Goal: Task Accomplishment & Management: Manage account settings

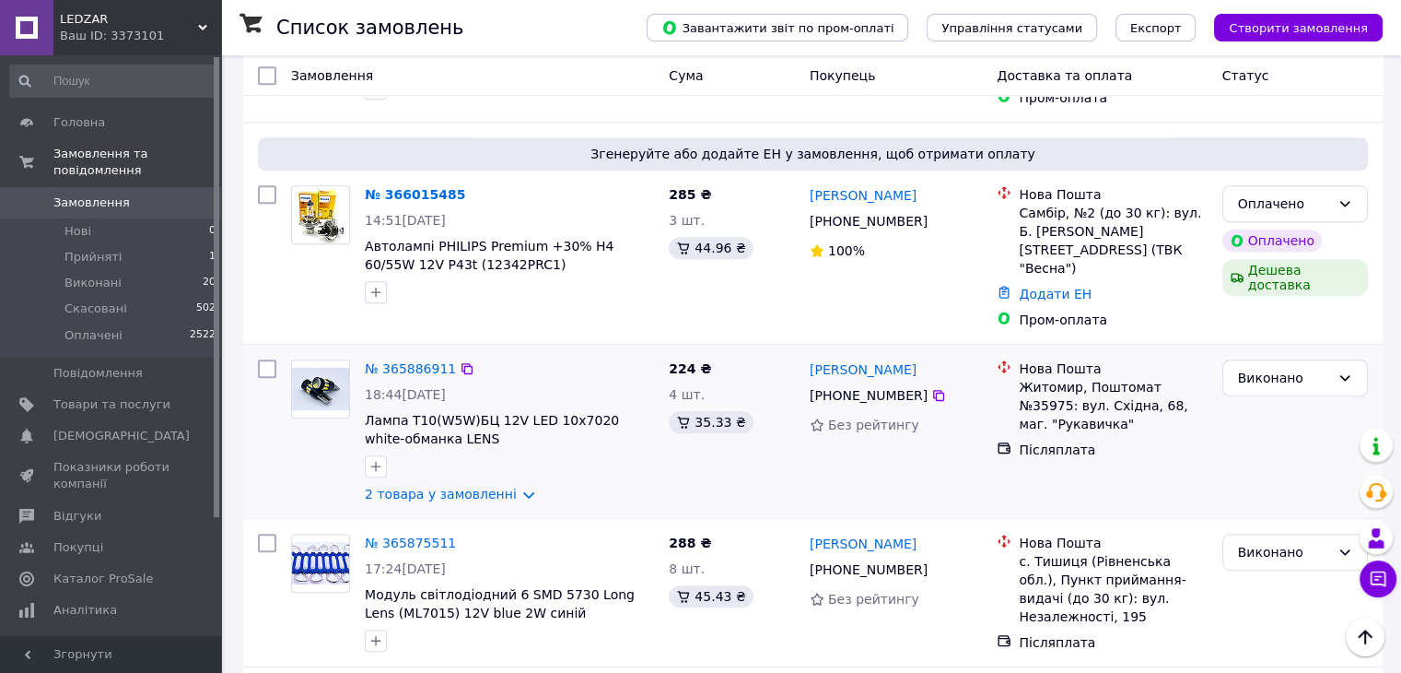
scroll to position [553, 0]
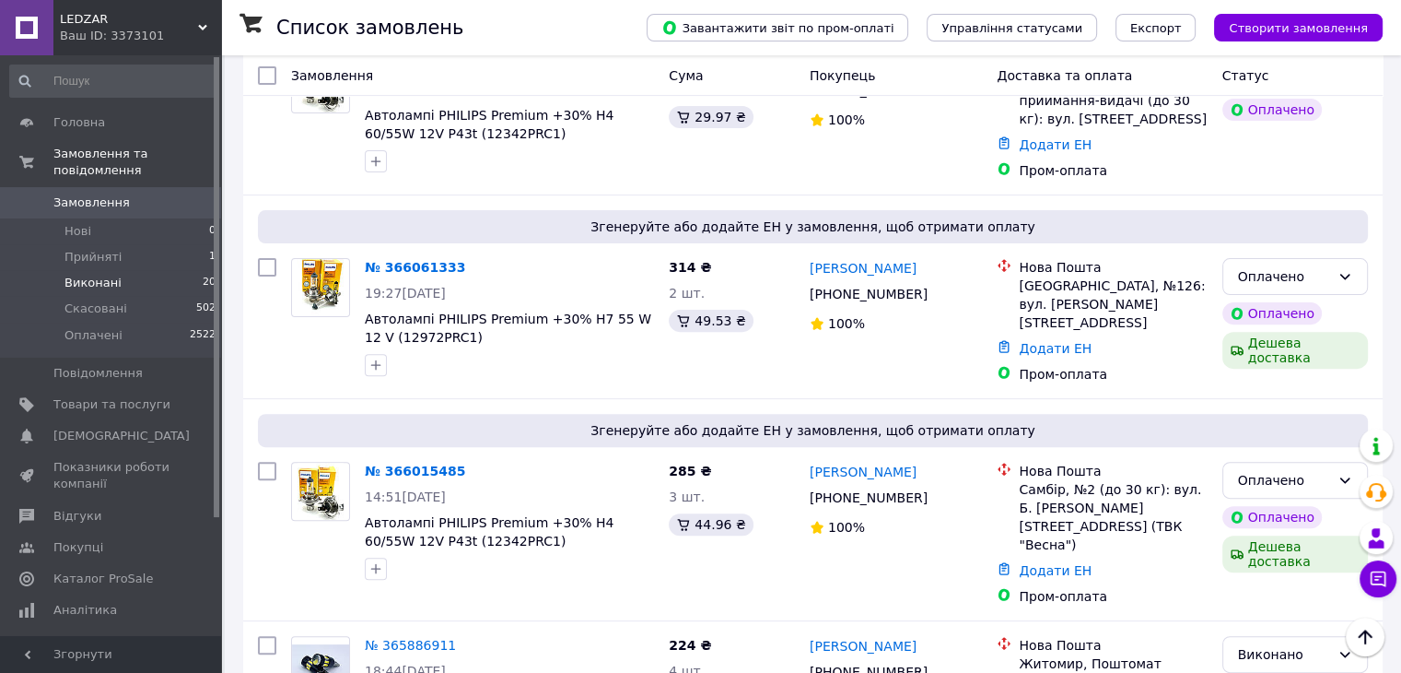
click at [140, 270] on li "Виконані 20" at bounding box center [113, 283] width 227 height 26
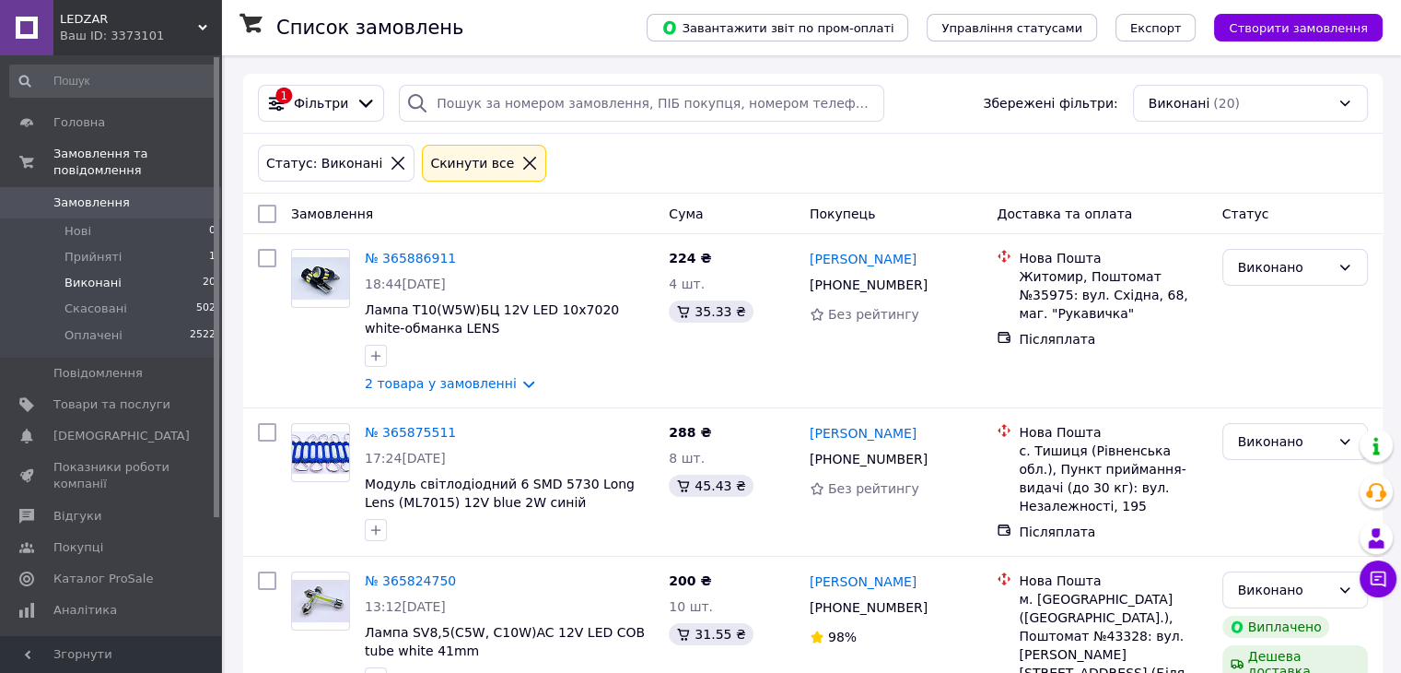
click at [158, 270] on li "Виконані 20" at bounding box center [113, 283] width 227 height 26
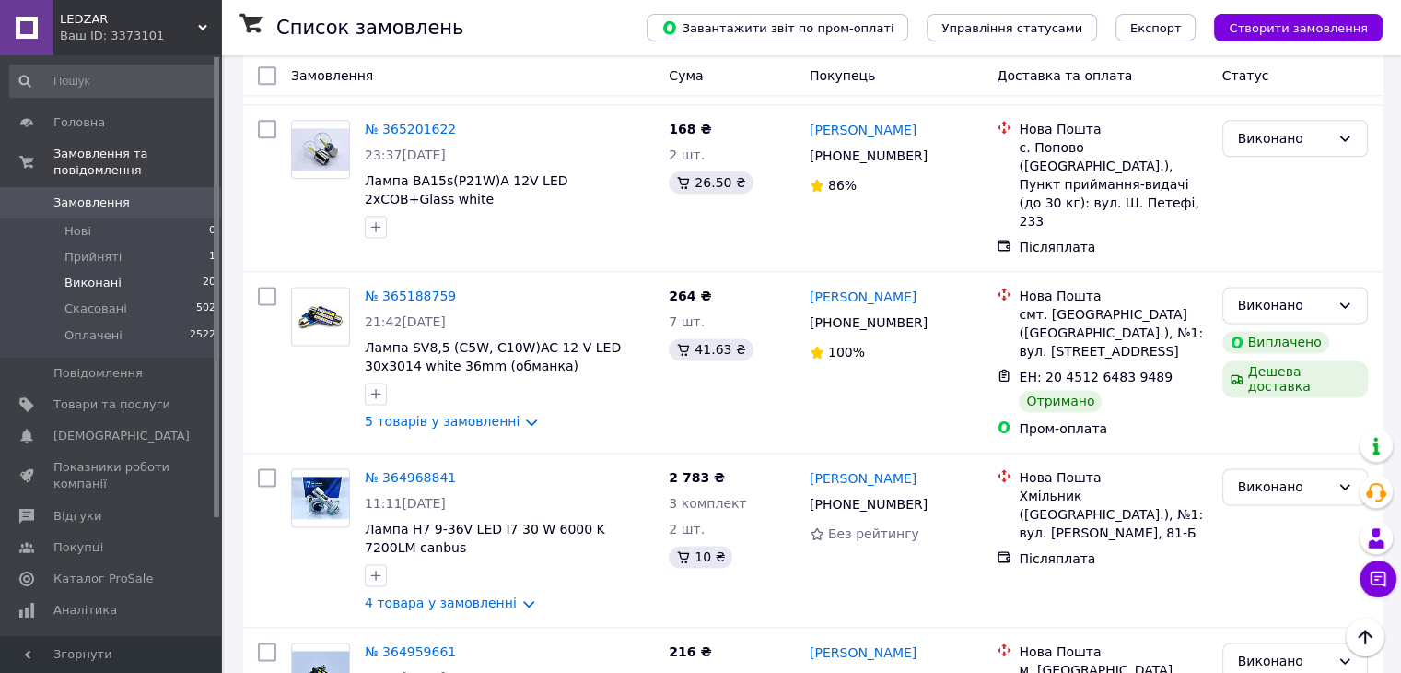
scroll to position [2211, 0]
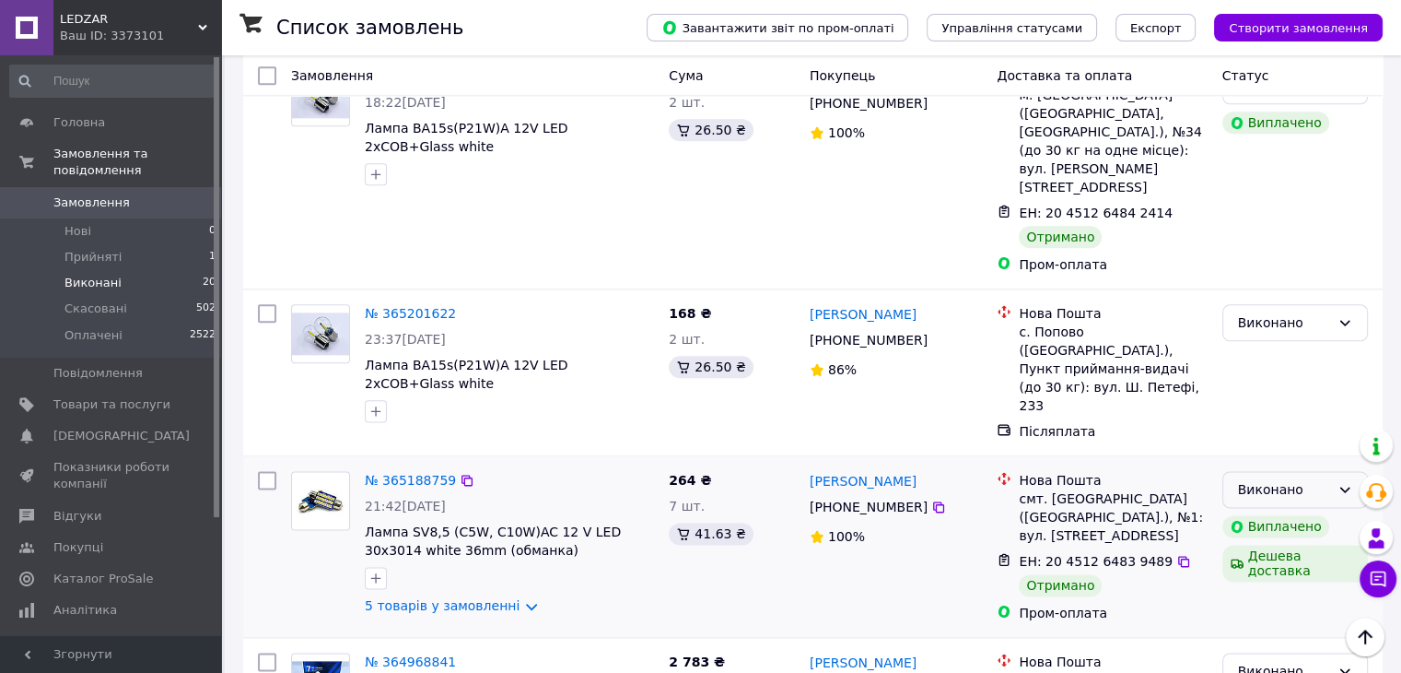
click at [1349, 482] on icon at bounding box center [1345, 489] width 15 height 15
click at [1321, 463] on li "Оплачено" at bounding box center [1295, 456] width 144 height 33
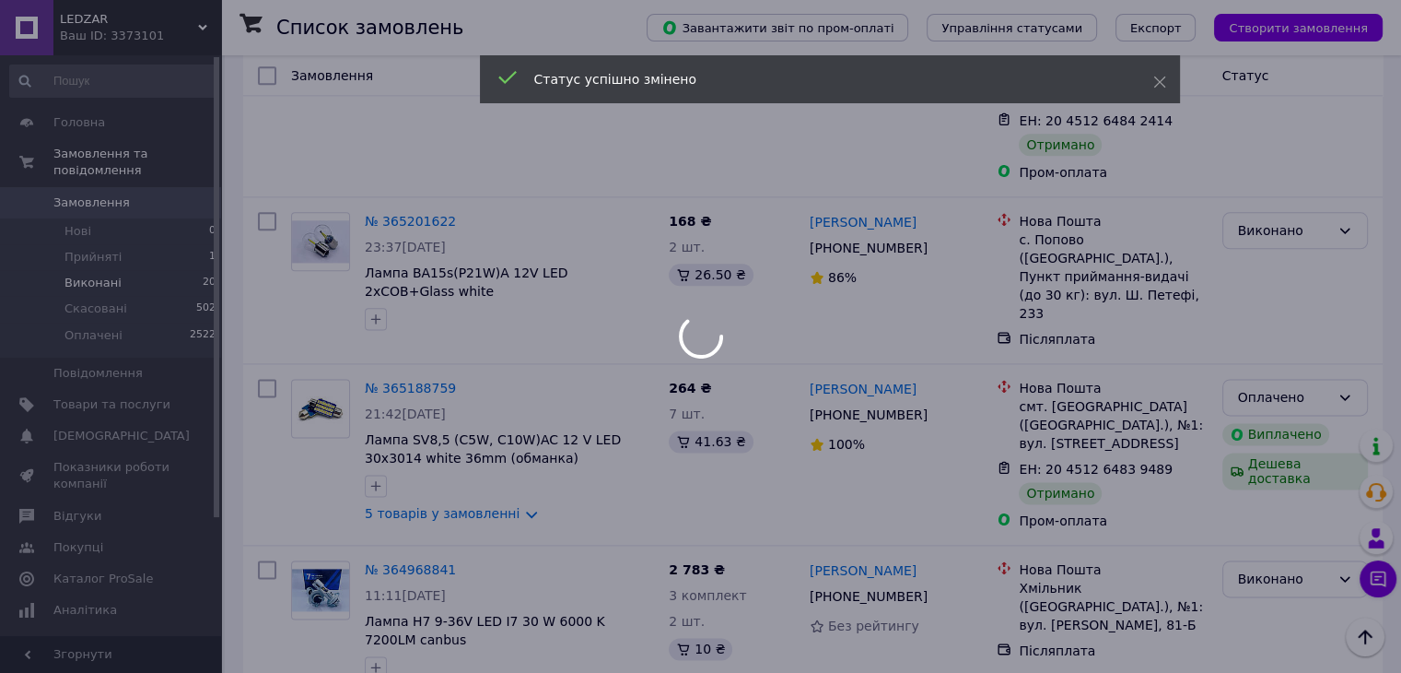
scroll to position [2488, 0]
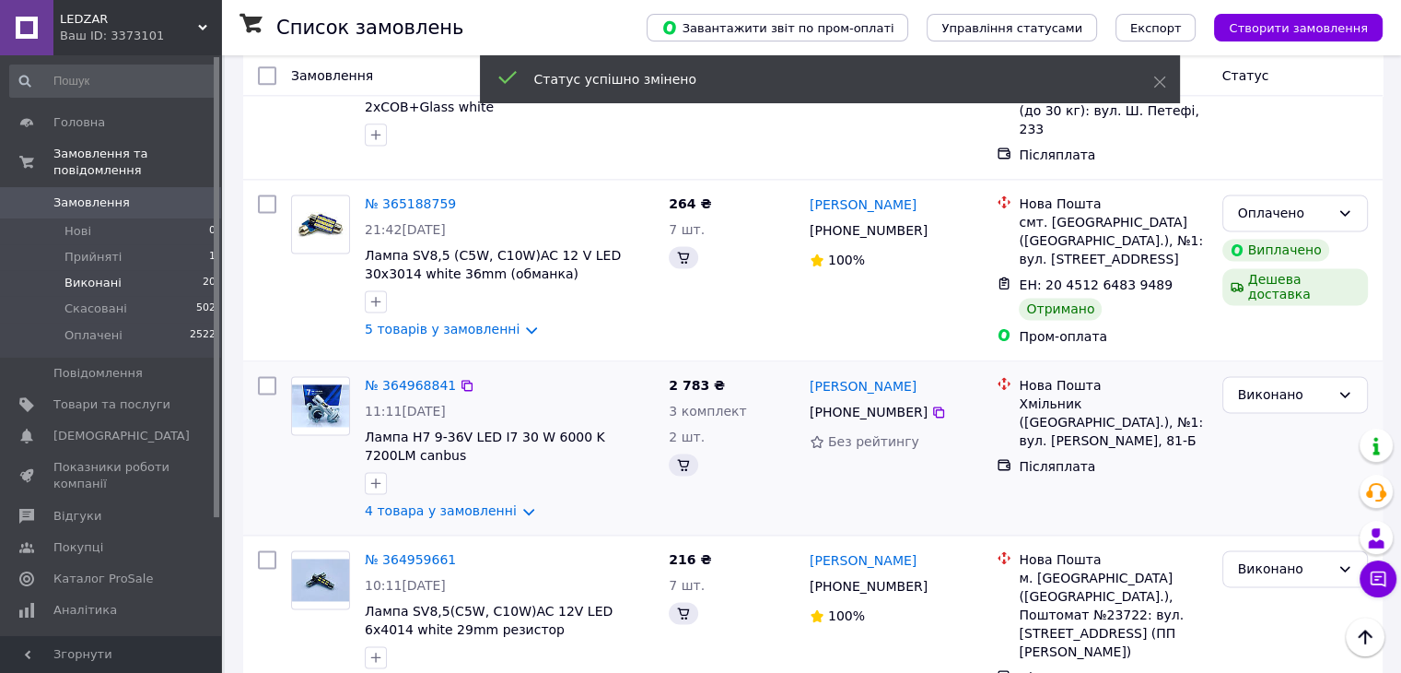
click at [1346, 369] on div "Виконано" at bounding box center [1295, 448] width 160 height 158
click at [1342, 387] on icon at bounding box center [1345, 394] width 15 height 15
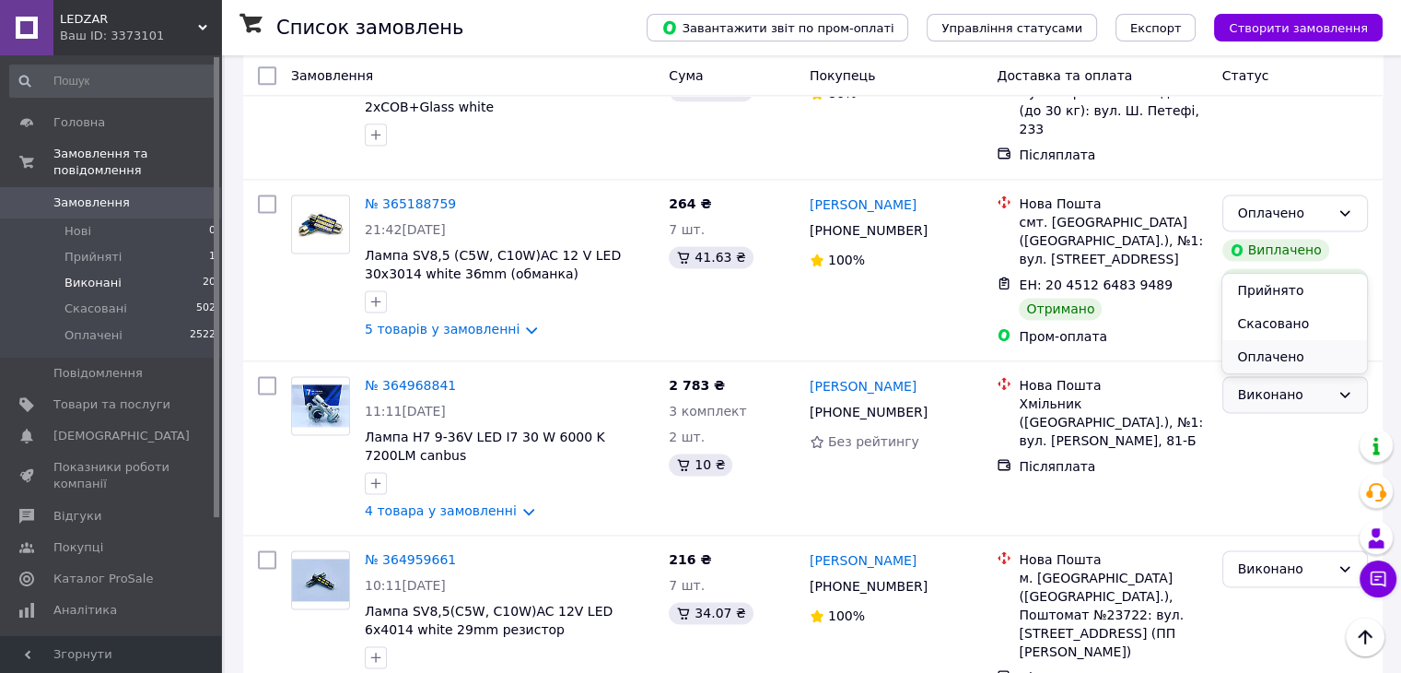
click at [1303, 356] on li "Оплачено" at bounding box center [1295, 356] width 144 height 33
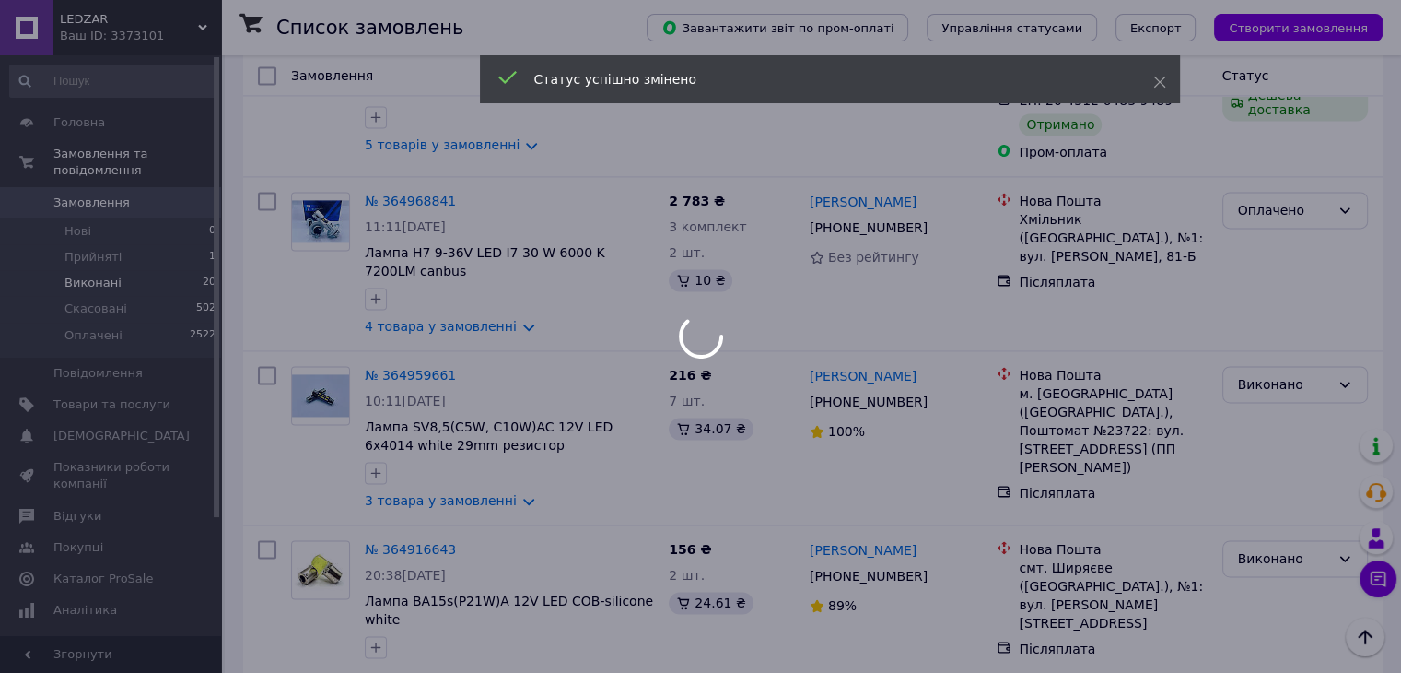
click at [1323, 242] on div at bounding box center [700, 336] width 1401 height 673
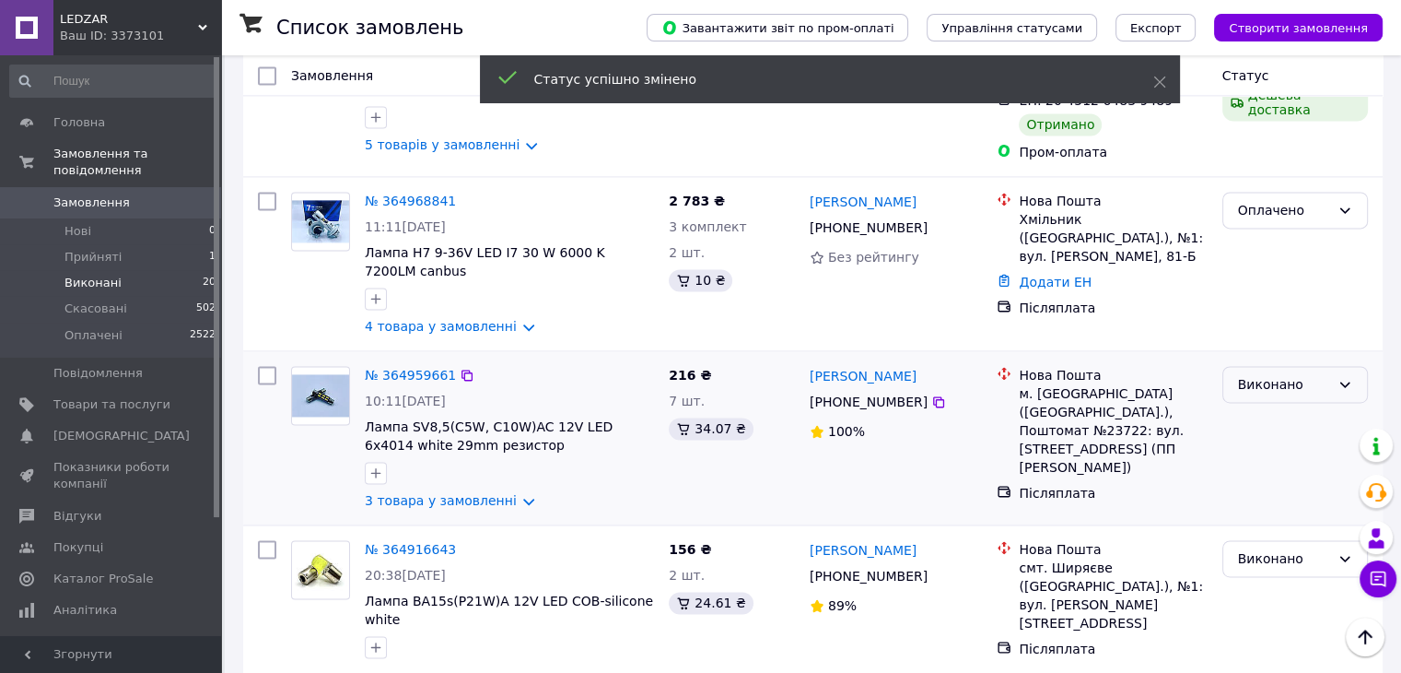
click at [1344, 381] on icon at bounding box center [1346, 384] width 10 height 6
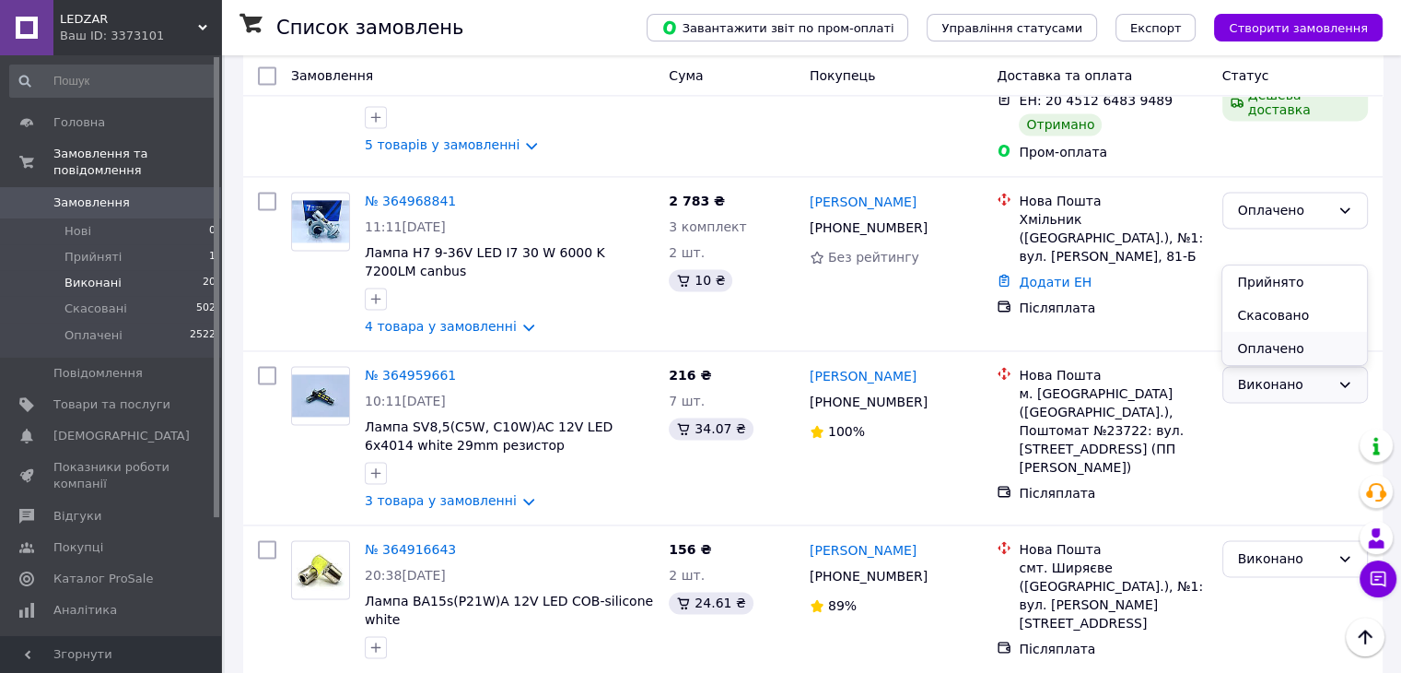
click at [1280, 358] on li "Оплачено" at bounding box center [1295, 348] width 144 height 33
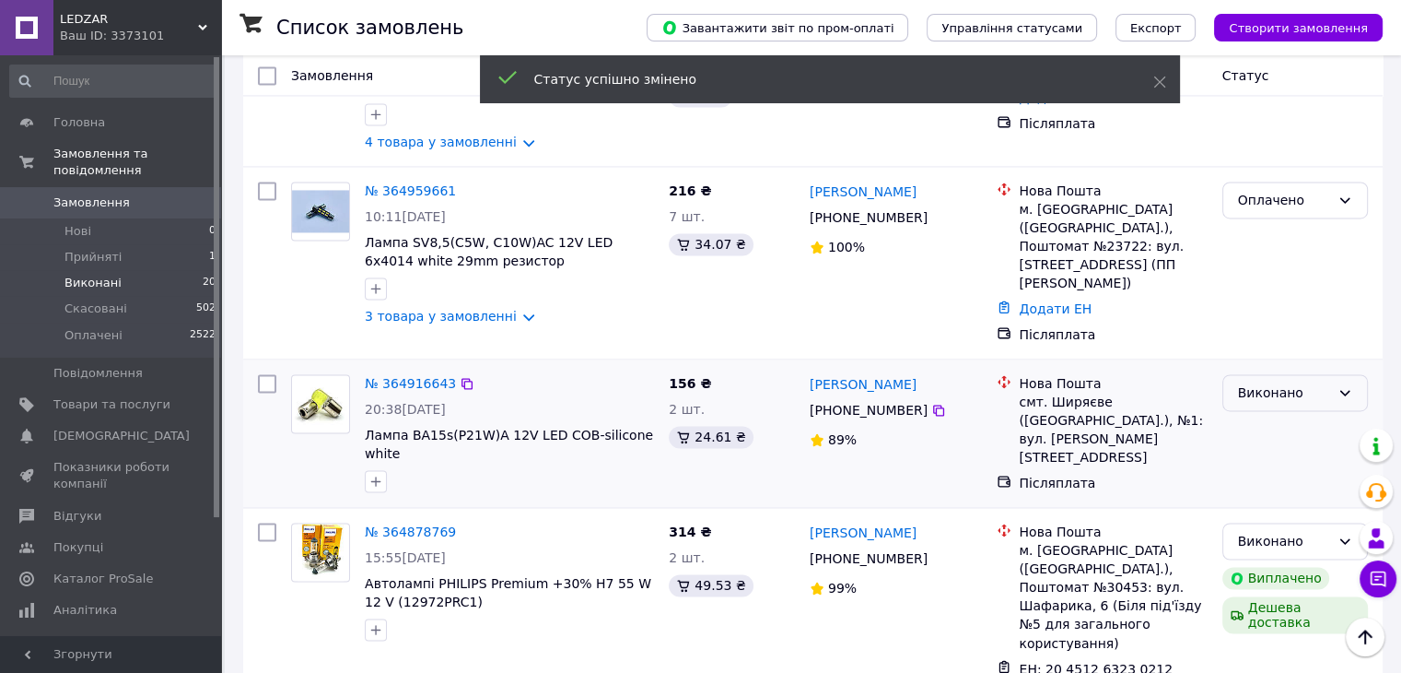
click at [1347, 385] on icon at bounding box center [1345, 392] width 15 height 15
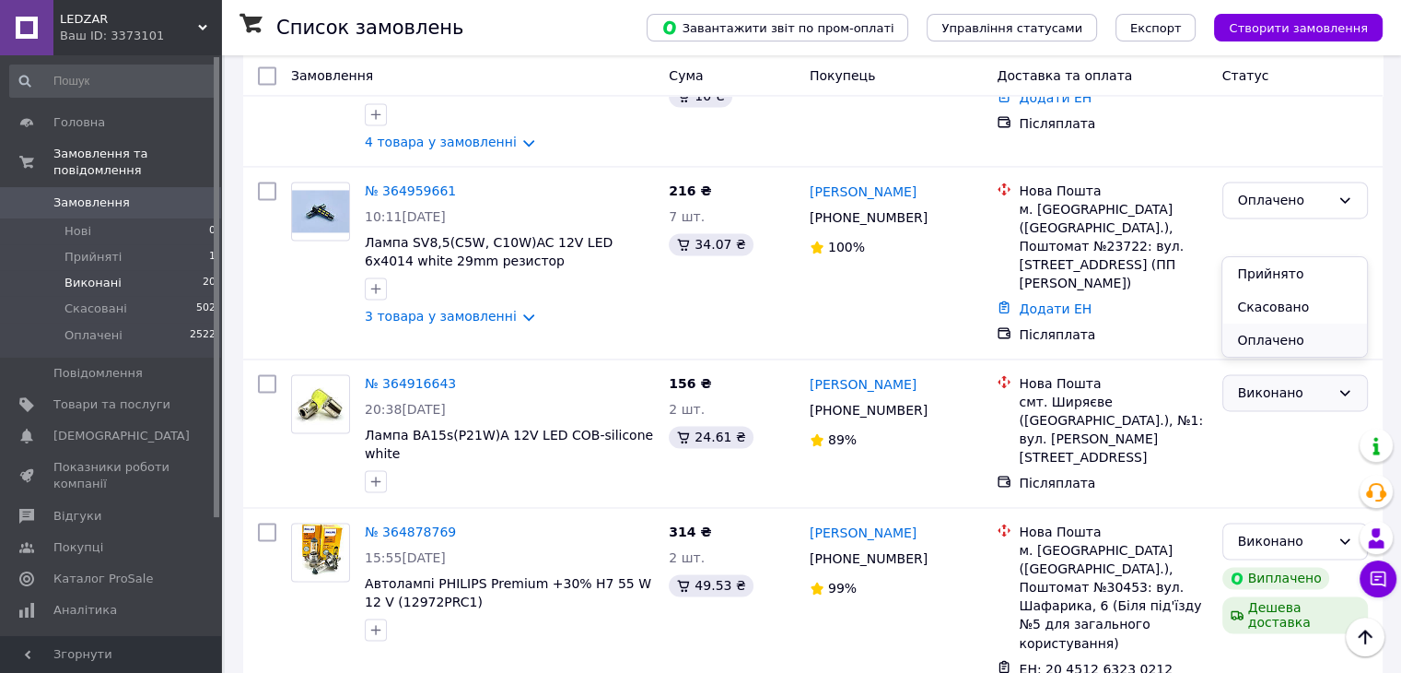
click at [1296, 333] on li "Оплачено" at bounding box center [1295, 339] width 144 height 33
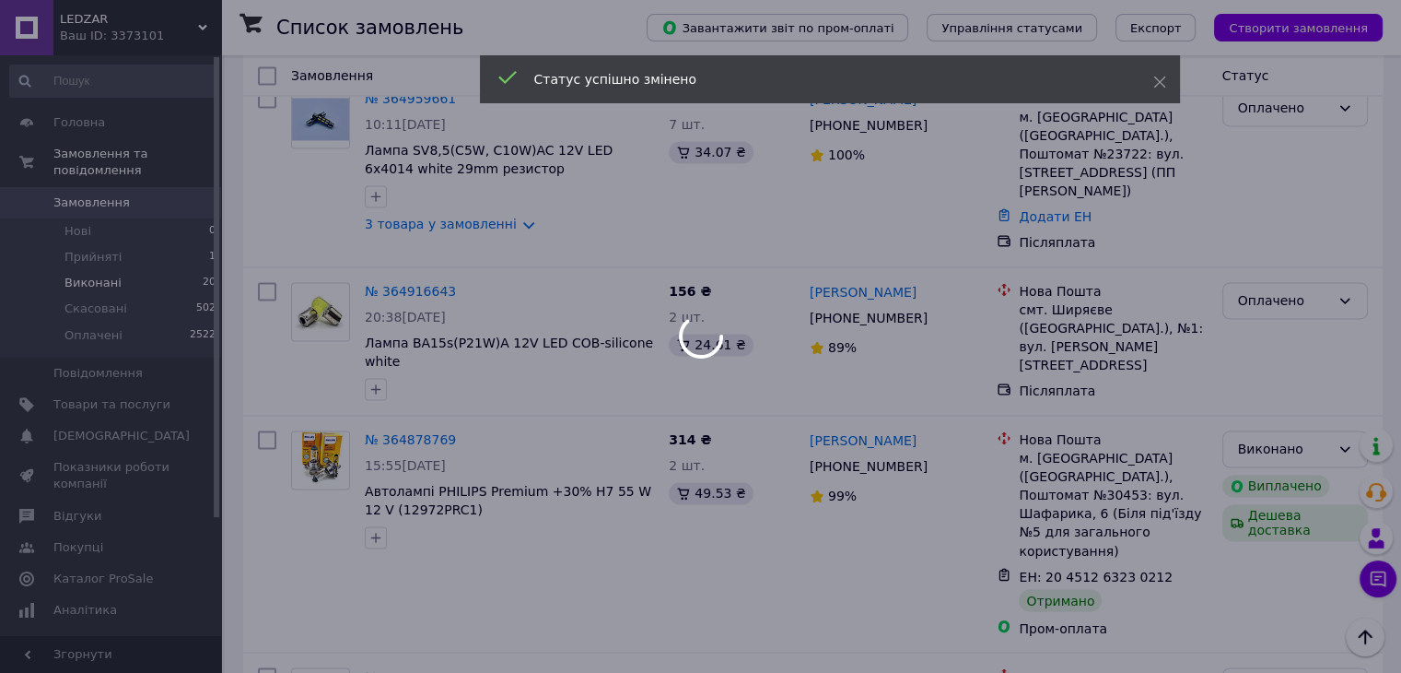
scroll to position [2597, 0]
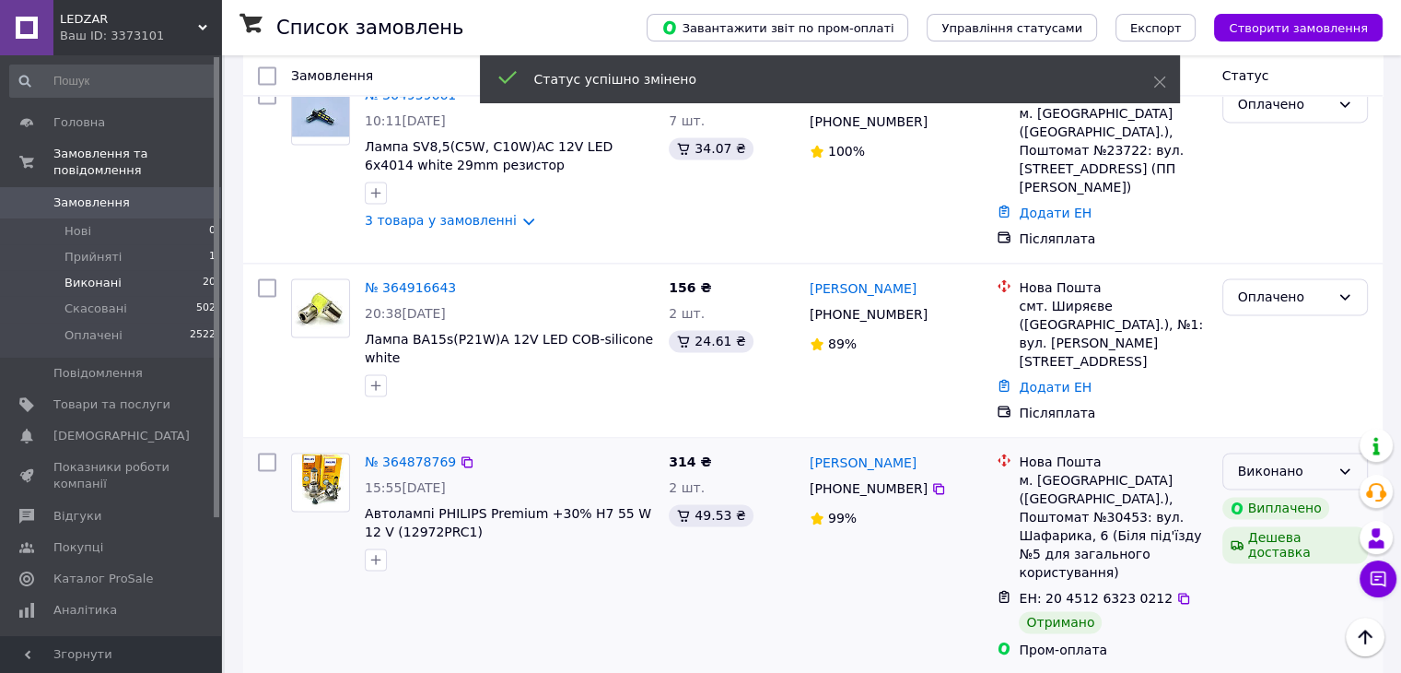
click at [1343, 463] on icon at bounding box center [1345, 470] width 15 height 15
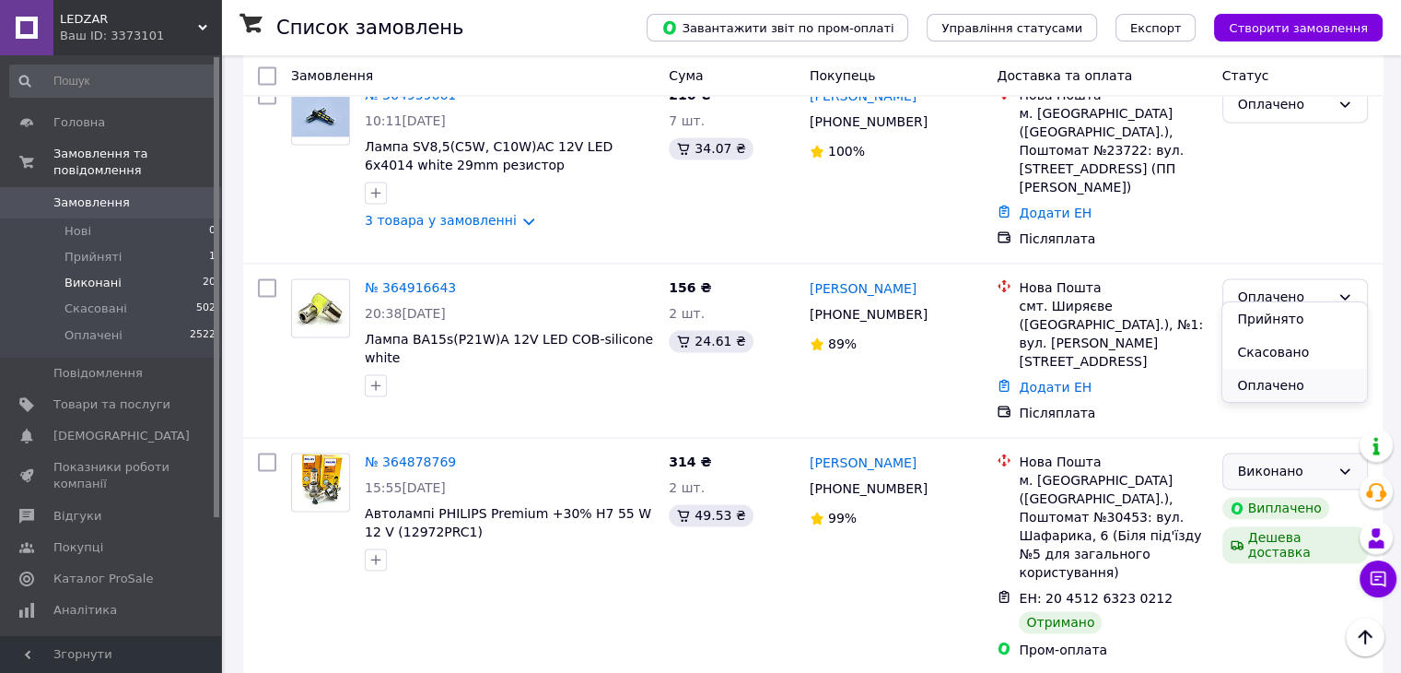
click at [1289, 386] on li "Оплачено" at bounding box center [1295, 385] width 144 height 33
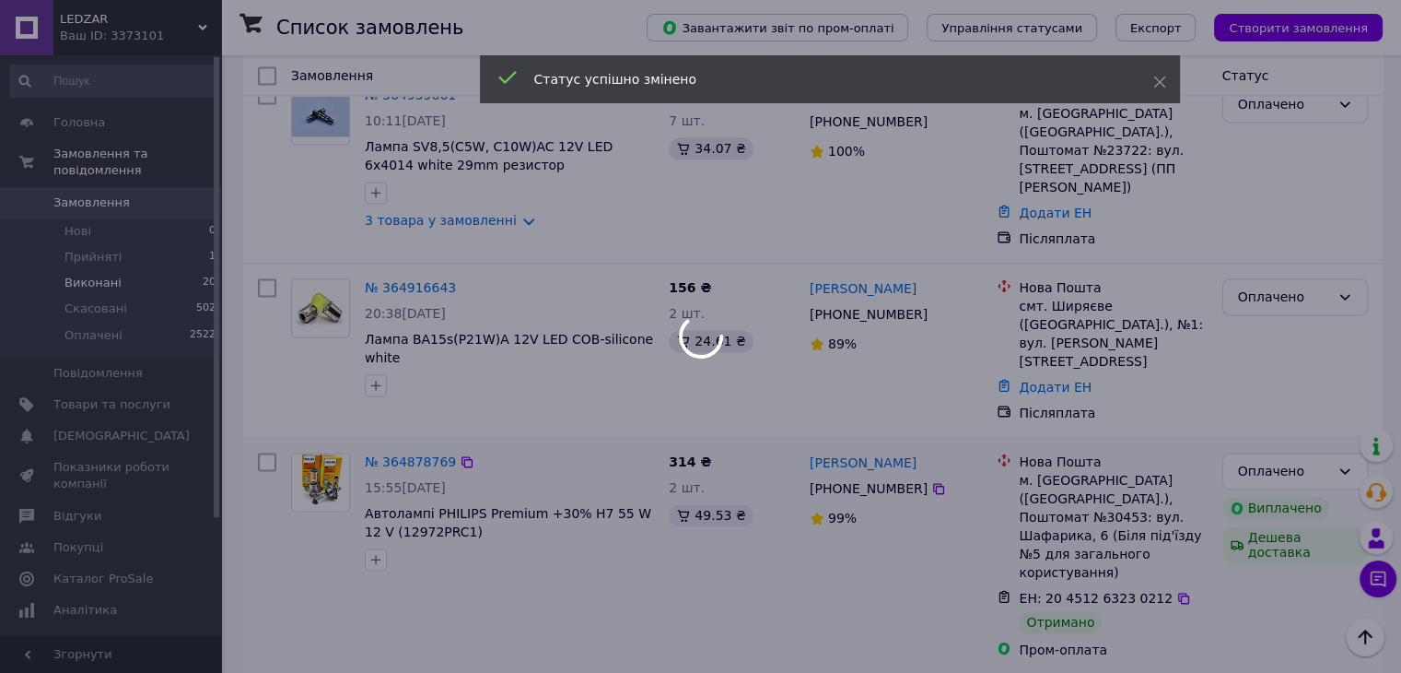
scroll to position [2686, 0]
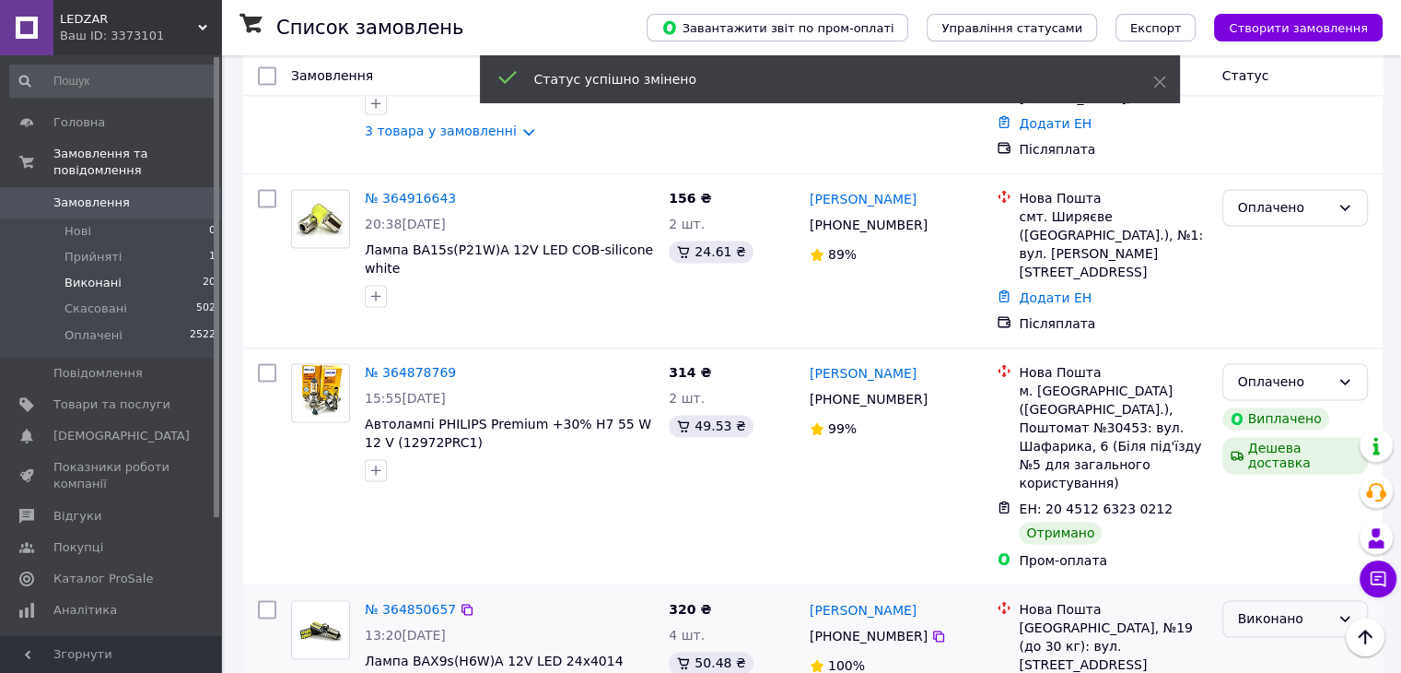
click at [1337, 600] on div "Виконано" at bounding box center [1296, 618] width 146 height 37
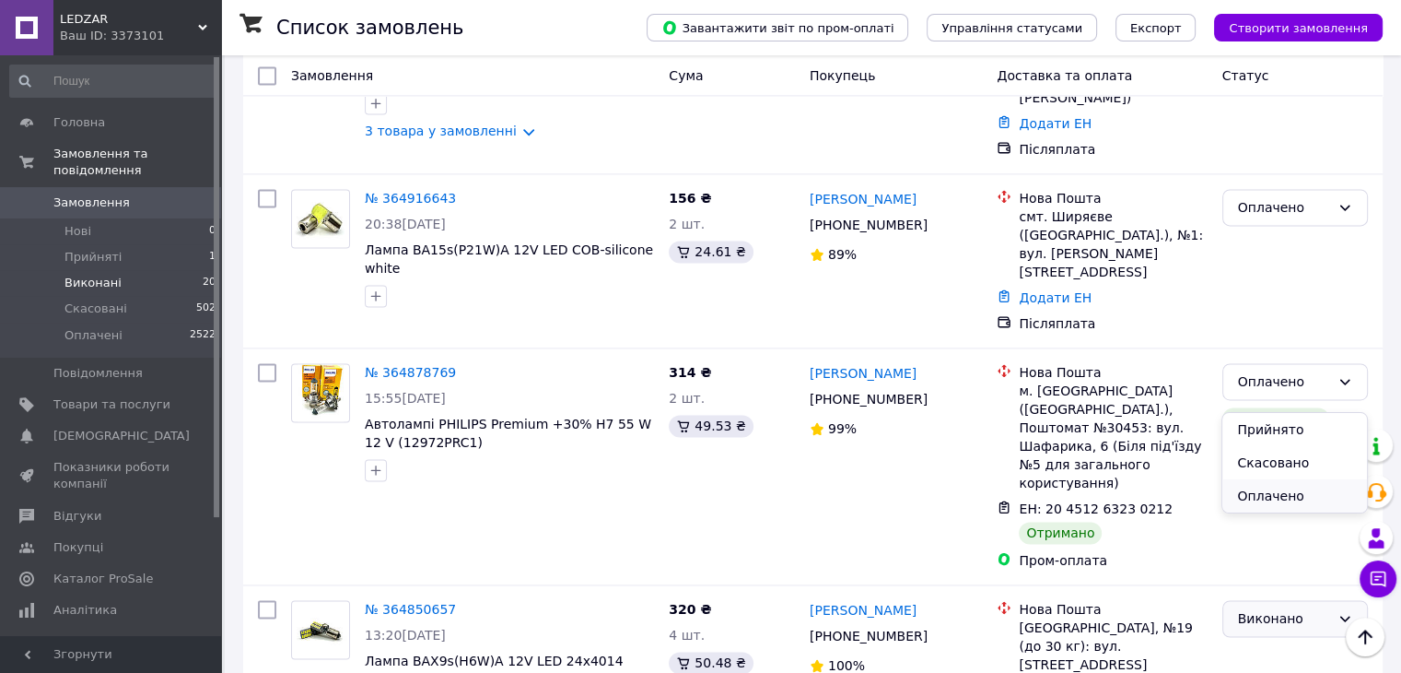
click at [1304, 497] on li "Оплачено" at bounding box center [1295, 495] width 144 height 33
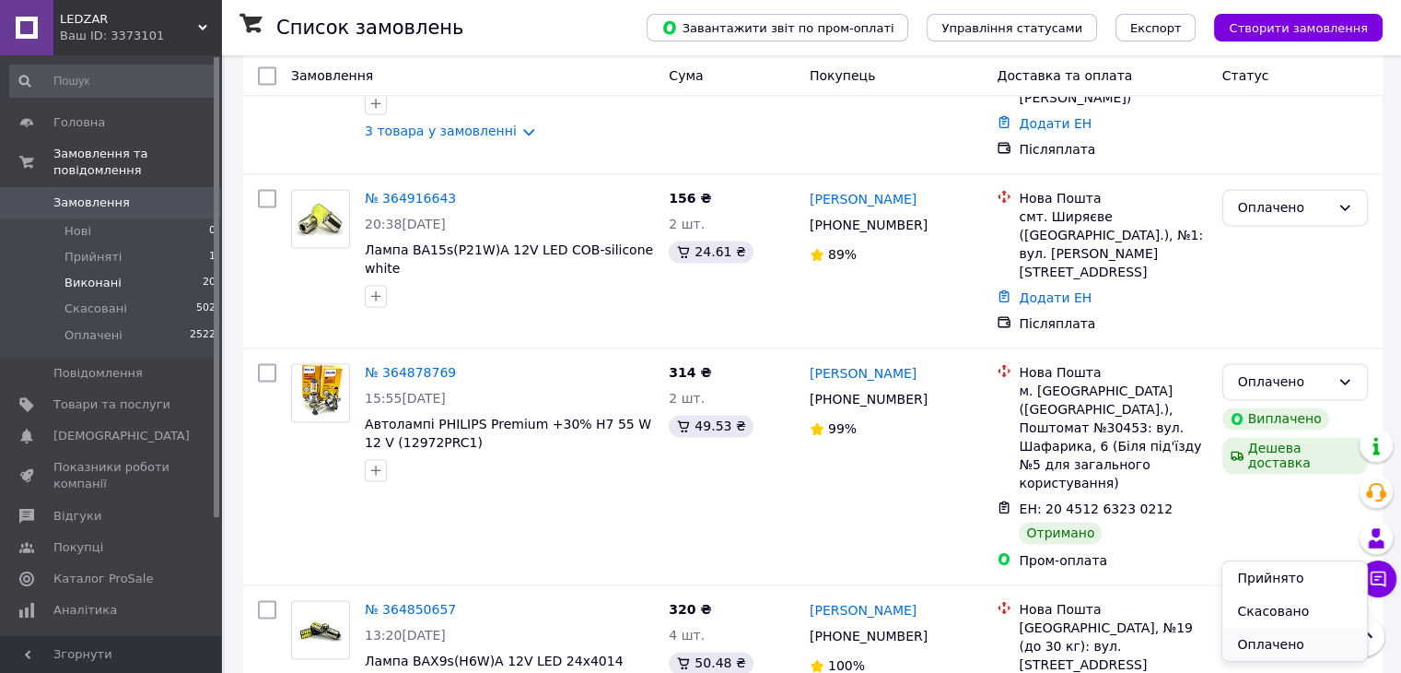
click at [1292, 647] on li "Оплачено" at bounding box center [1295, 643] width 144 height 33
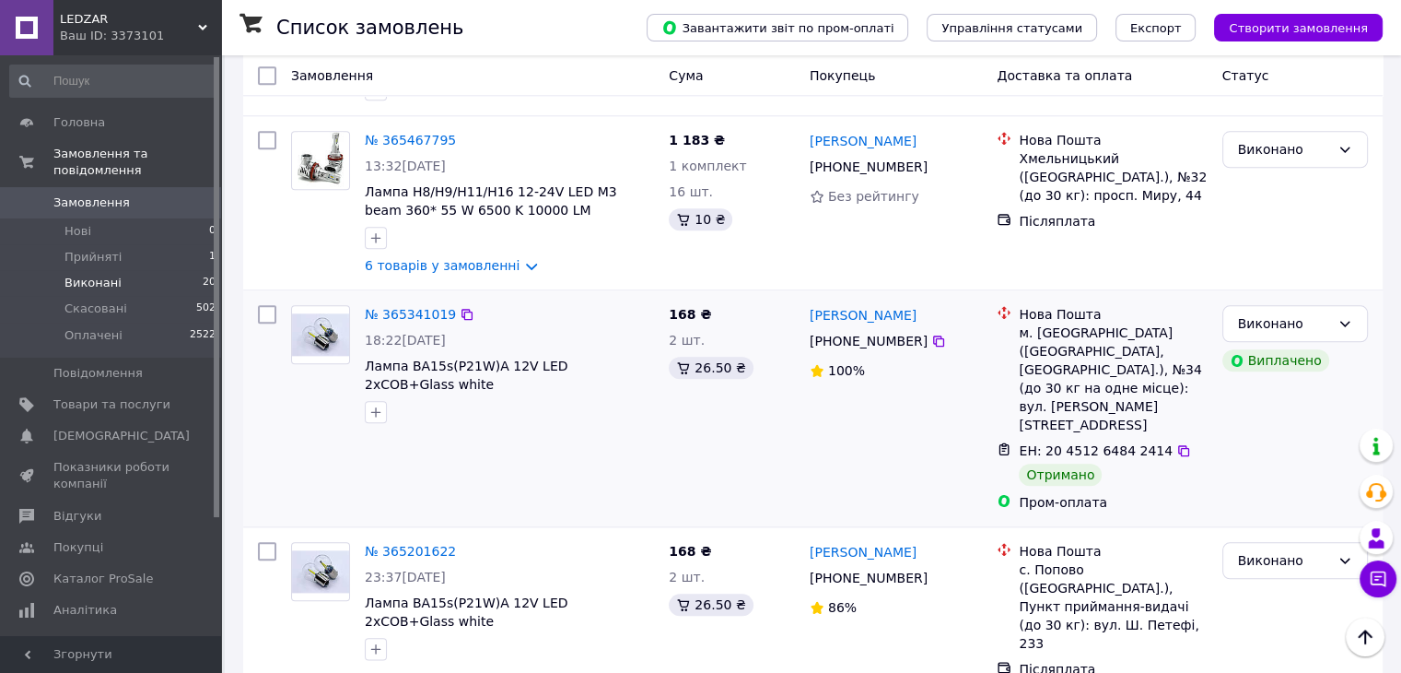
scroll to position [1882, 0]
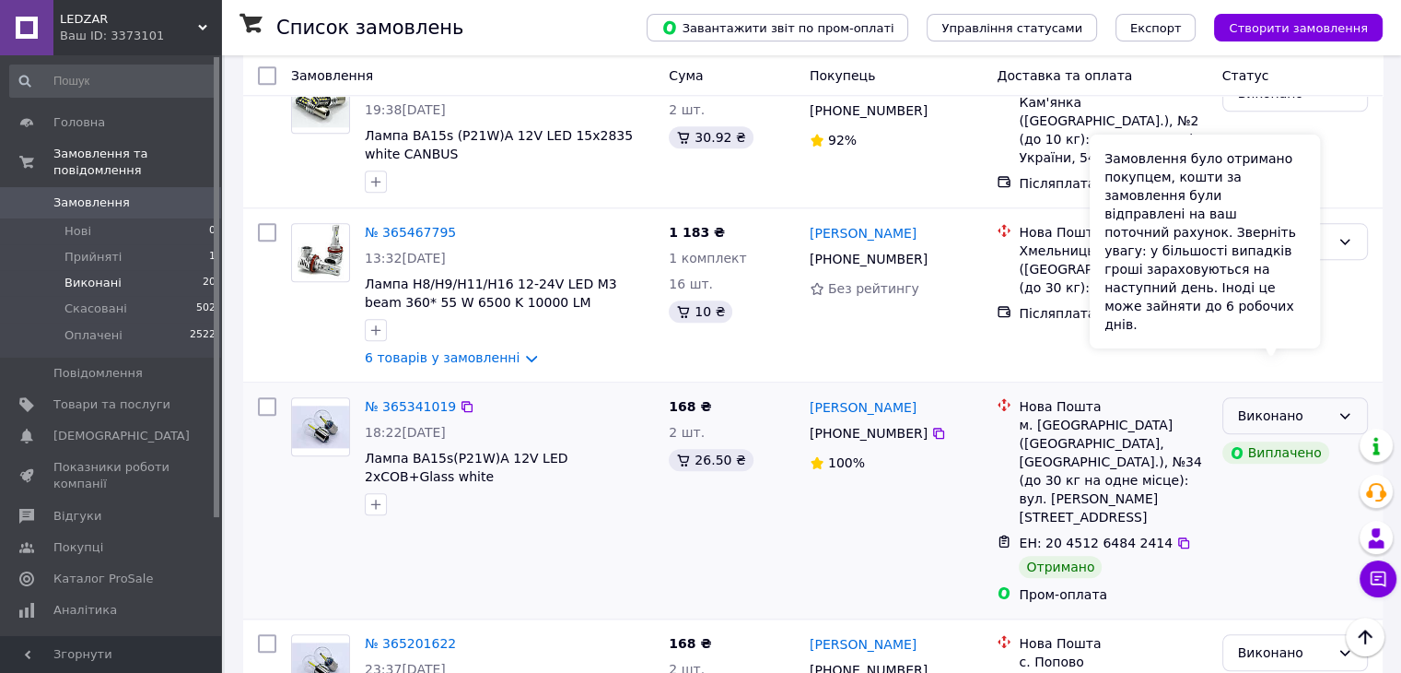
click at [1347, 408] on icon at bounding box center [1345, 415] width 15 height 15
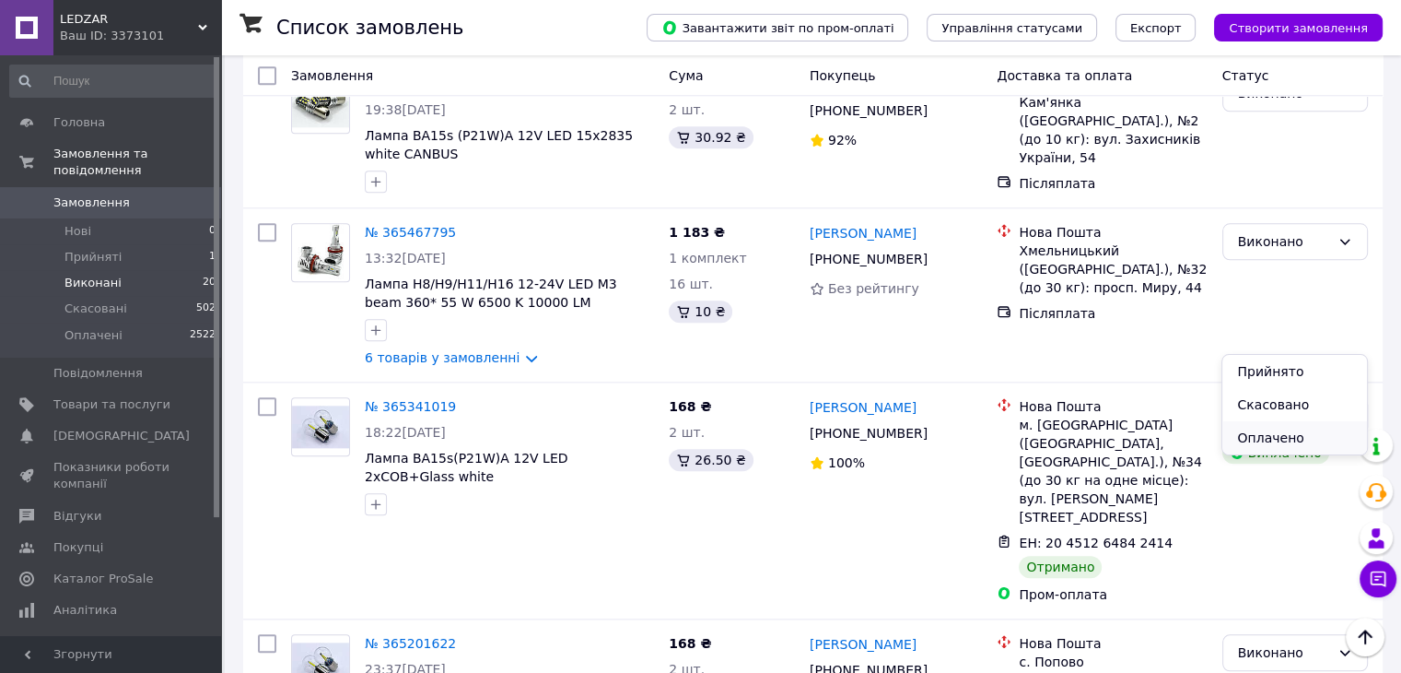
click at [1270, 442] on li "Оплачено" at bounding box center [1295, 437] width 144 height 33
click at [1319, 231] on div "Виконано" at bounding box center [1284, 241] width 92 height 20
click at [1286, 266] on li "Оплачено" at bounding box center [1295, 262] width 144 height 33
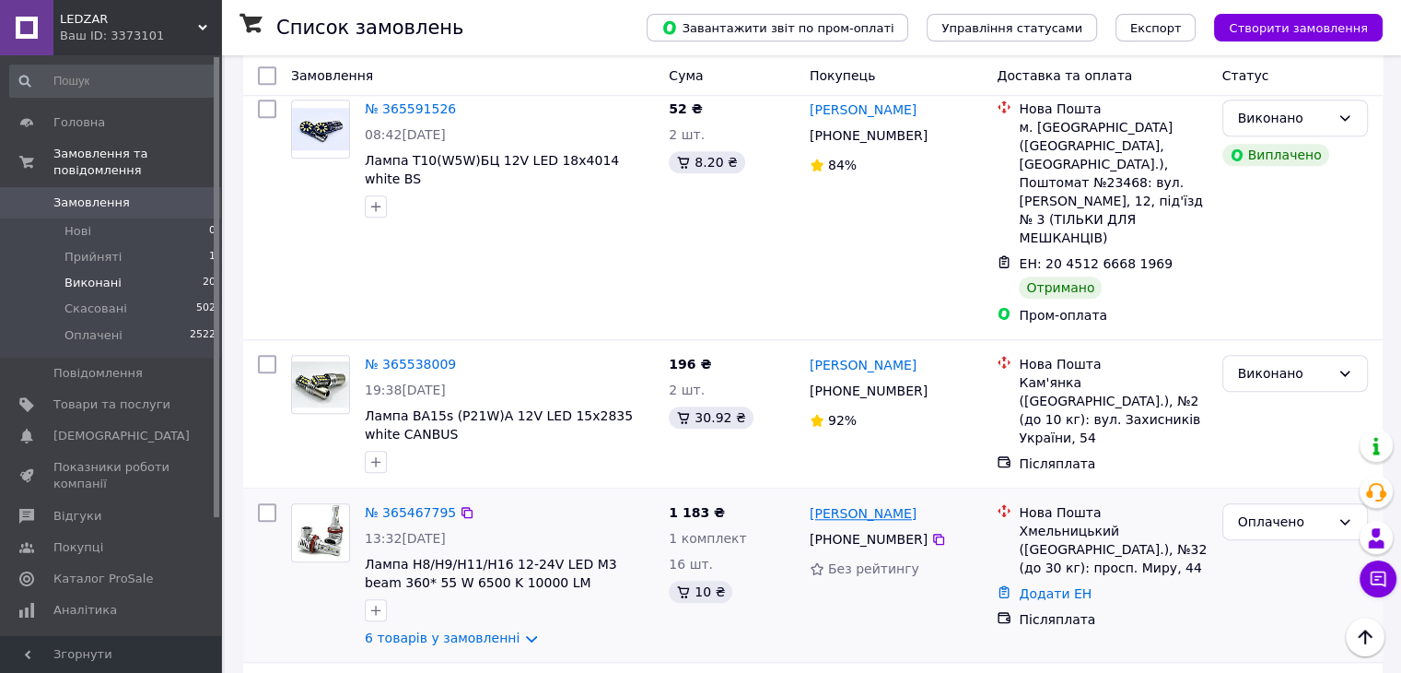
scroll to position [1583, 0]
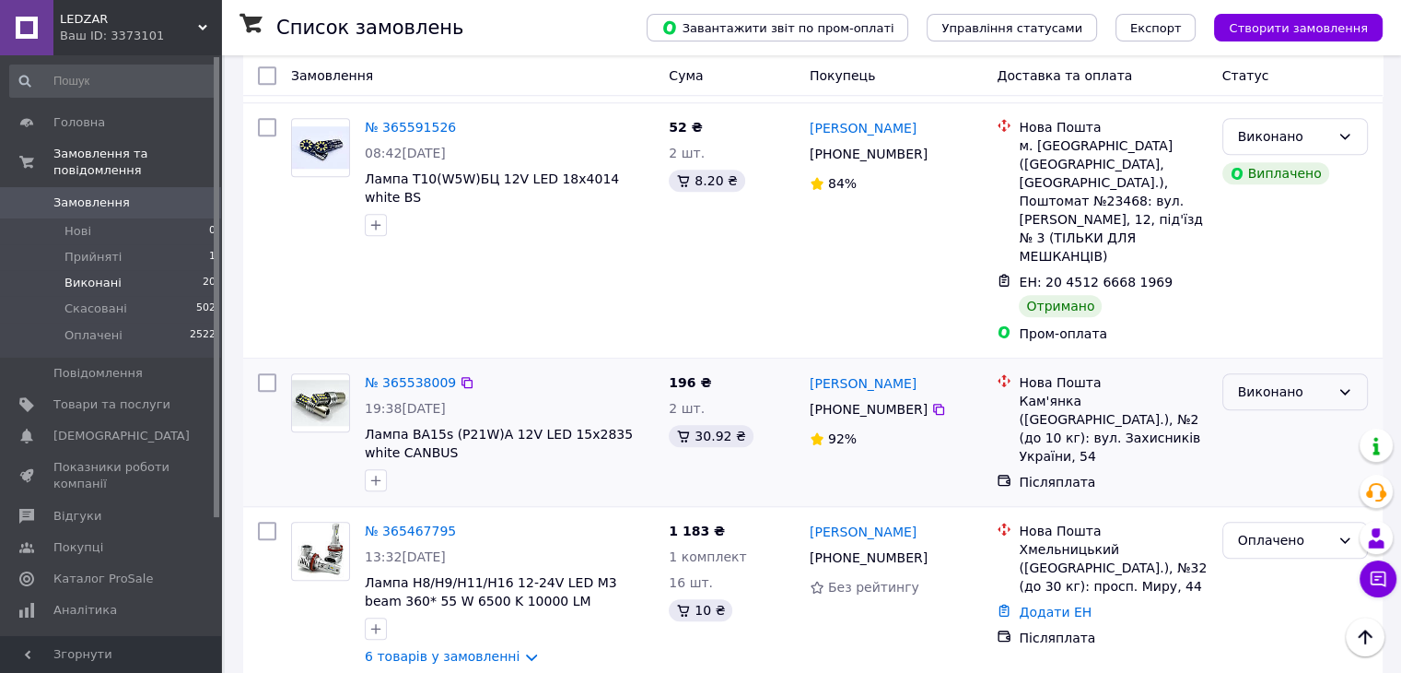
click at [1342, 384] on icon at bounding box center [1345, 391] width 15 height 15
click at [1305, 411] on li "Оплачено" at bounding box center [1295, 411] width 144 height 33
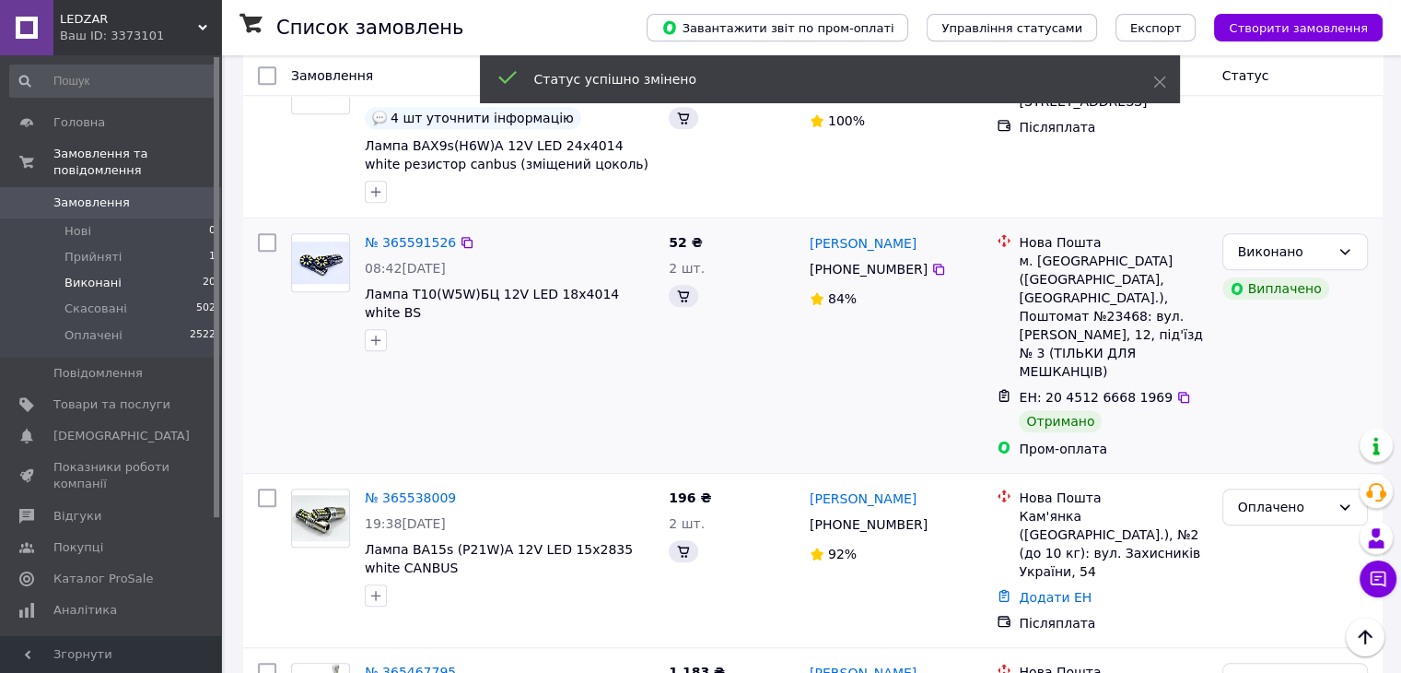
scroll to position [1399, 0]
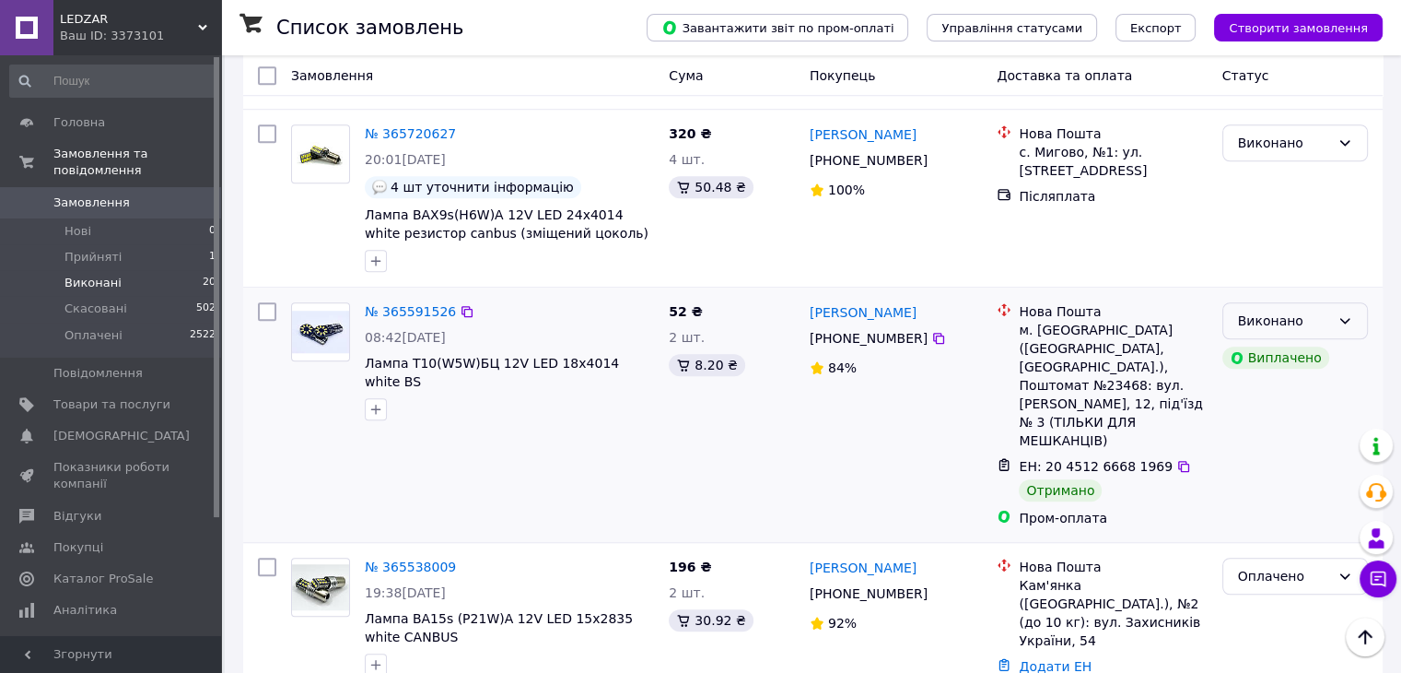
click at [1346, 313] on icon at bounding box center [1345, 320] width 15 height 15
click at [1301, 369] on li "Оплачено" at bounding box center [1295, 377] width 144 height 33
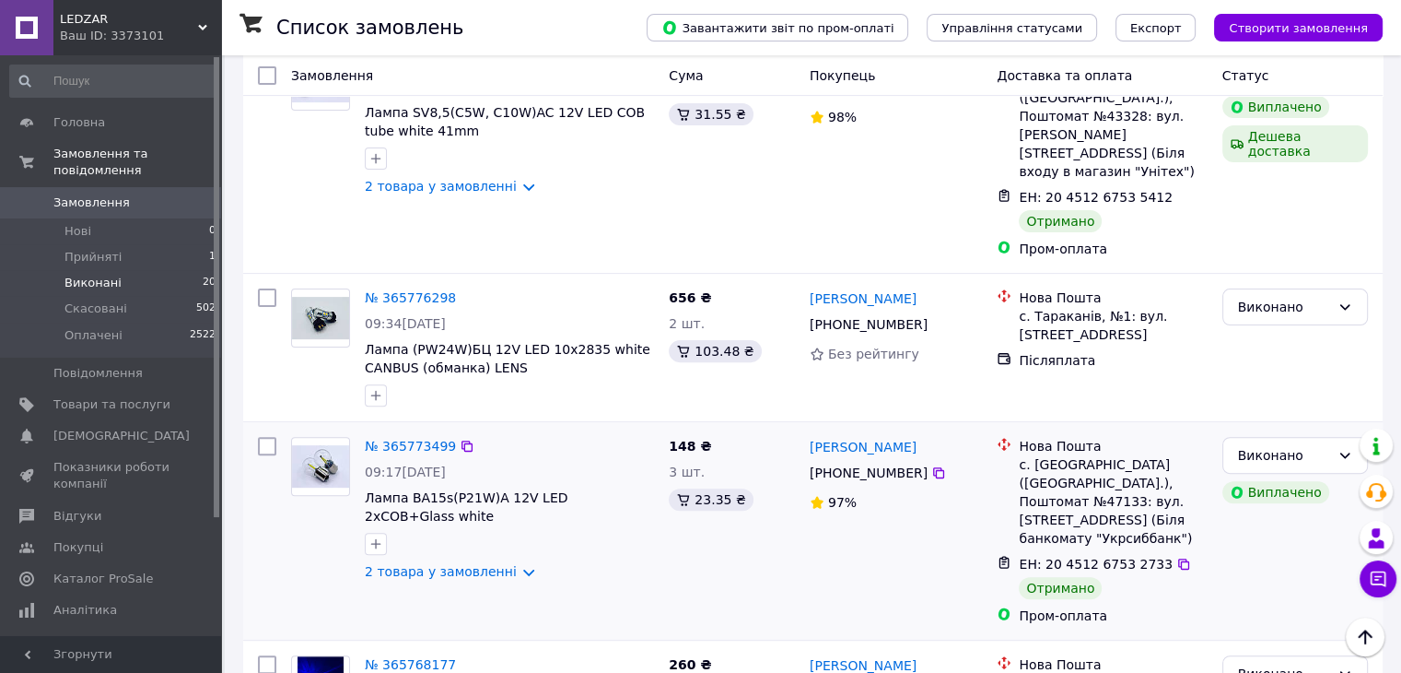
scroll to position [477, 0]
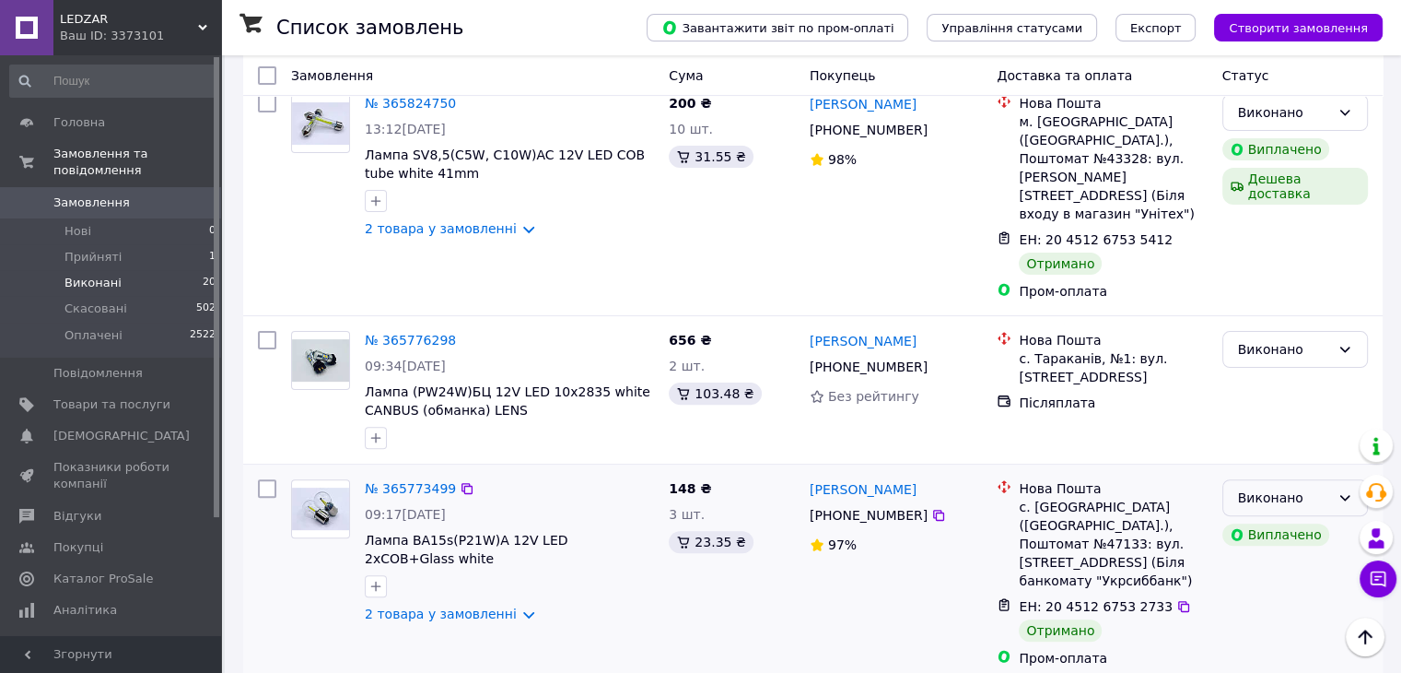
click at [1324, 487] on div "Виконано" at bounding box center [1284, 497] width 92 height 20
click at [1198, 649] on div "Пром-оплата" at bounding box center [1113, 658] width 188 height 18
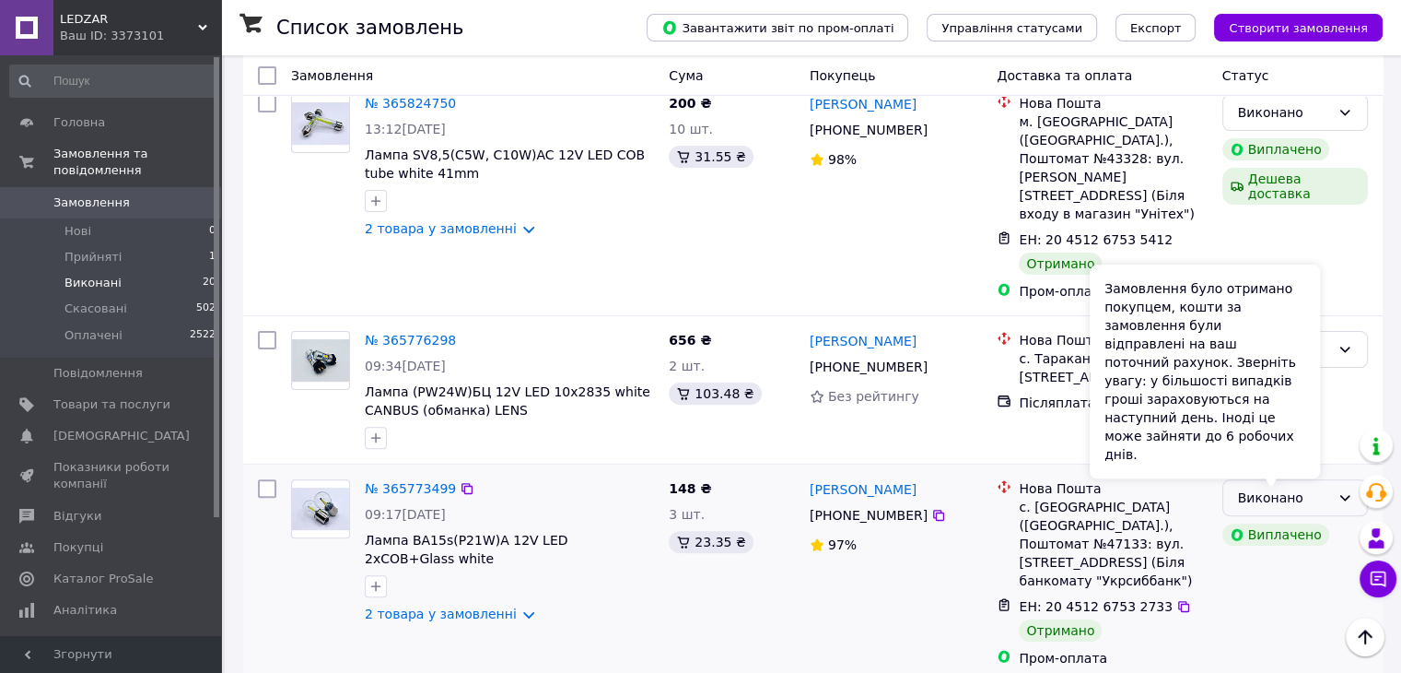
click at [1302, 462] on div "Замовлення було отримано покупцем, кошти за замовлення були відправлені на ваш …" at bounding box center [1205, 371] width 230 height 214
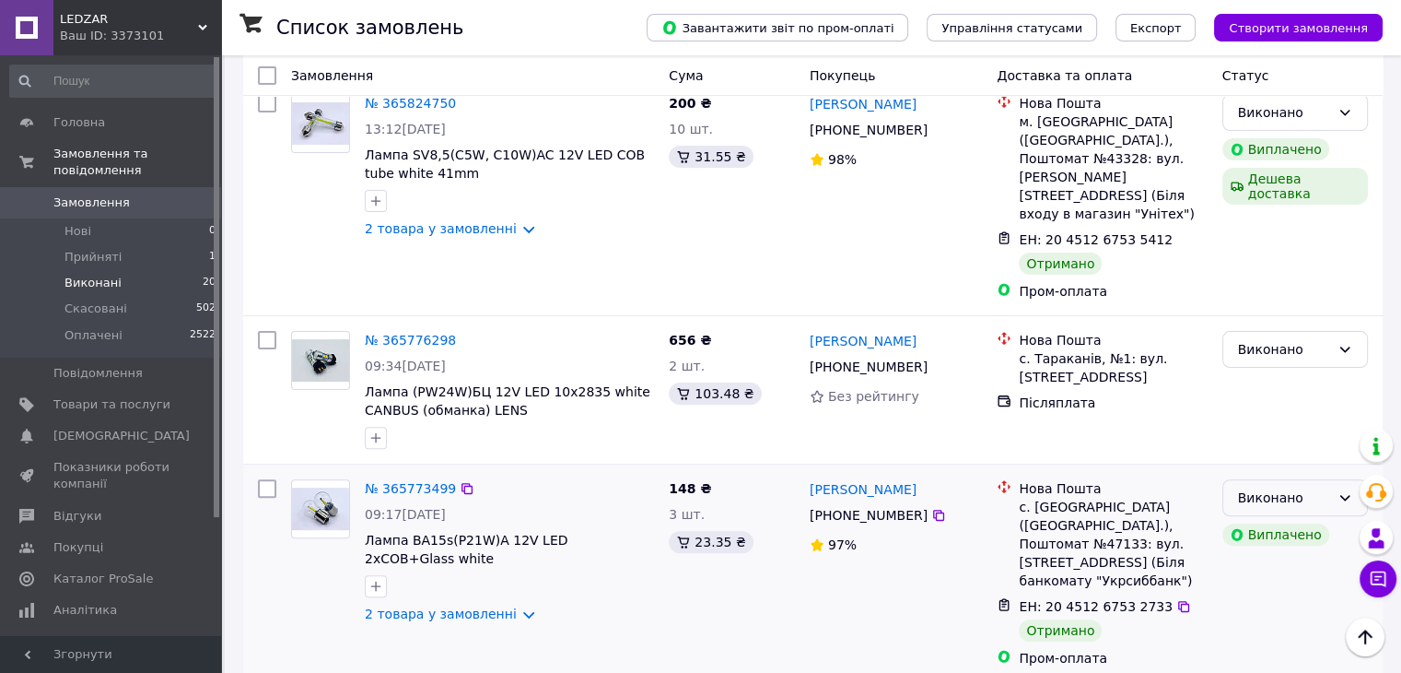
click at [1331, 479] on div "Виконано" at bounding box center [1296, 497] width 146 height 37
click at [1278, 569] on li "Оплачено" at bounding box center [1295, 568] width 144 height 33
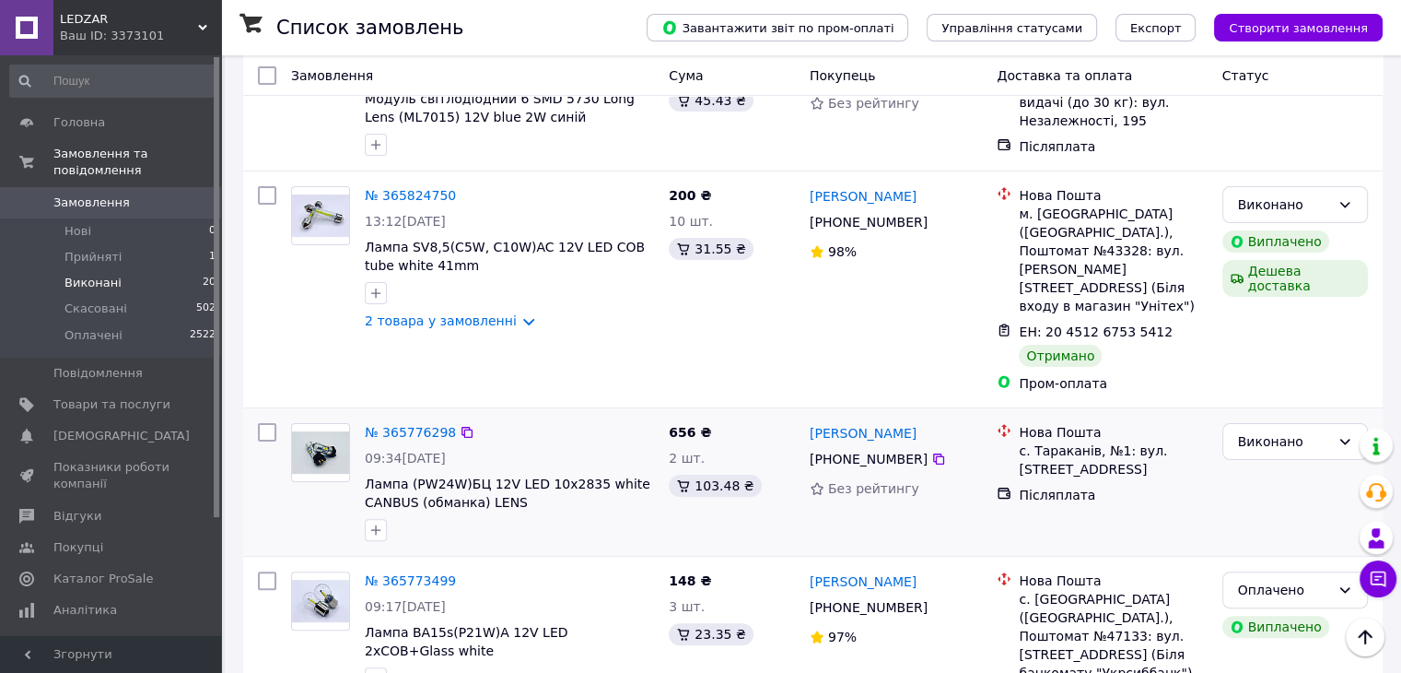
scroll to position [293, 0]
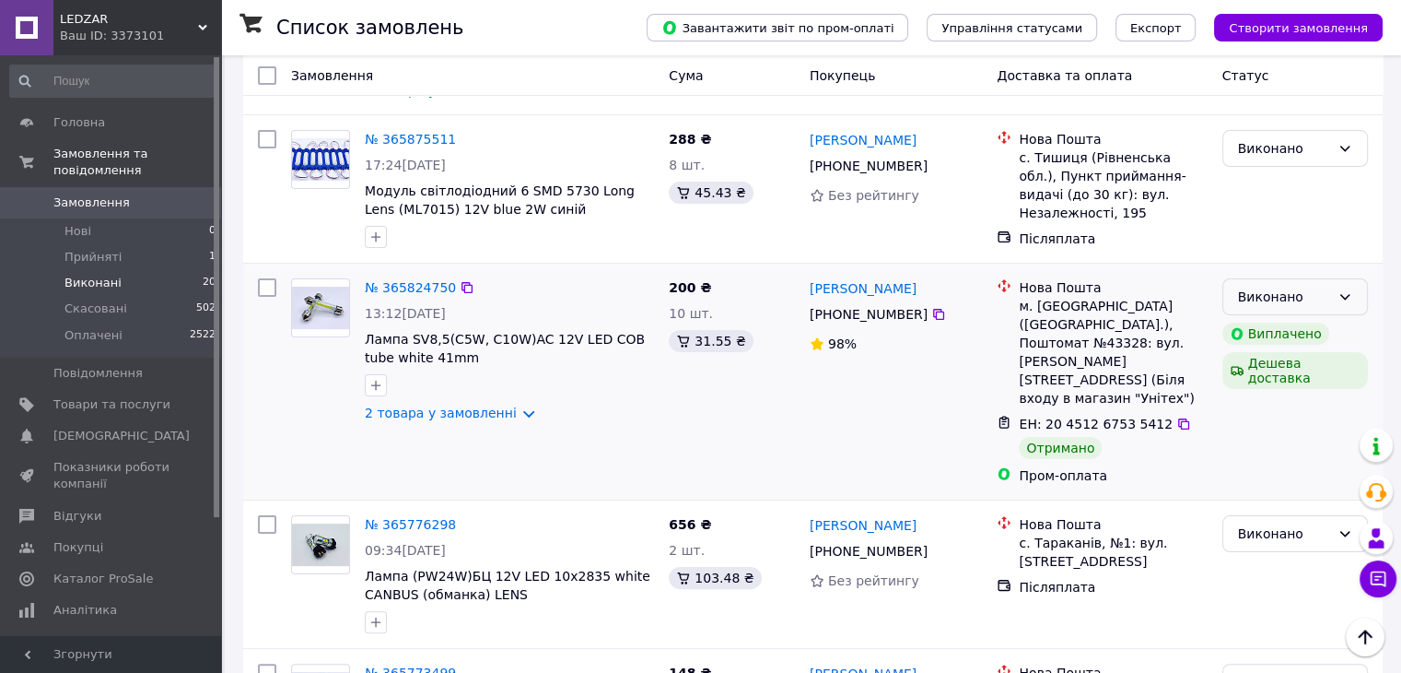
click at [1354, 291] on div "Виконано" at bounding box center [1296, 296] width 146 height 37
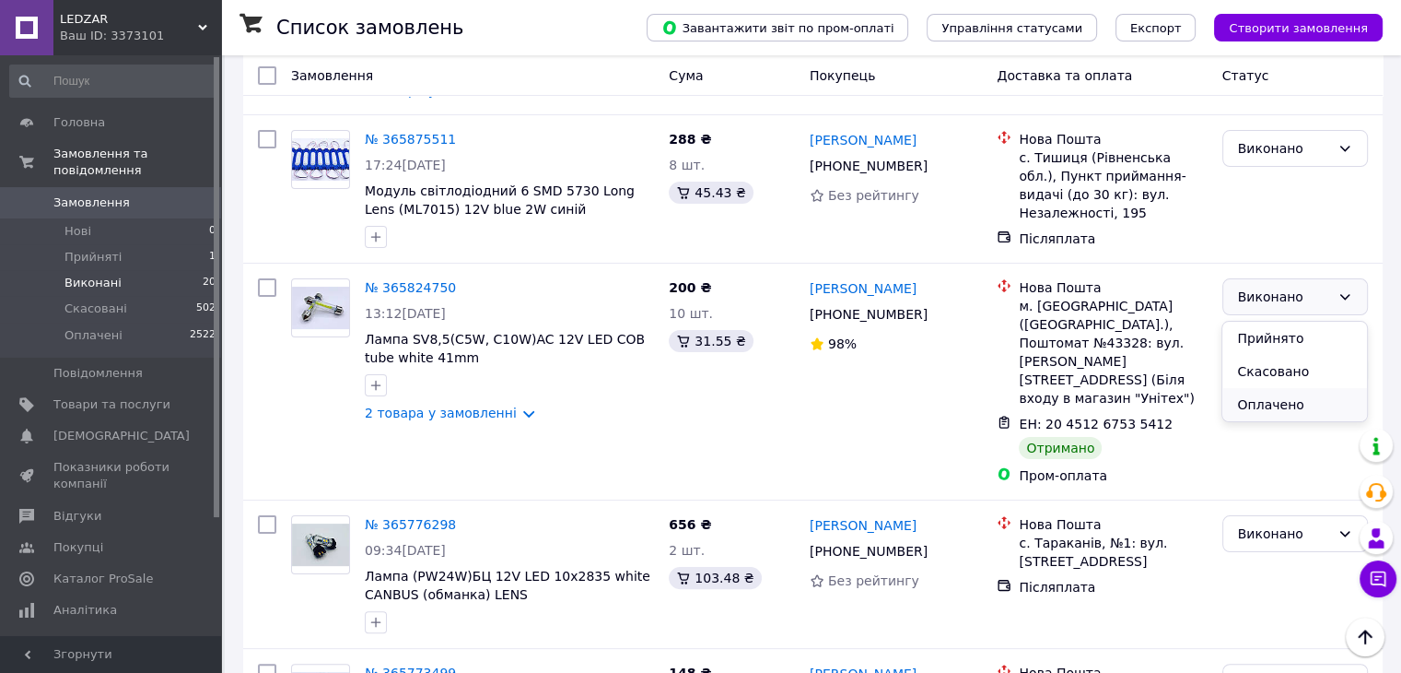
click at [1294, 408] on li "Оплачено" at bounding box center [1295, 404] width 144 height 33
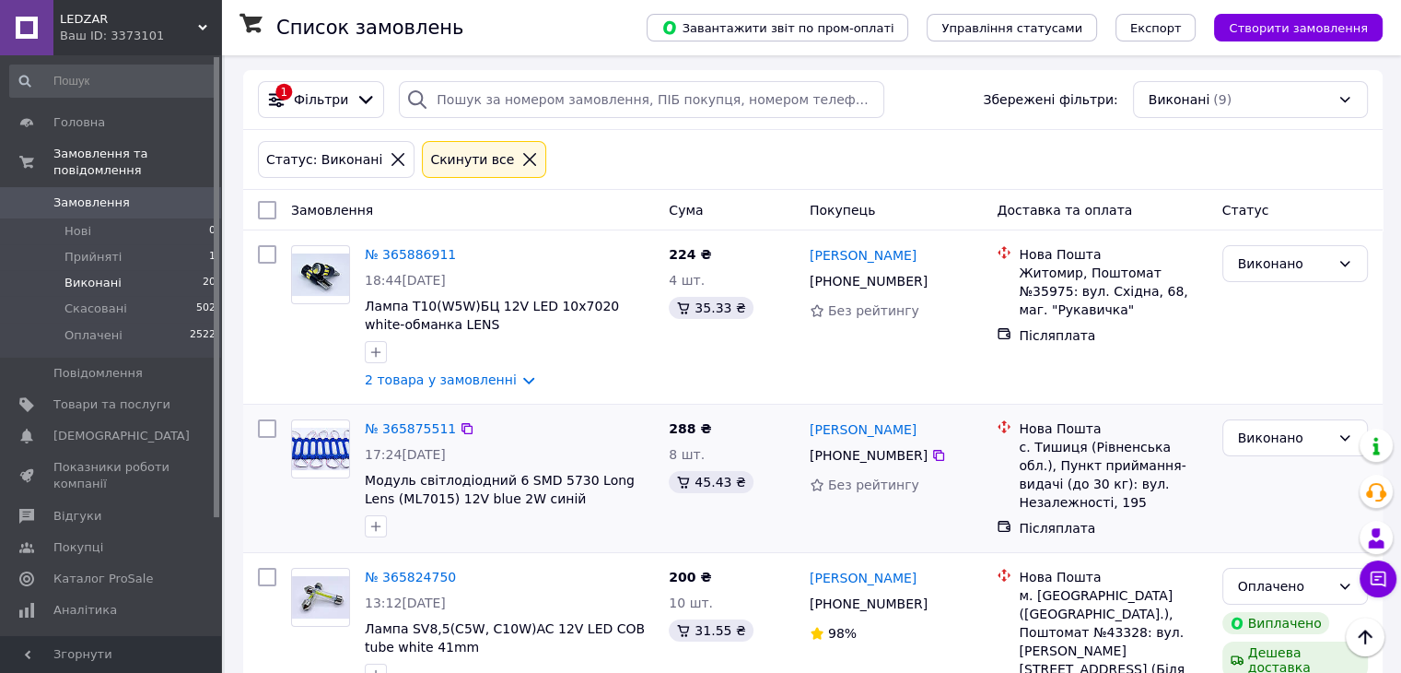
scroll to position [0, 0]
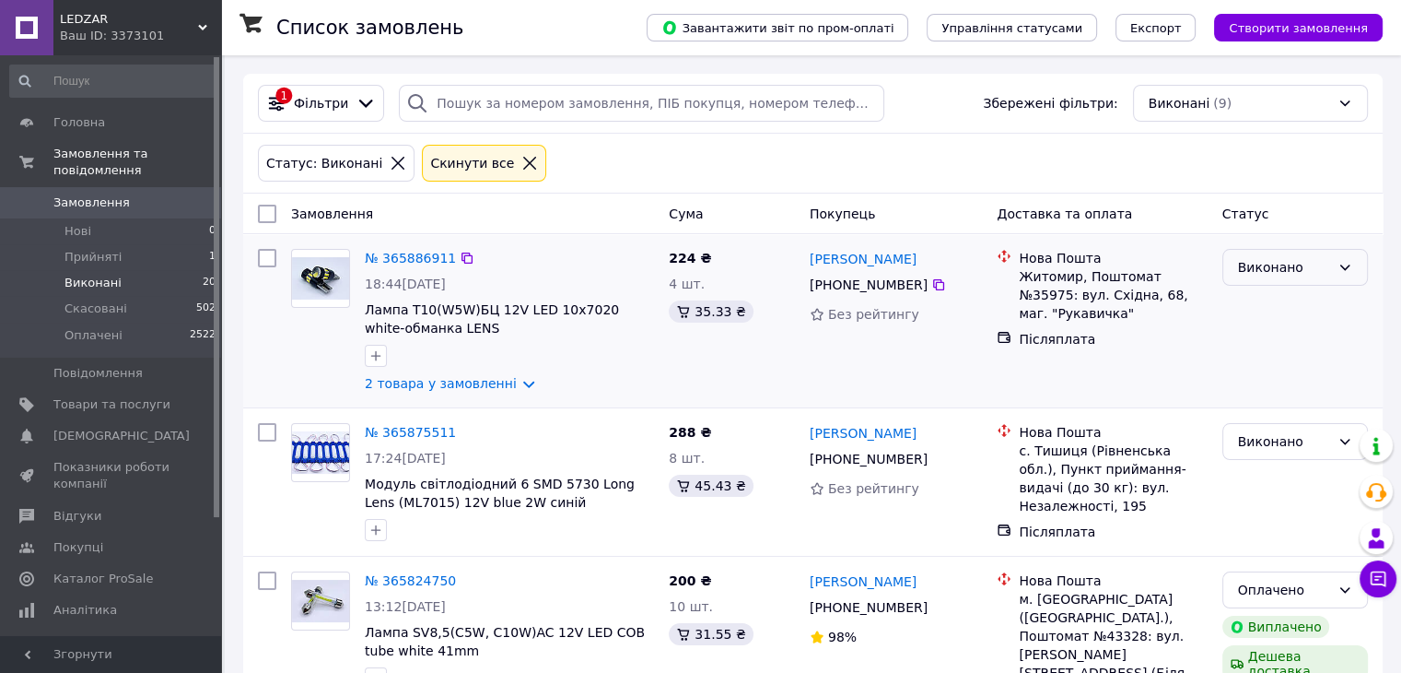
click at [1345, 266] on icon at bounding box center [1345, 267] width 15 height 15
click at [1312, 378] on li "Оплачено" at bounding box center [1295, 373] width 144 height 33
click at [134, 270] on li "Виконані 9" at bounding box center [113, 283] width 227 height 26
click at [117, 296] on li "Скасовані 502" at bounding box center [113, 309] width 227 height 26
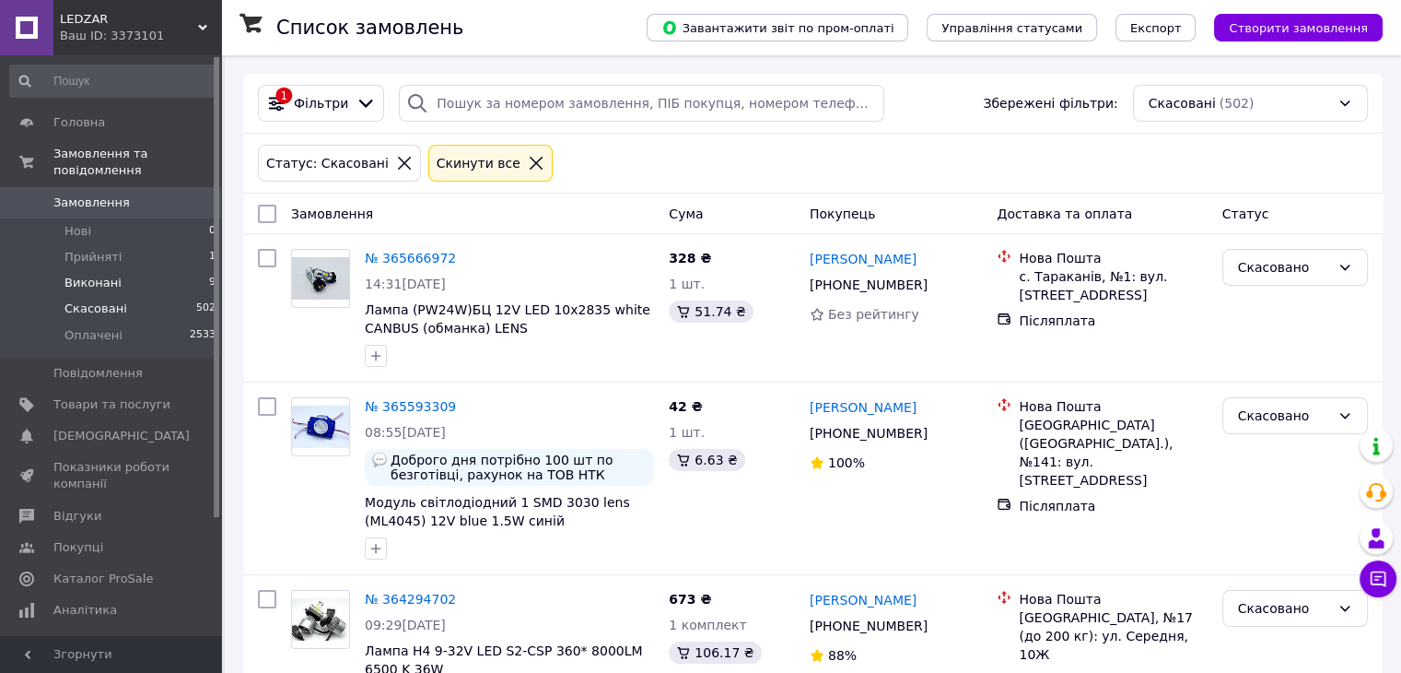
click at [118, 270] on li "Виконані 9" at bounding box center [113, 283] width 227 height 26
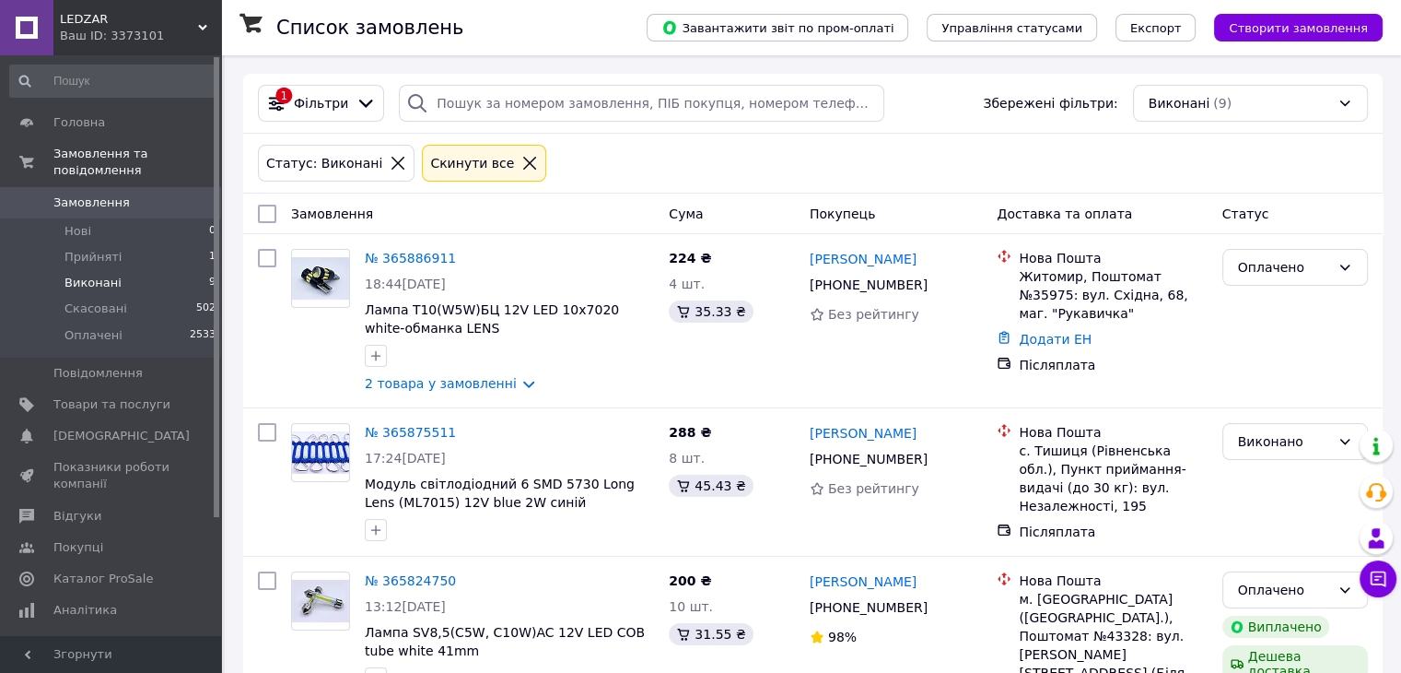
click at [98, 194] on span "Замовлення" at bounding box center [91, 202] width 76 height 17
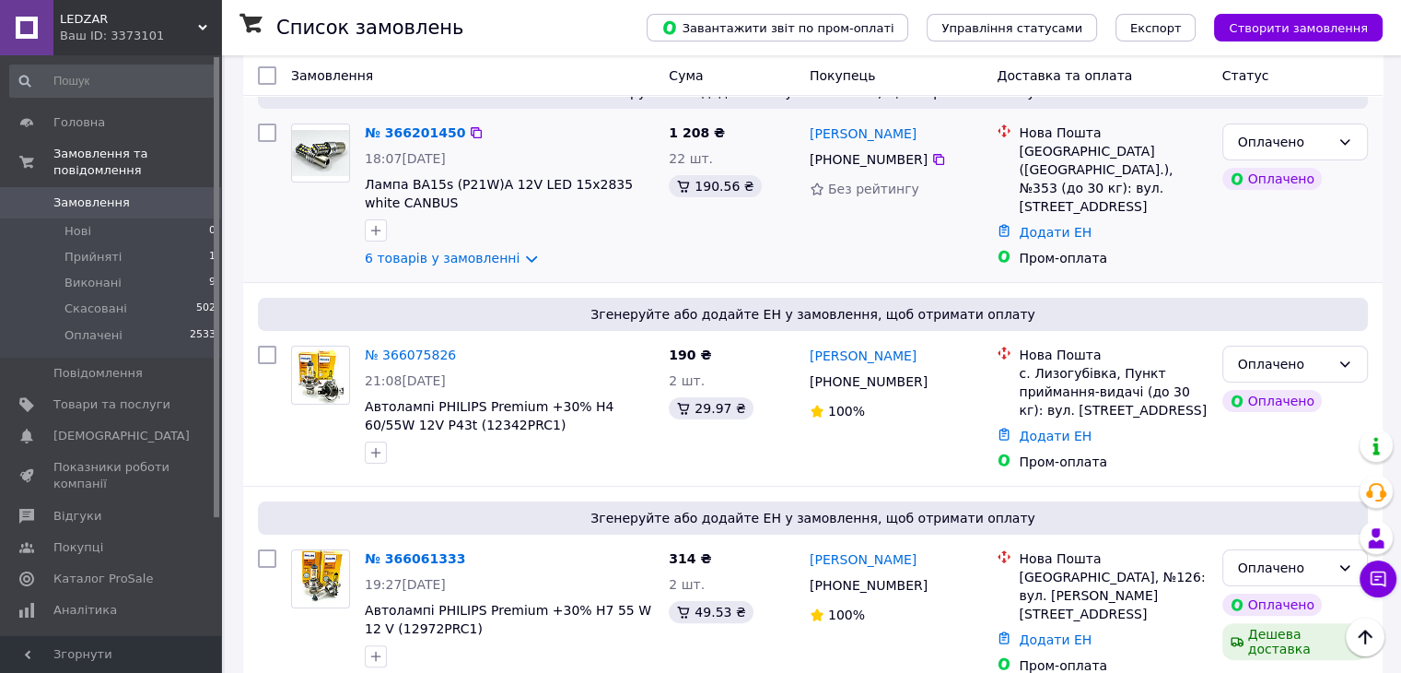
scroll to position [369, 0]
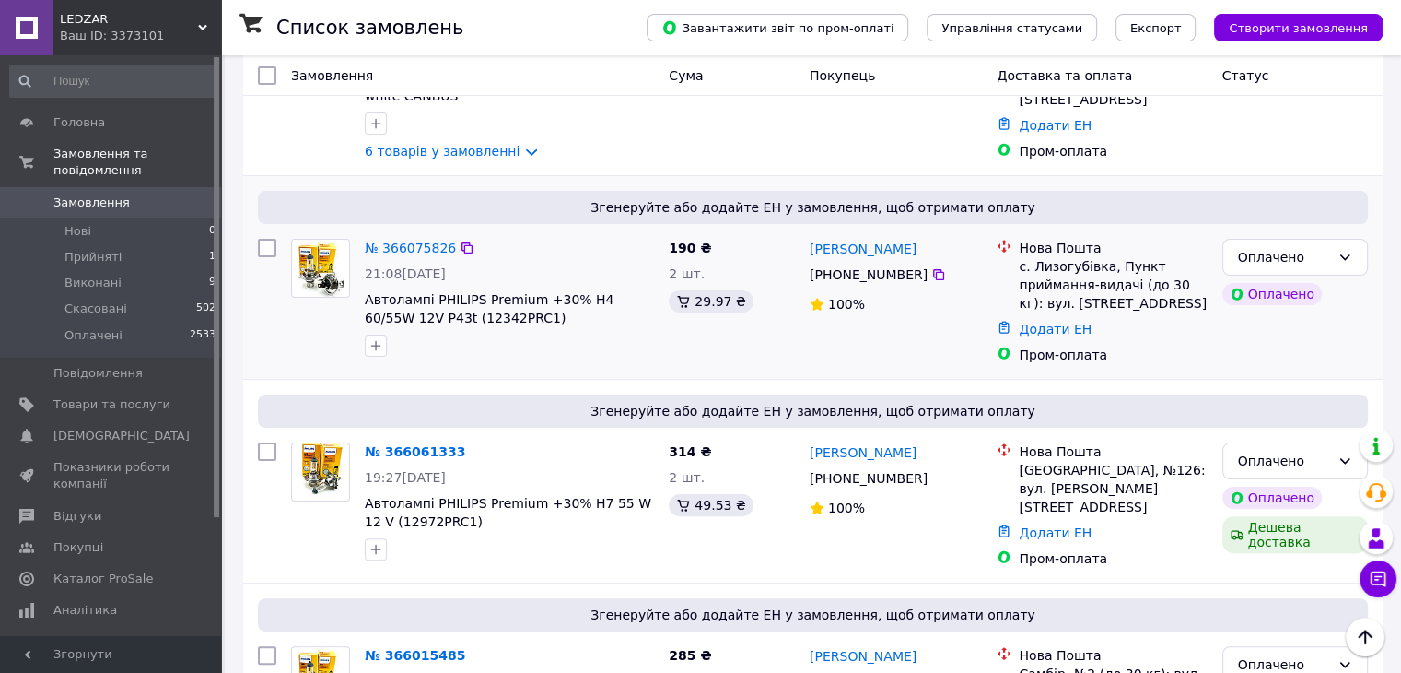
click at [416, 248] on div "№ 366075826" at bounding box center [410, 248] width 95 height 22
click at [415, 240] on link "№ 366075826" at bounding box center [410, 247] width 91 height 15
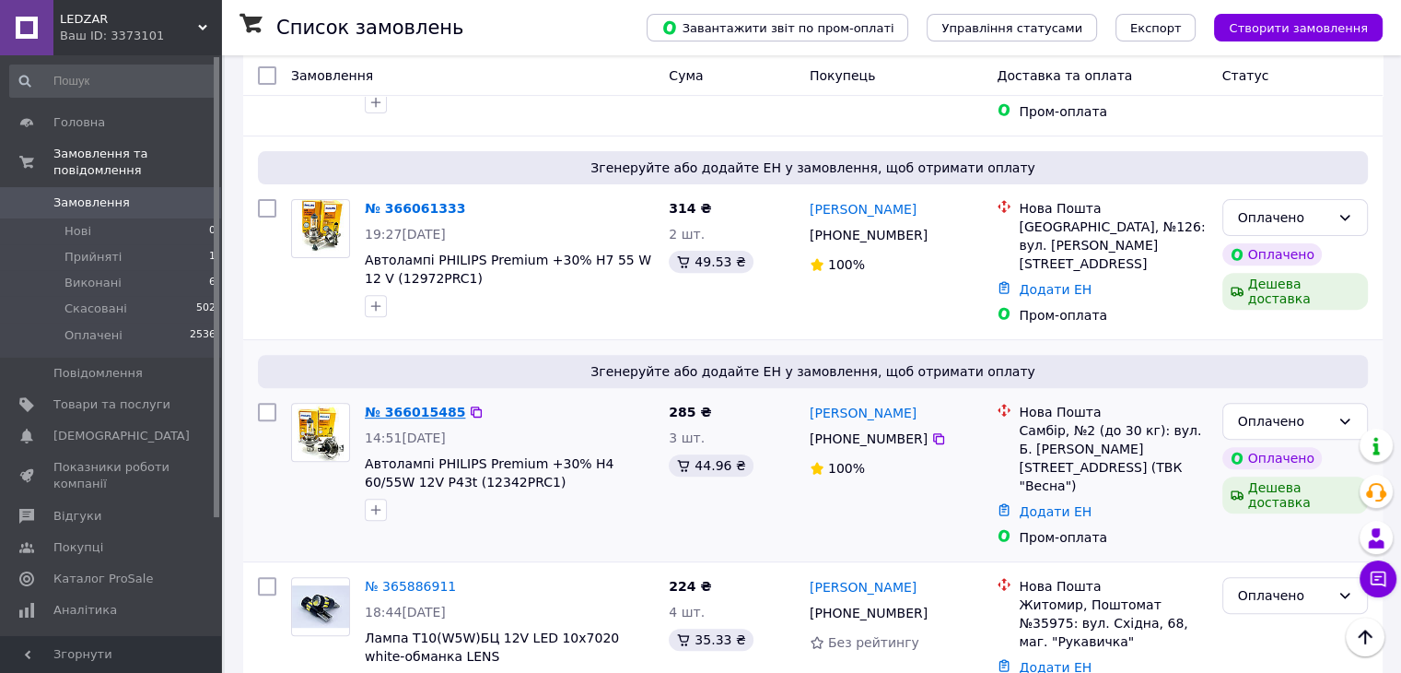
scroll to position [645, 0]
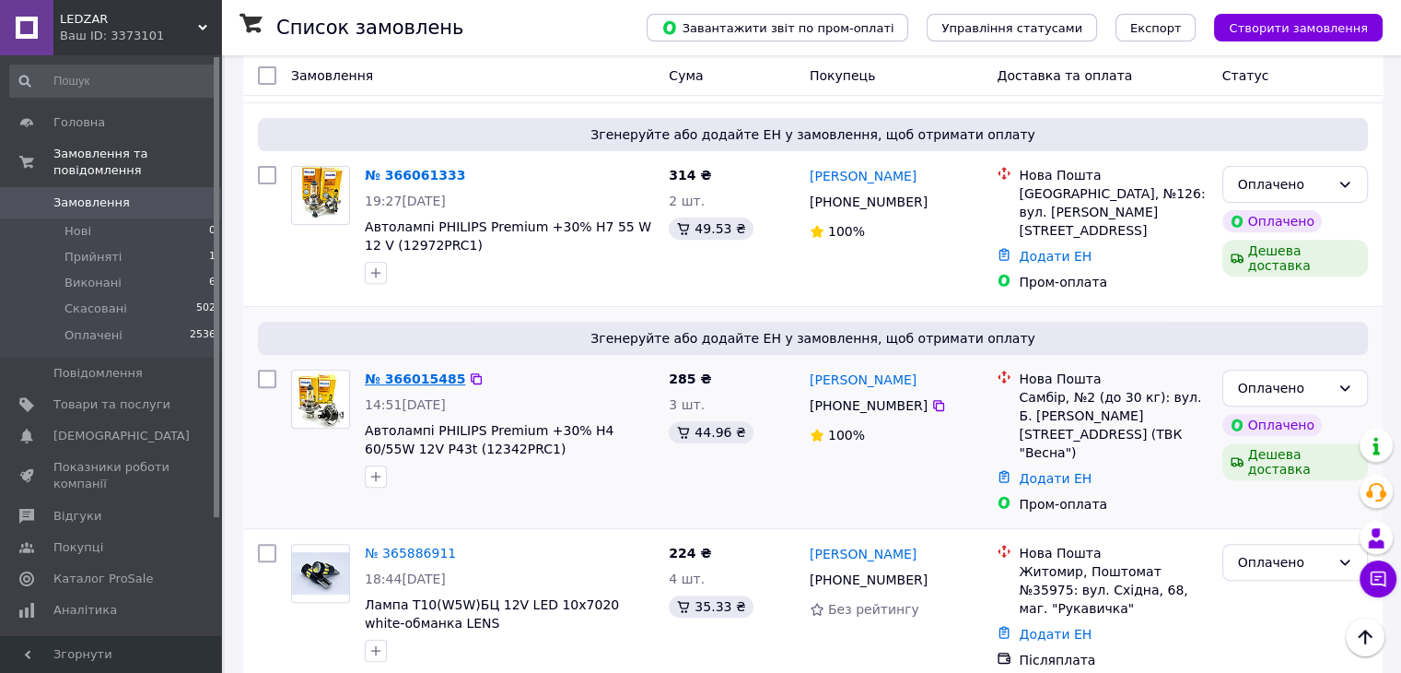
click at [413, 371] on link "№ 366015485" at bounding box center [415, 378] width 100 height 15
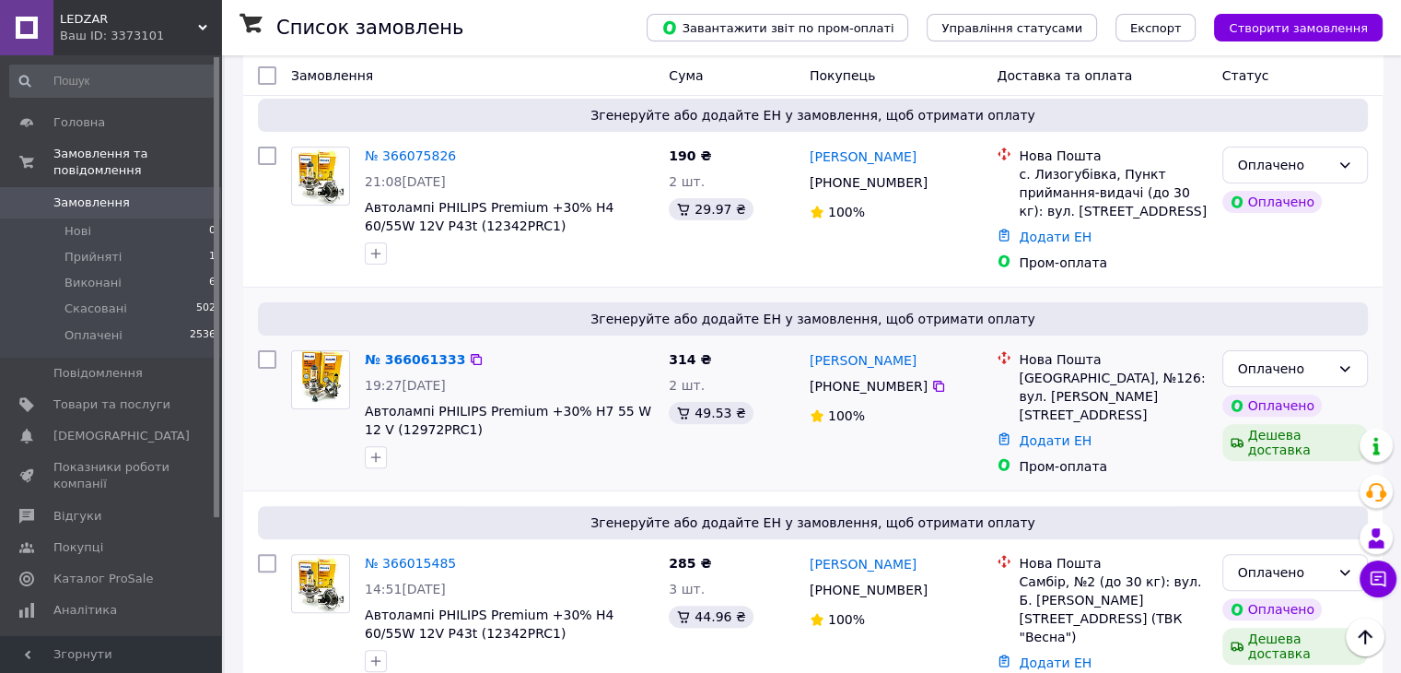
scroll to position [369, 0]
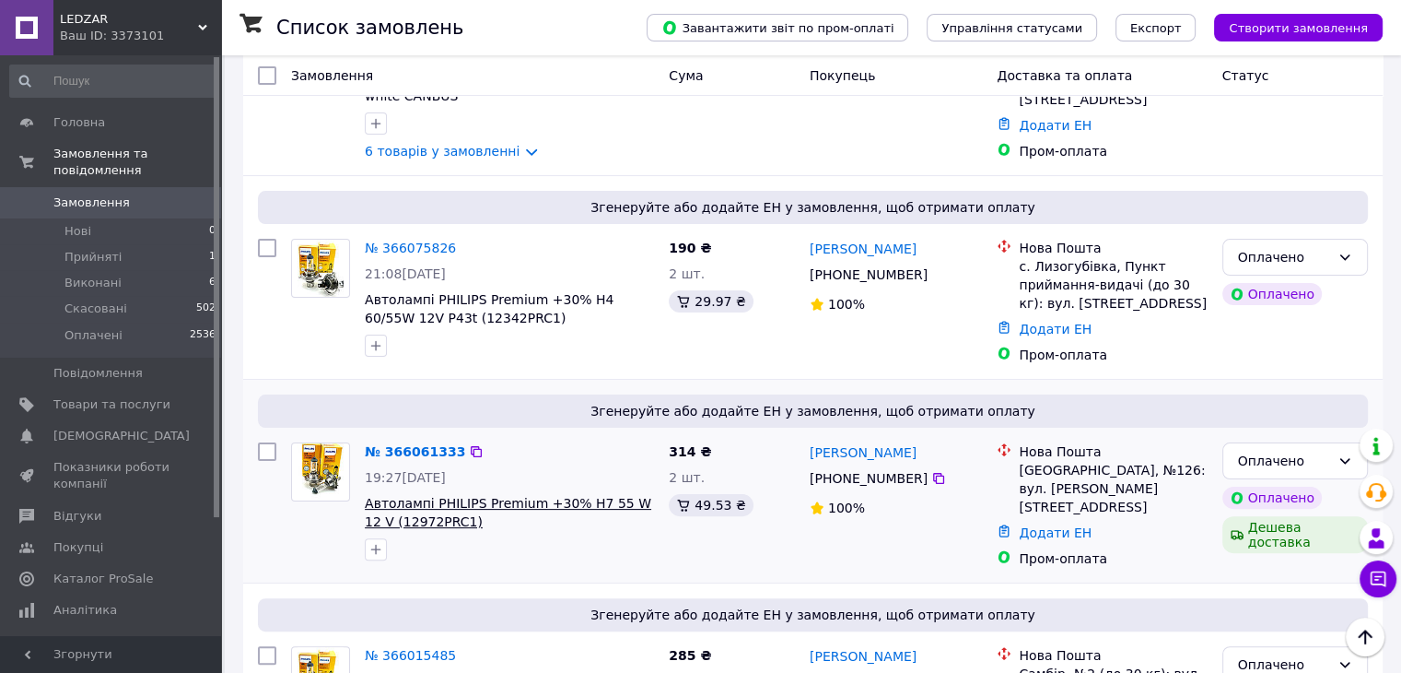
click at [477, 498] on span "Автолампі PHILIPS Premium +30% H7 55 W 12 V (12972PRC1)" at bounding box center [508, 512] width 287 height 33
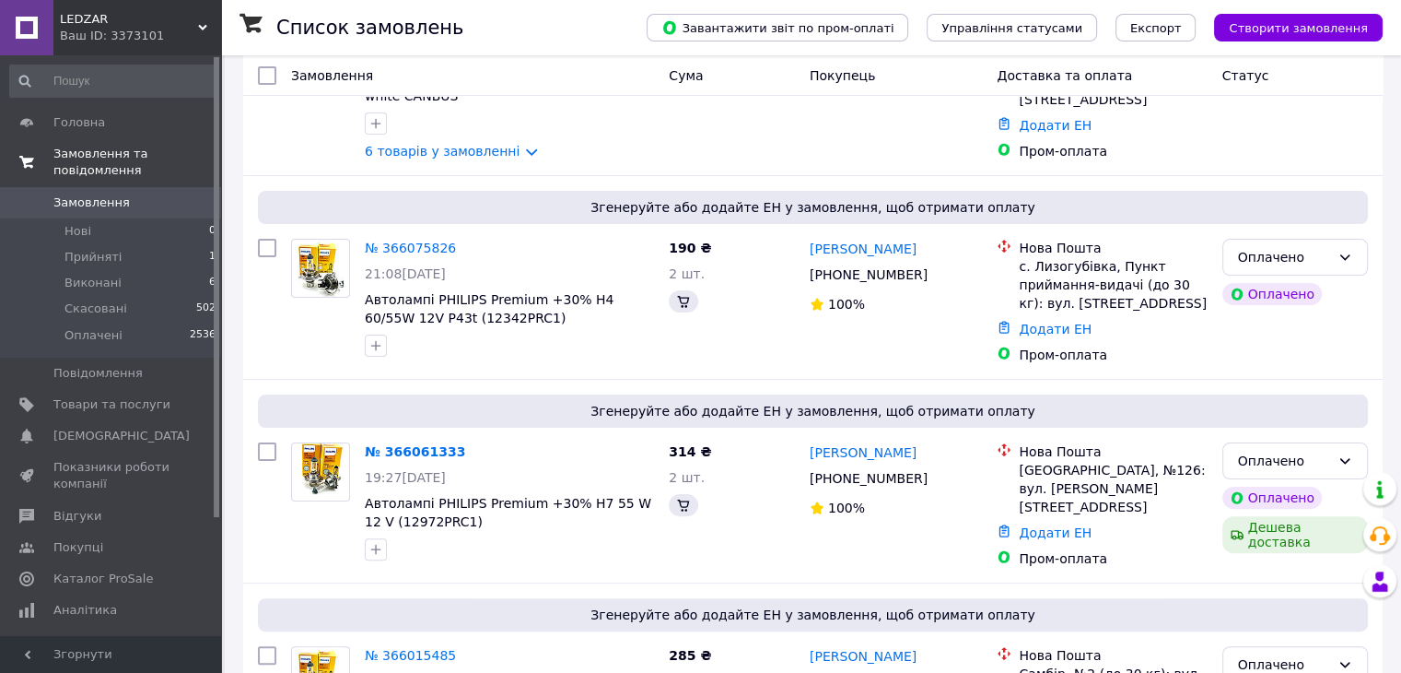
scroll to position [369, 0]
click at [85, 159] on span "Замовлення та повідомлення" at bounding box center [137, 162] width 168 height 33
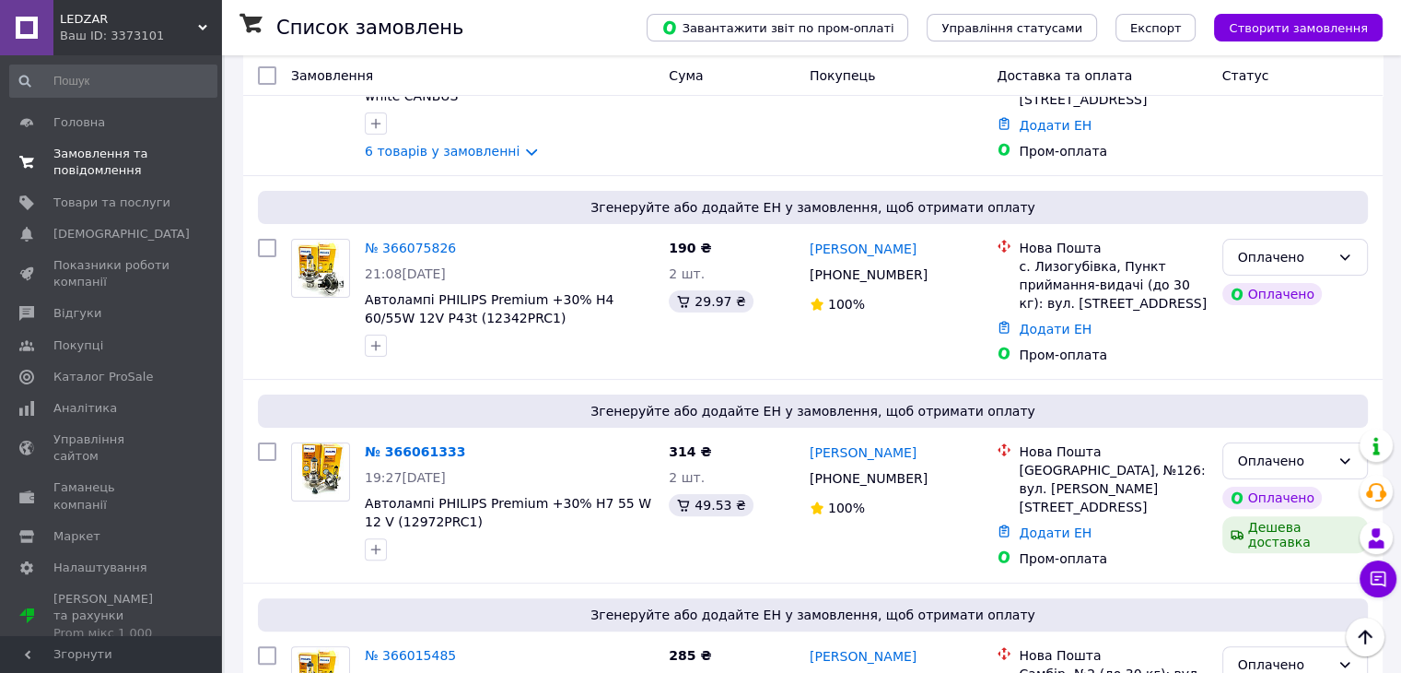
click at [122, 152] on span "Замовлення та повідомлення" at bounding box center [111, 162] width 117 height 33
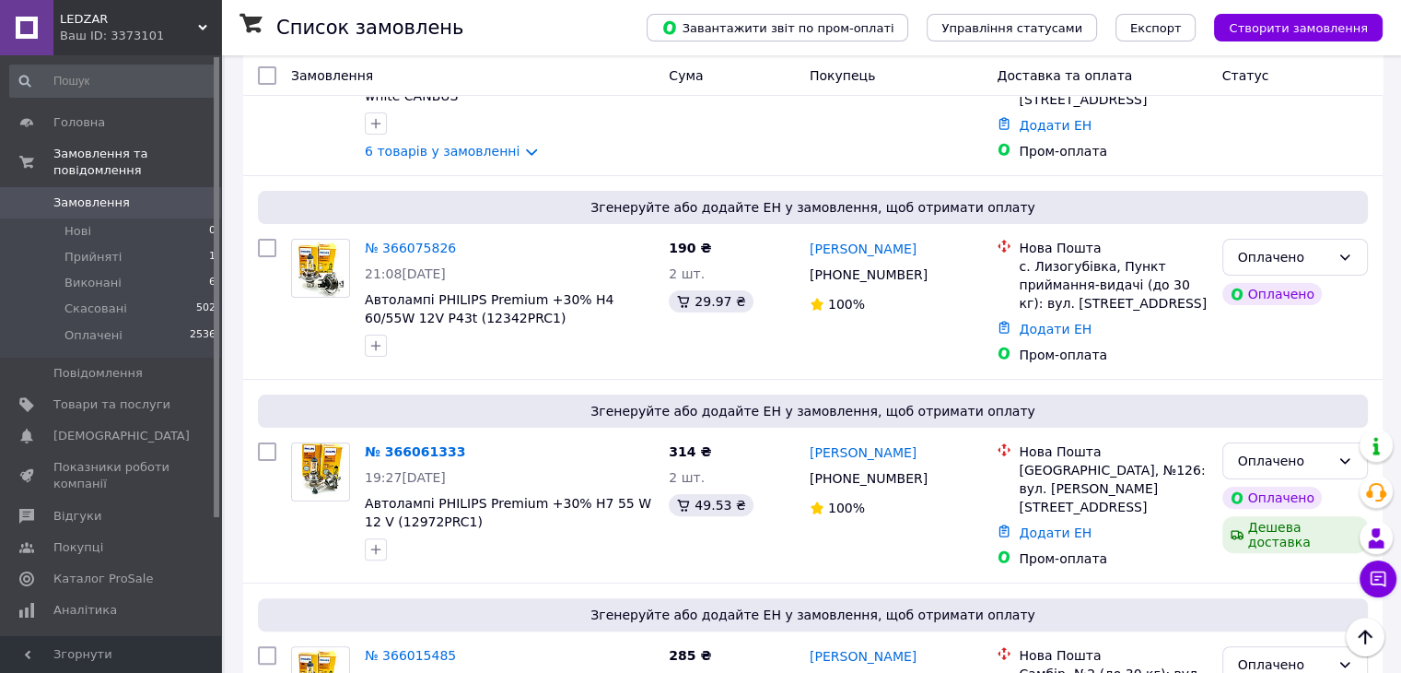
click at [101, 194] on span "Замовлення" at bounding box center [91, 202] width 76 height 17
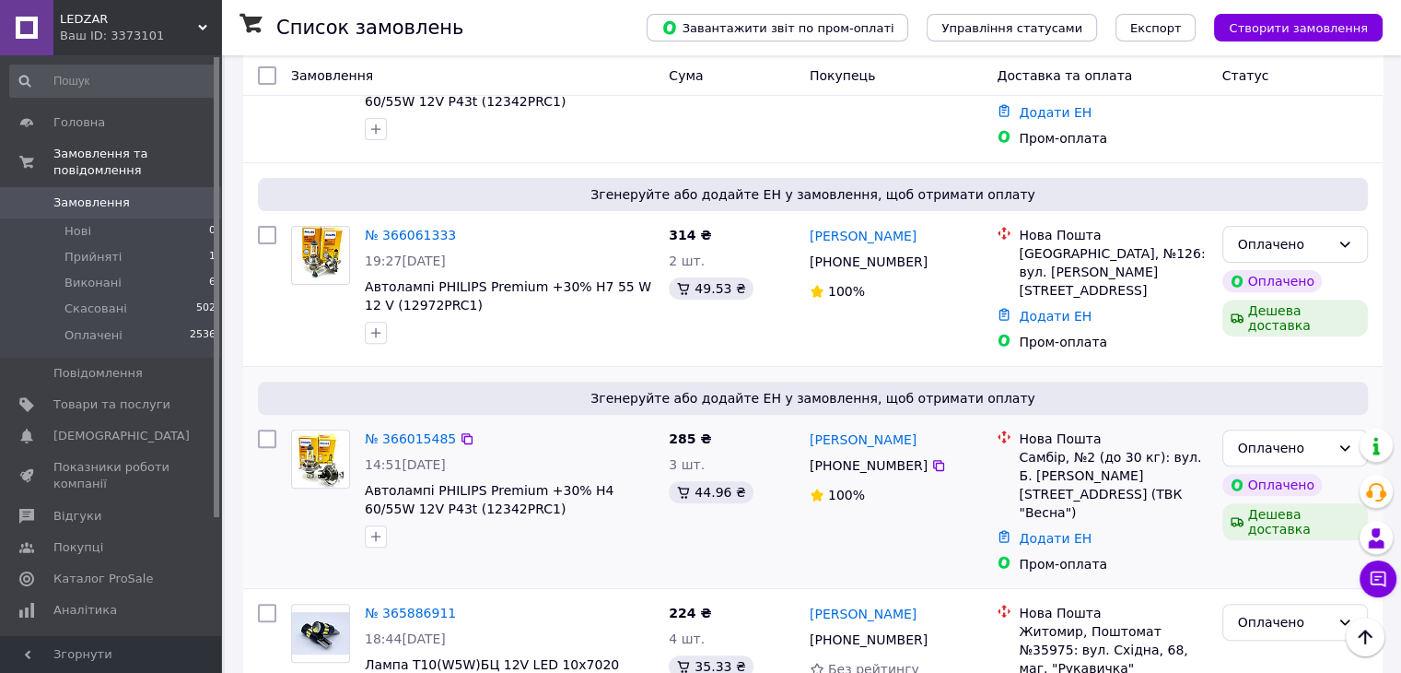
scroll to position [553, 0]
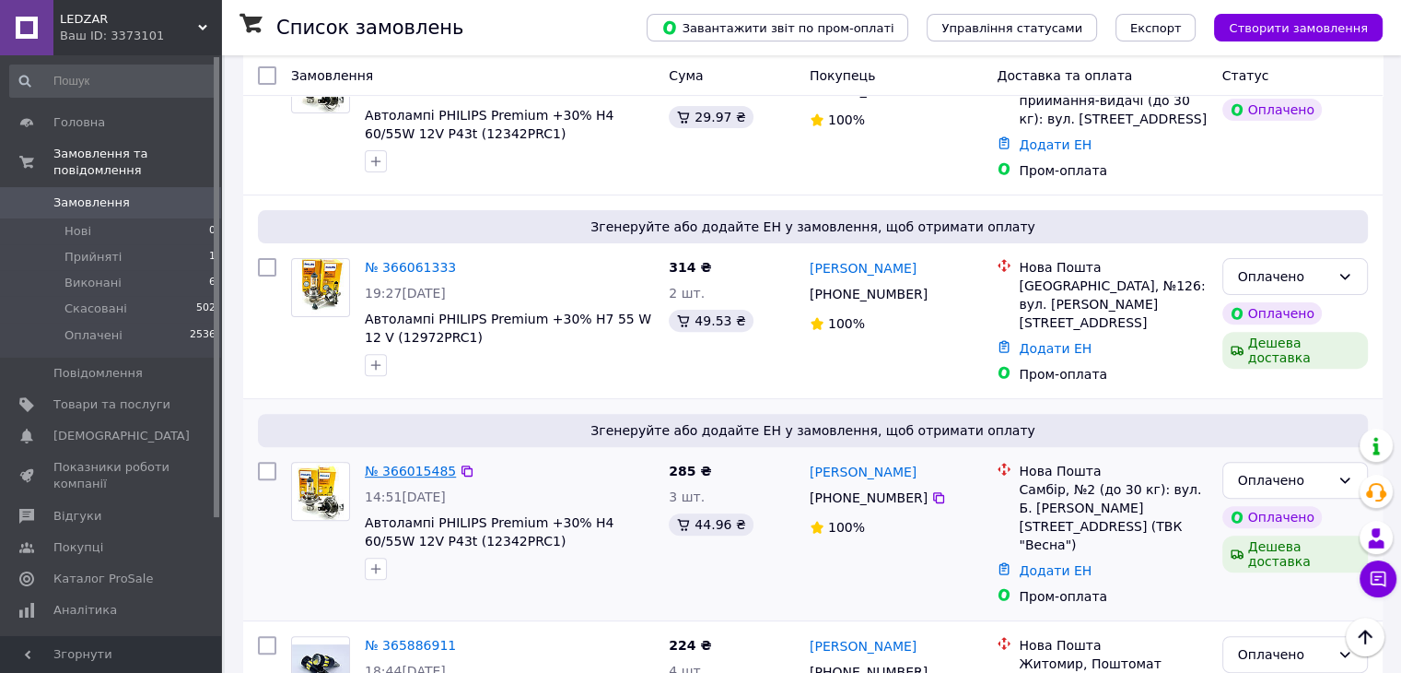
click at [413, 463] on link "№ 366015485" at bounding box center [410, 470] width 91 height 15
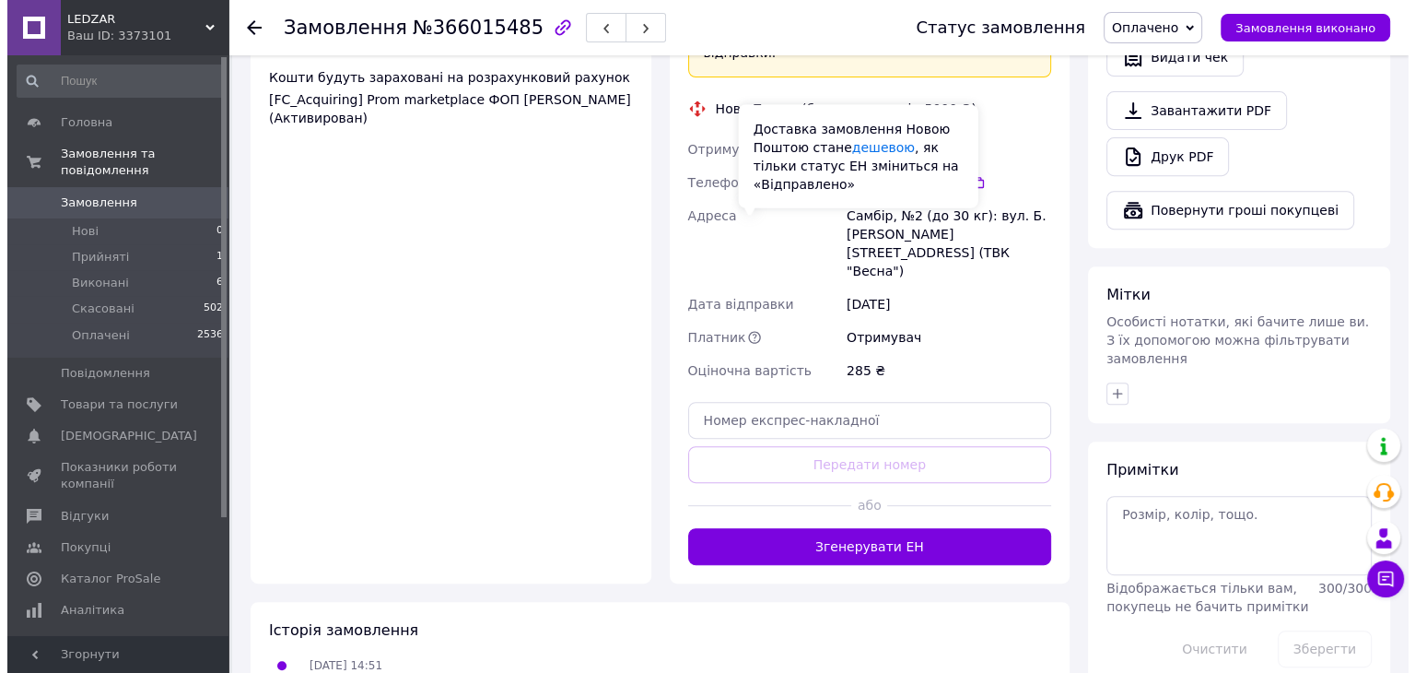
scroll to position [737, 0]
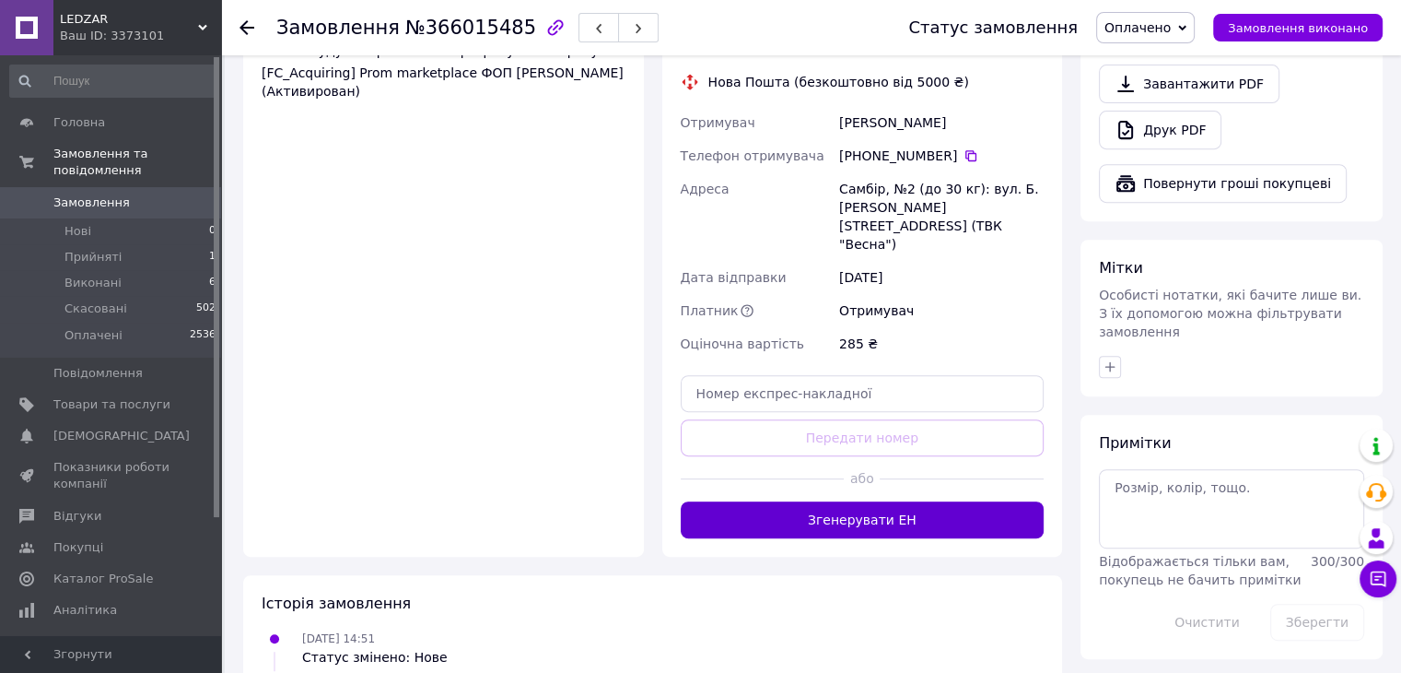
click at [842, 501] on button "Згенерувати ЕН" at bounding box center [863, 519] width 364 height 37
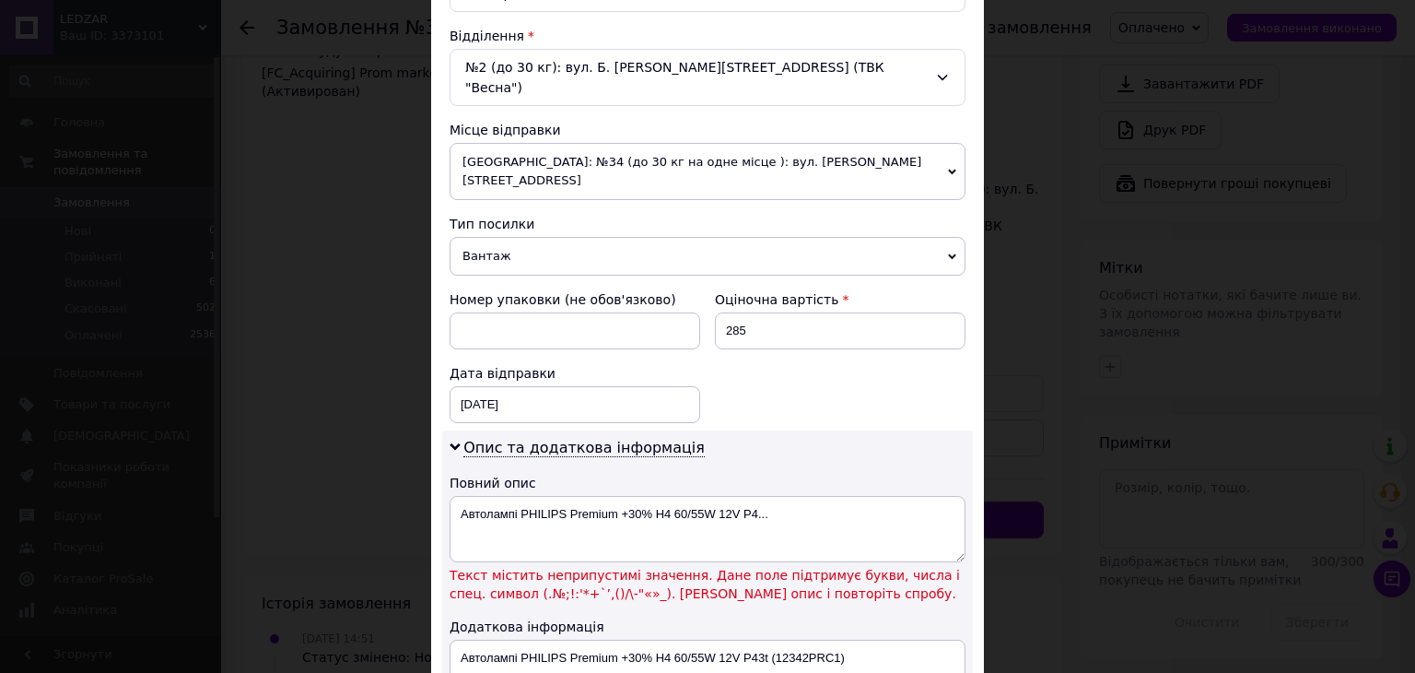
scroll to position [645, 0]
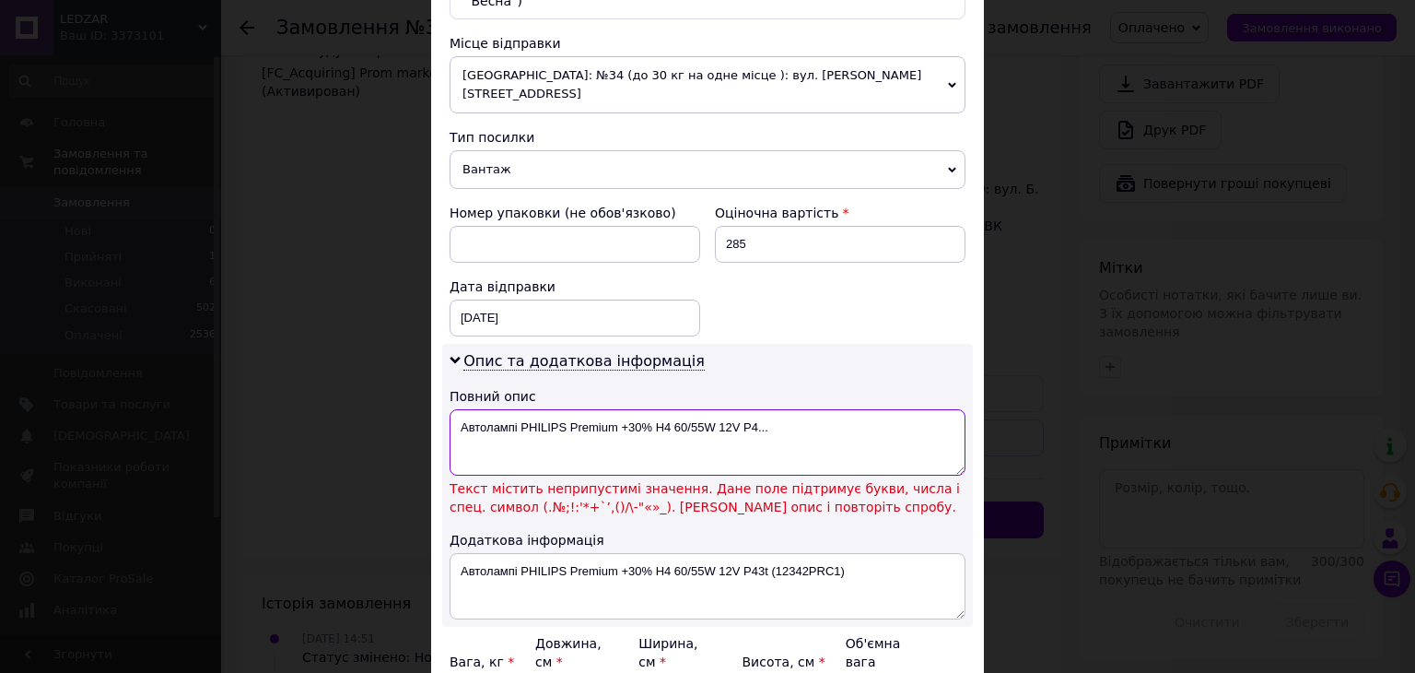
drag, startPoint x: 782, startPoint y: 387, endPoint x: 667, endPoint y: 401, distance: 116.0
click at [667, 409] on textarea "Автолампі PHILIPS Premium +30% H4 60/55W 12V P4..." at bounding box center [708, 442] width 516 height 66
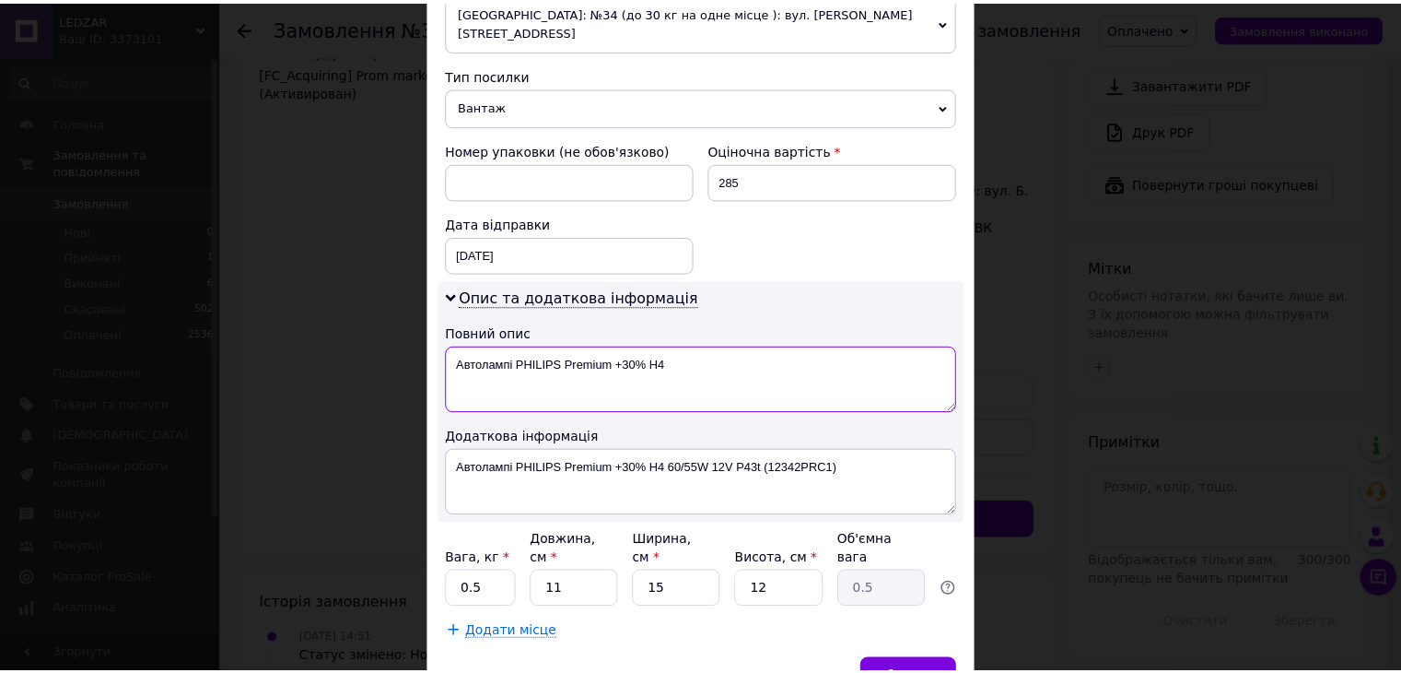
scroll to position [737, 0]
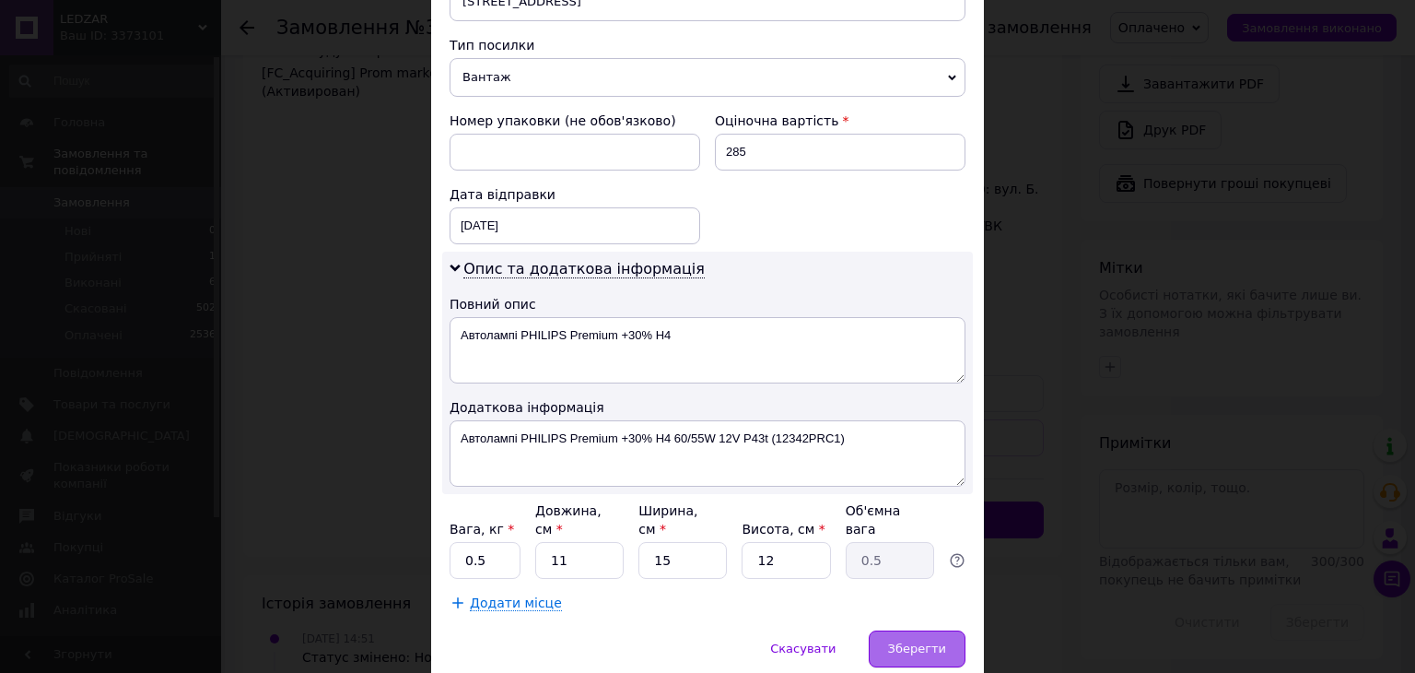
click at [920, 630] on div "Зберегти" at bounding box center [917, 648] width 97 height 37
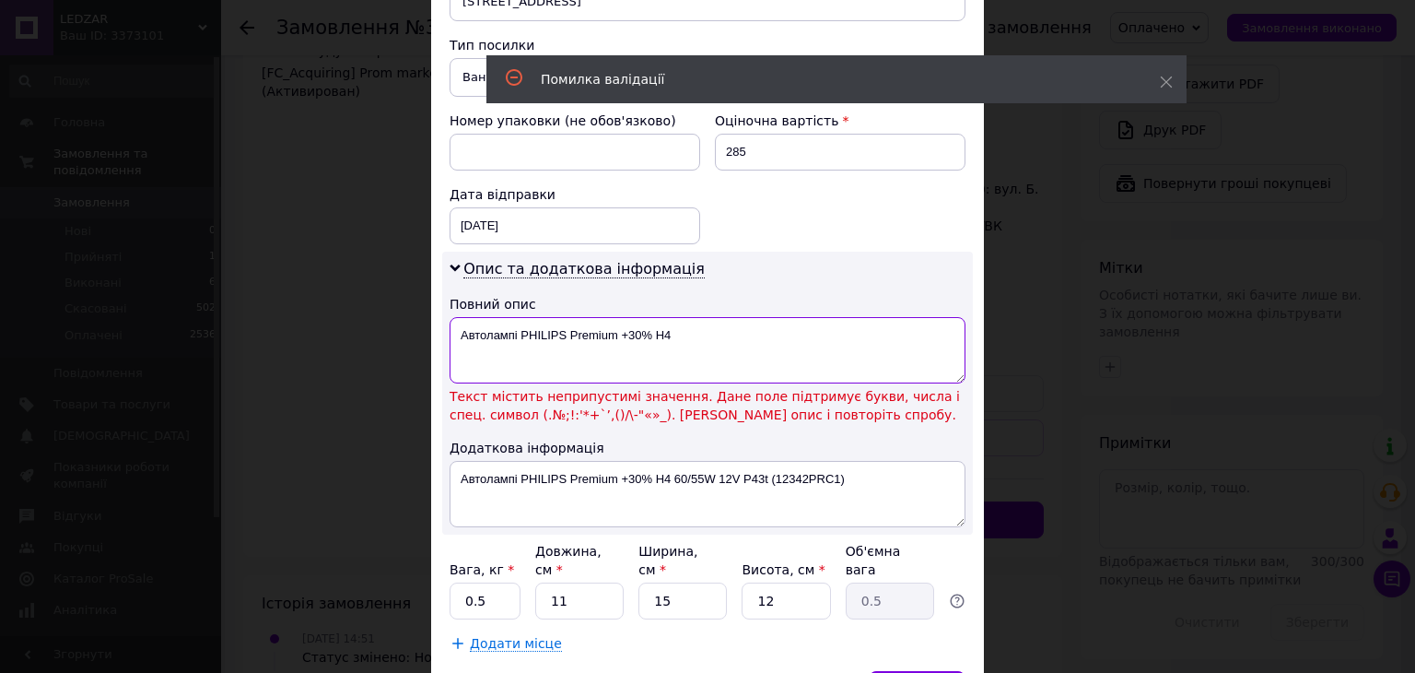
drag, startPoint x: 698, startPoint y: 294, endPoint x: 616, endPoint y: 304, distance: 83.5
click at [616, 317] on textarea "Автолампі PHILIPS Premium +30% H4" at bounding box center [708, 350] width 516 height 66
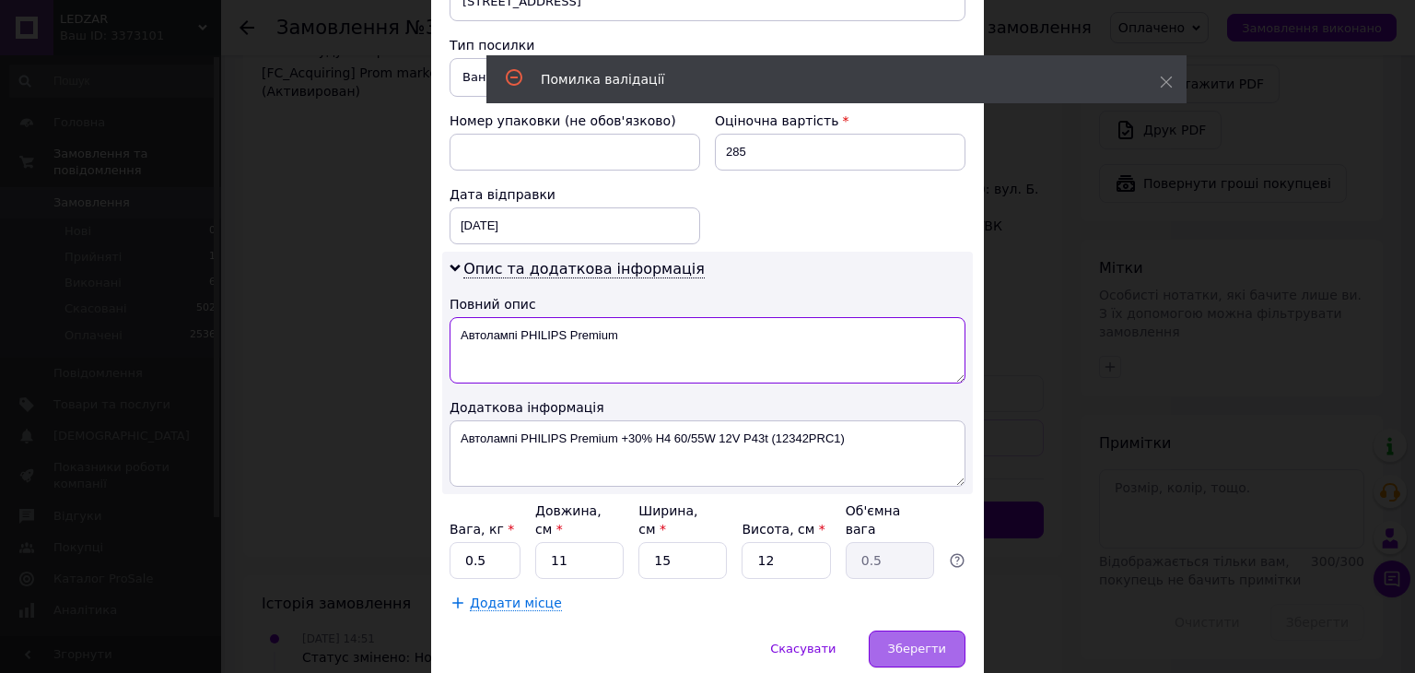
type textarea "Автолампі PHILIPS Premium"
click at [925, 641] on span "Зберегти" at bounding box center [917, 648] width 58 height 14
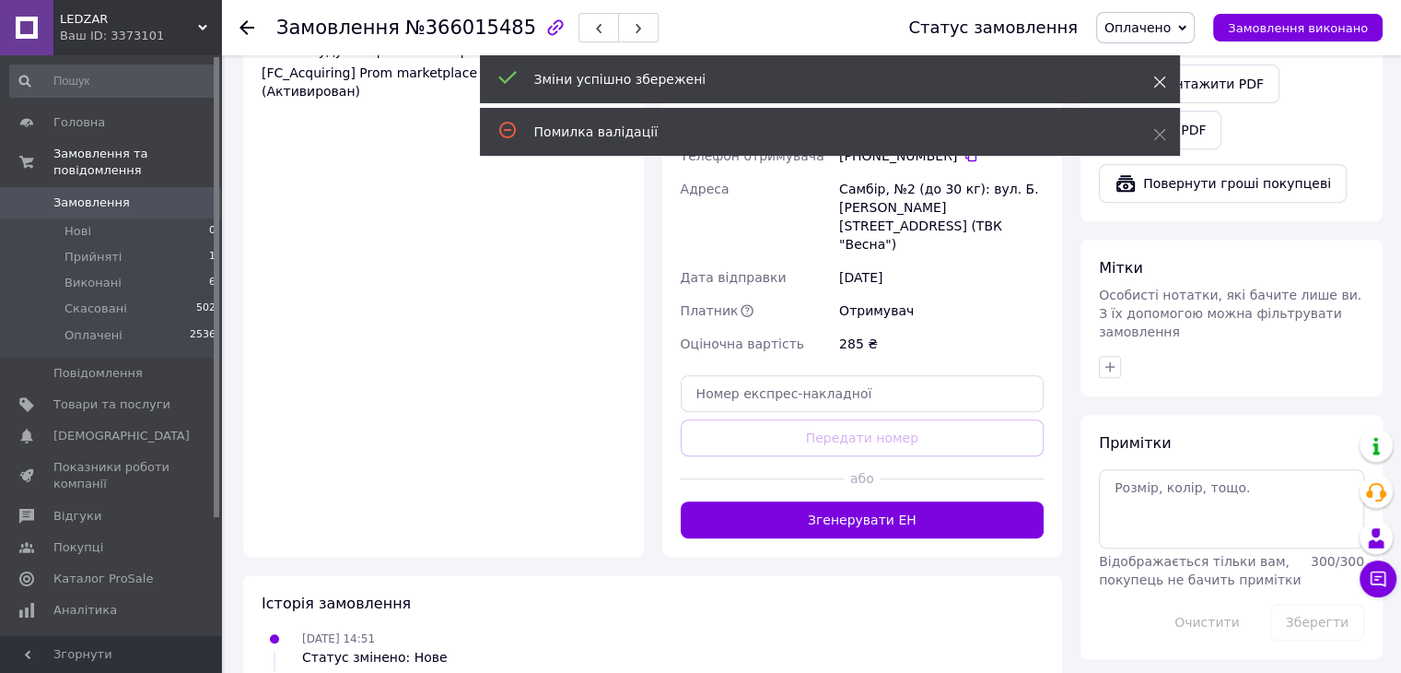
click at [1158, 77] on icon at bounding box center [1160, 82] width 13 height 13
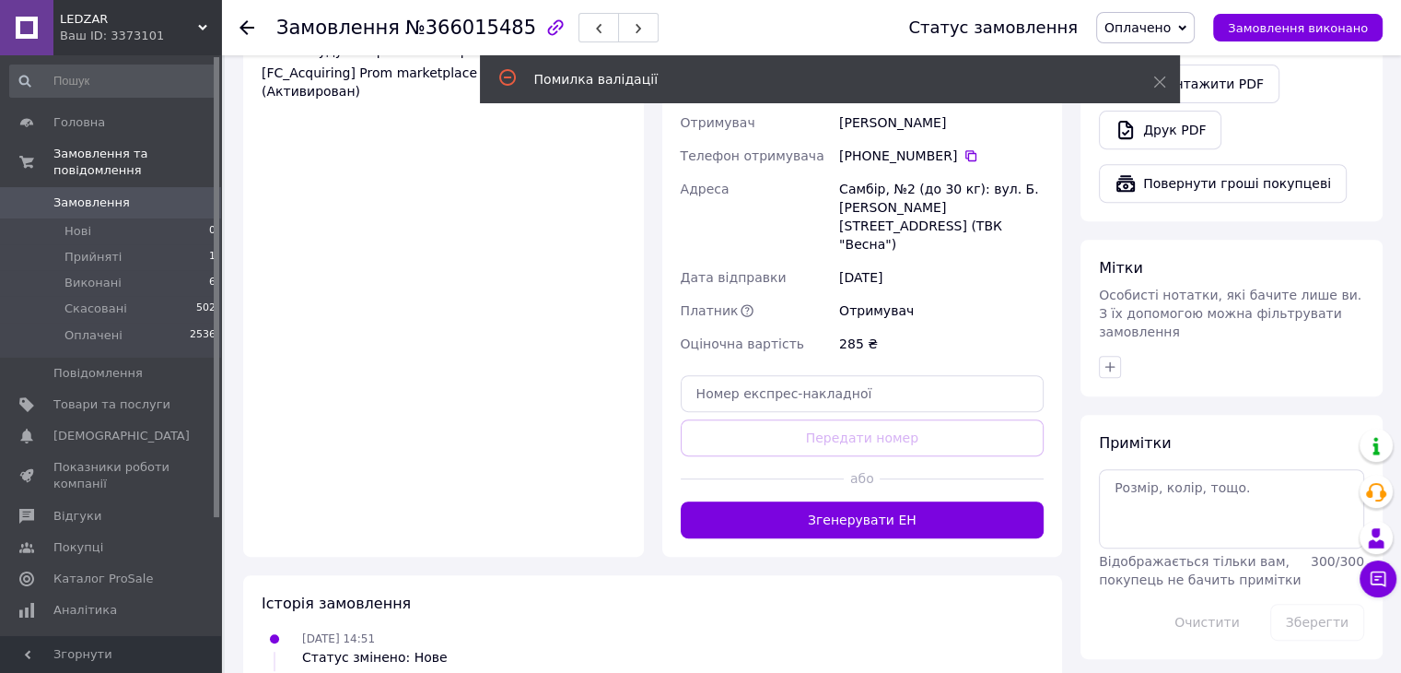
drag, startPoint x: 1164, startPoint y: 134, endPoint x: 1104, endPoint y: 187, distance: 80.3
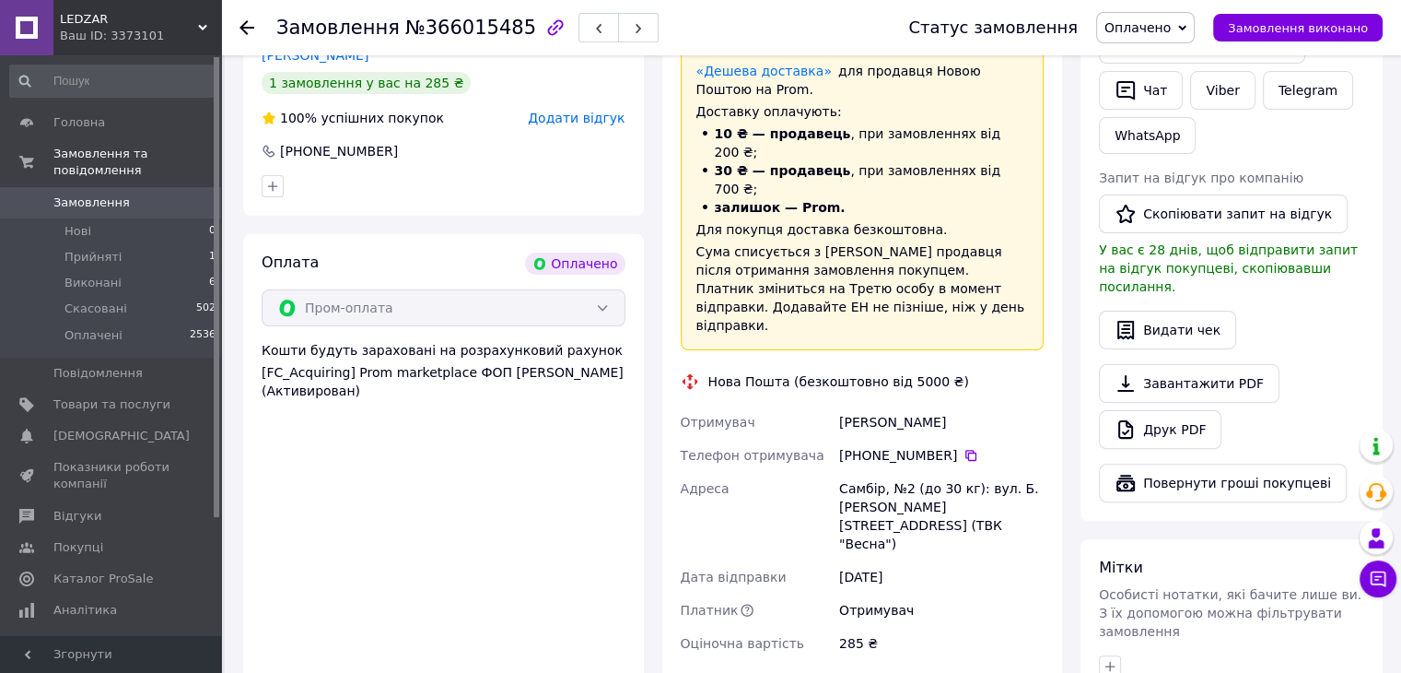
scroll to position [645, 0]
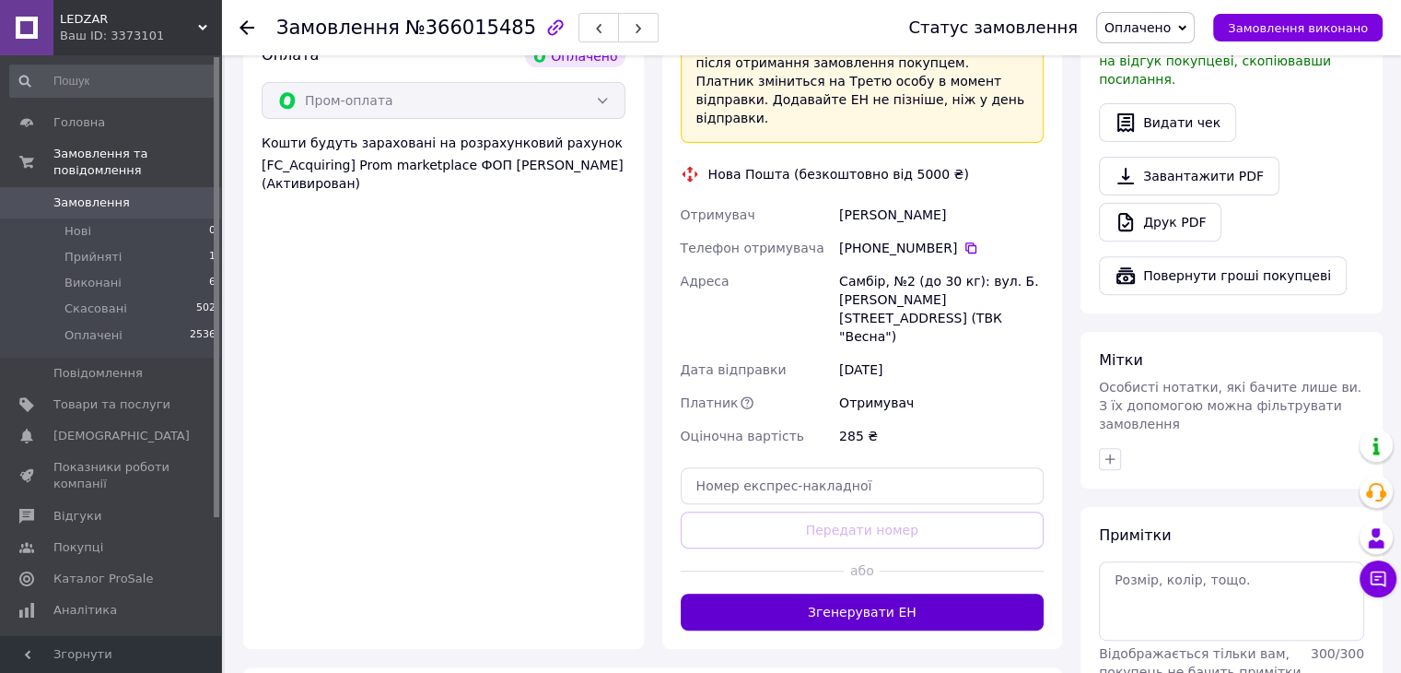
click at [951, 593] on button "Згенерувати ЕН" at bounding box center [863, 611] width 364 height 37
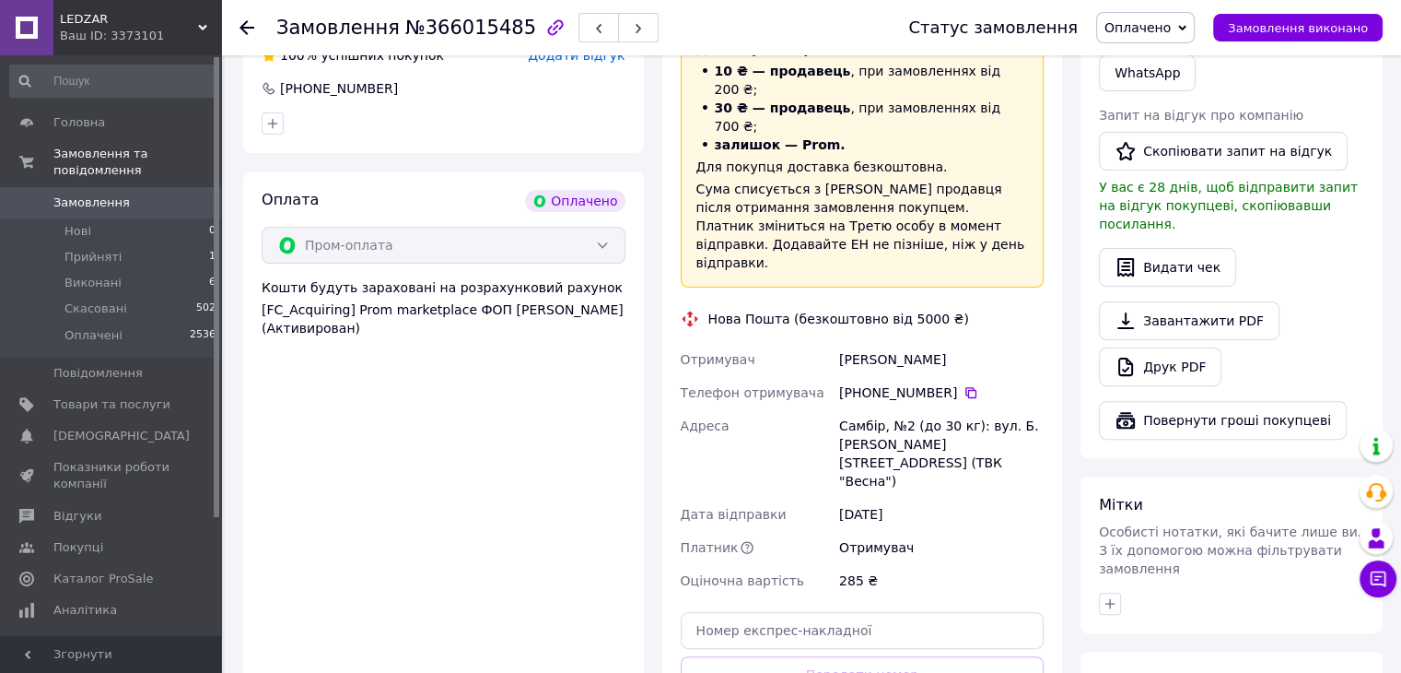
scroll to position [369, 0]
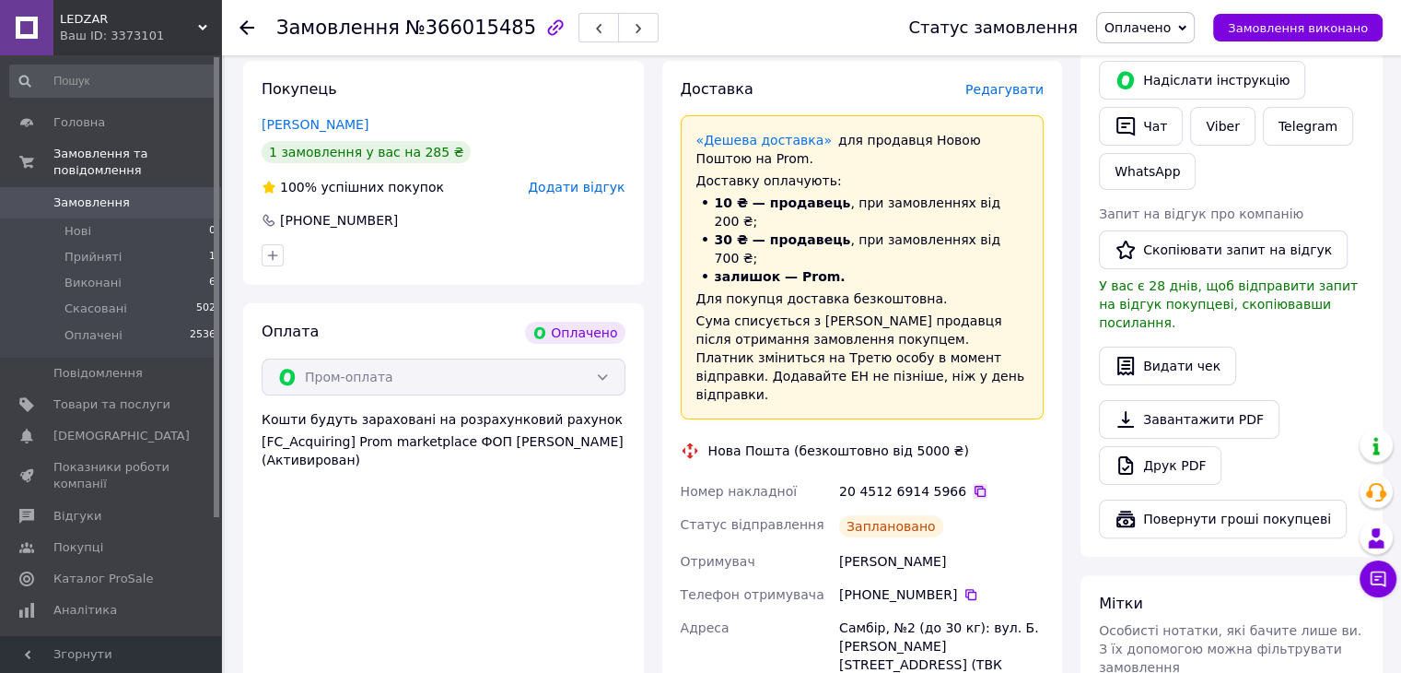
click at [975, 486] on icon at bounding box center [980, 491] width 11 height 11
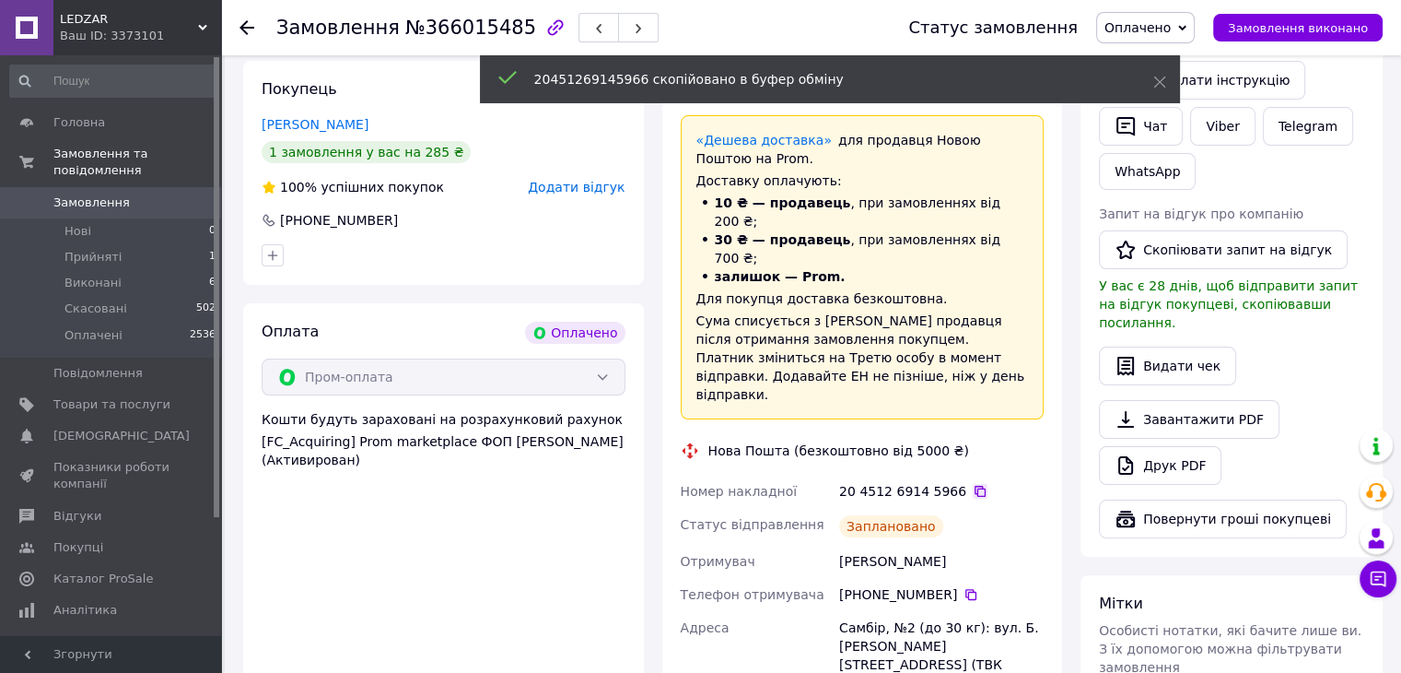
click at [975, 486] on icon at bounding box center [980, 491] width 11 height 11
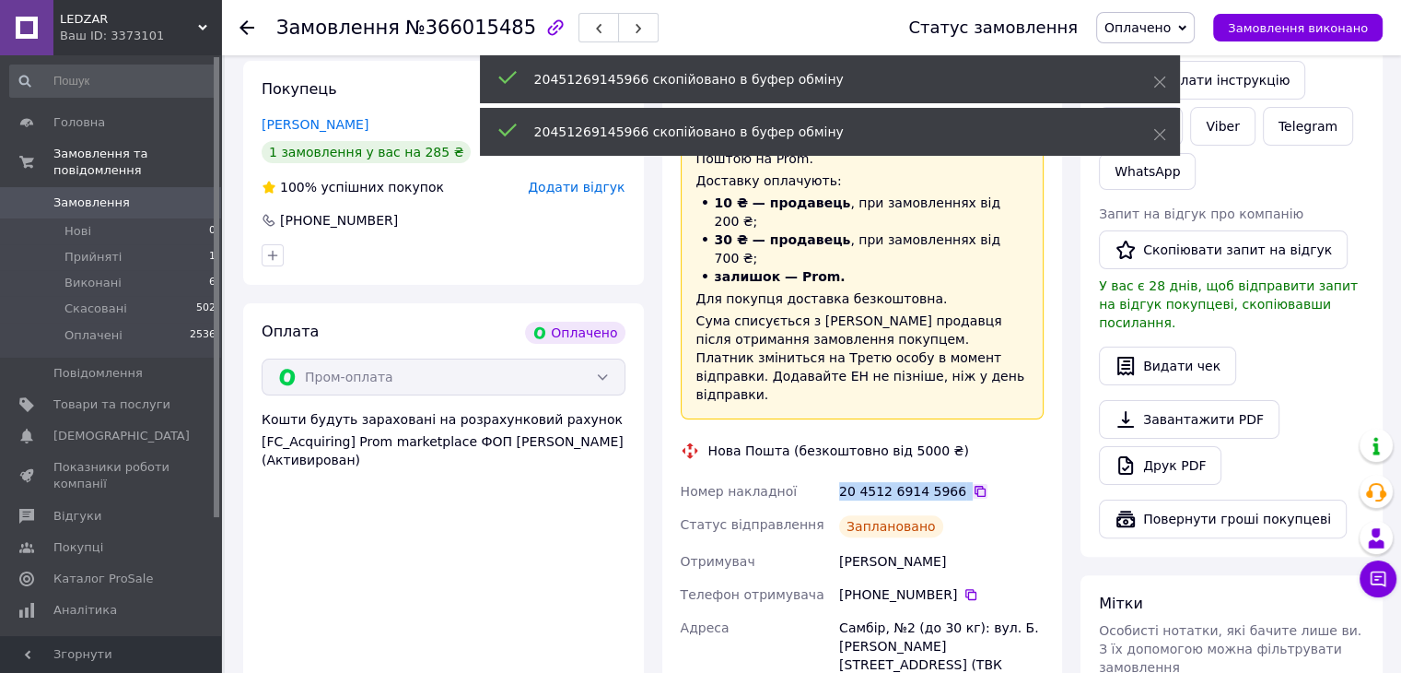
click at [975, 486] on icon at bounding box center [980, 491] width 11 height 11
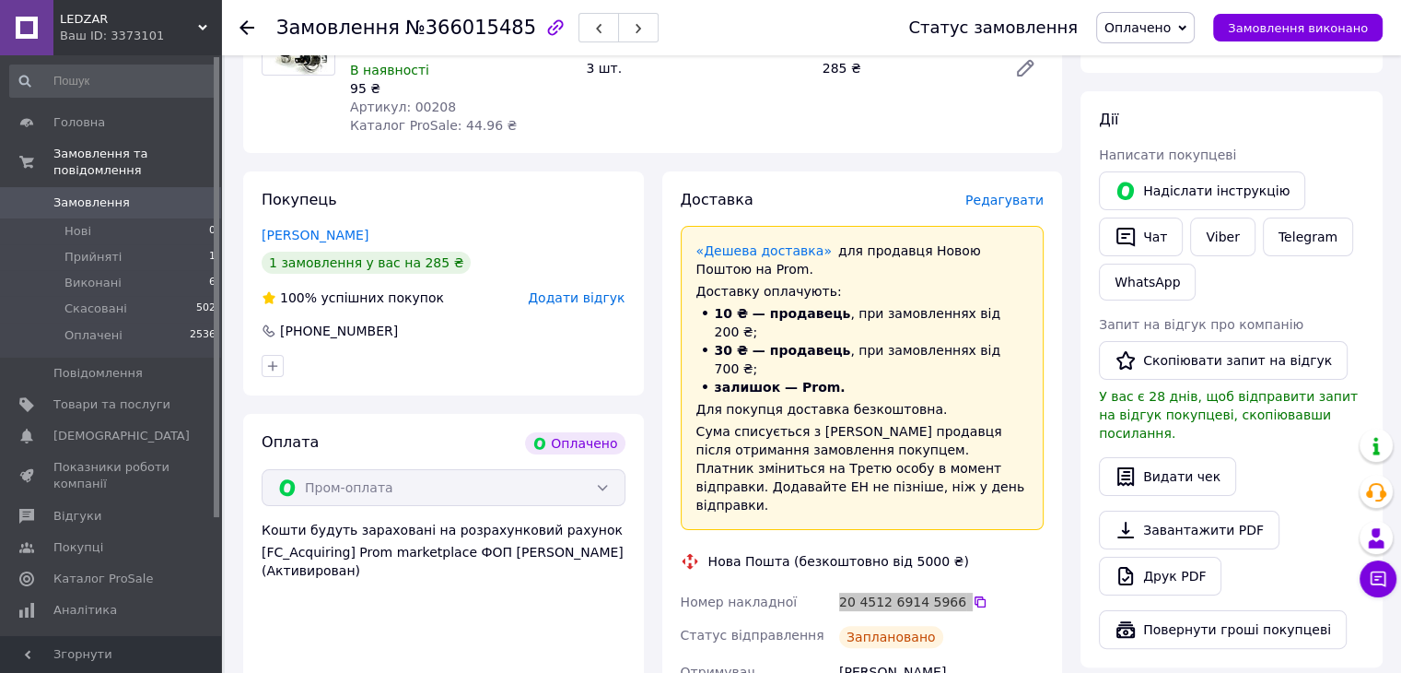
scroll to position [184, 0]
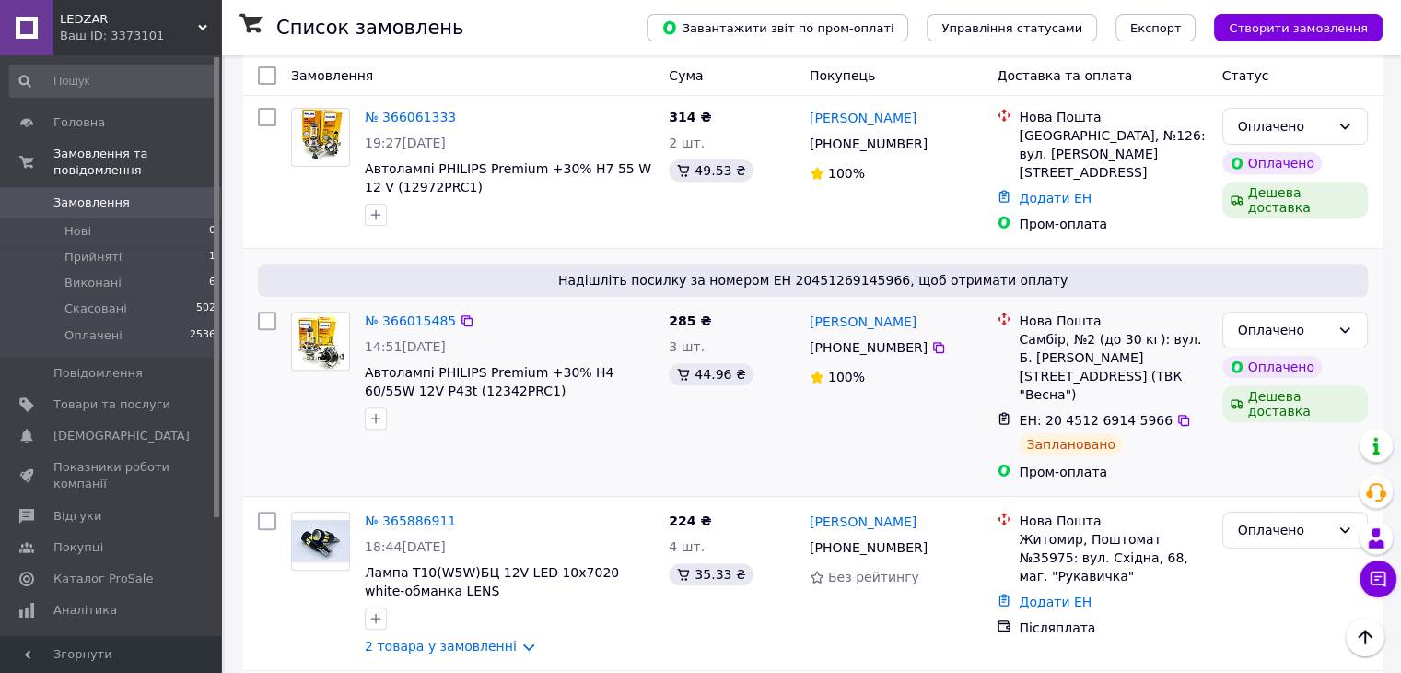
scroll to position [645, 0]
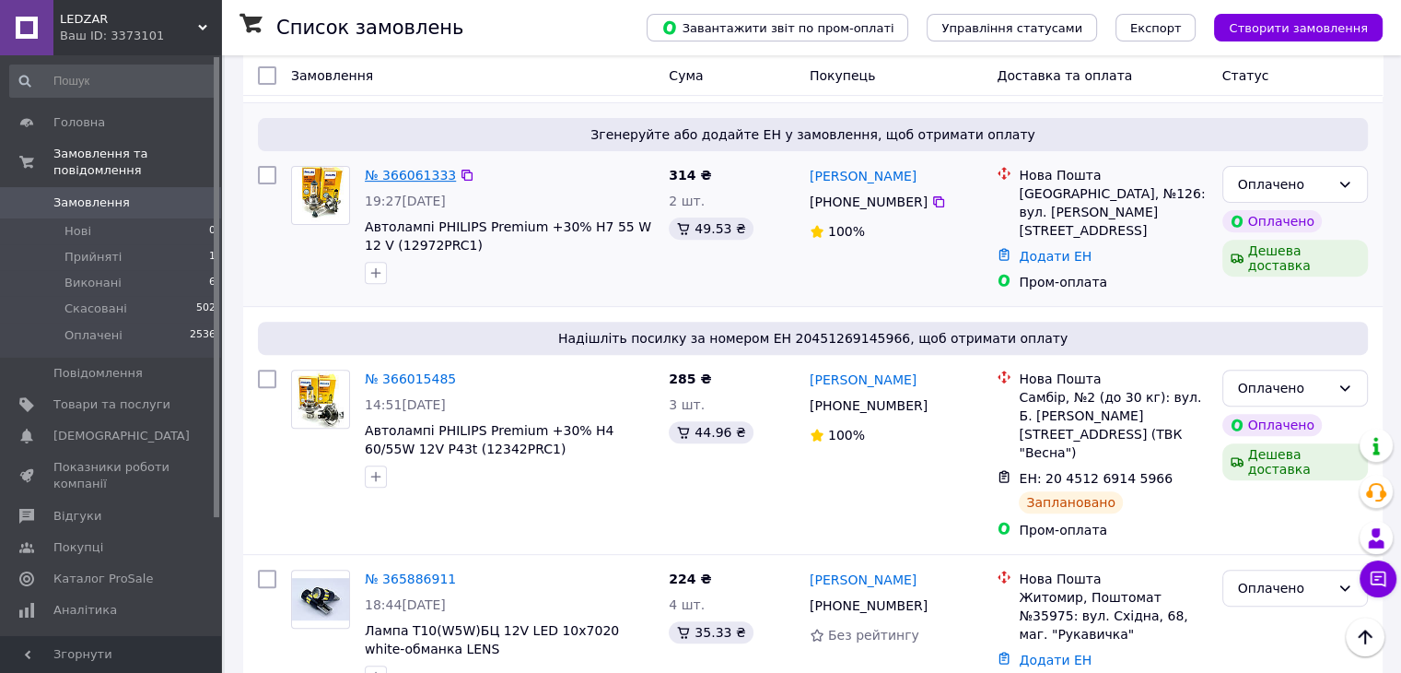
click at [391, 170] on link "№ 366061333" at bounding box center [410, 175] width 91 height 15
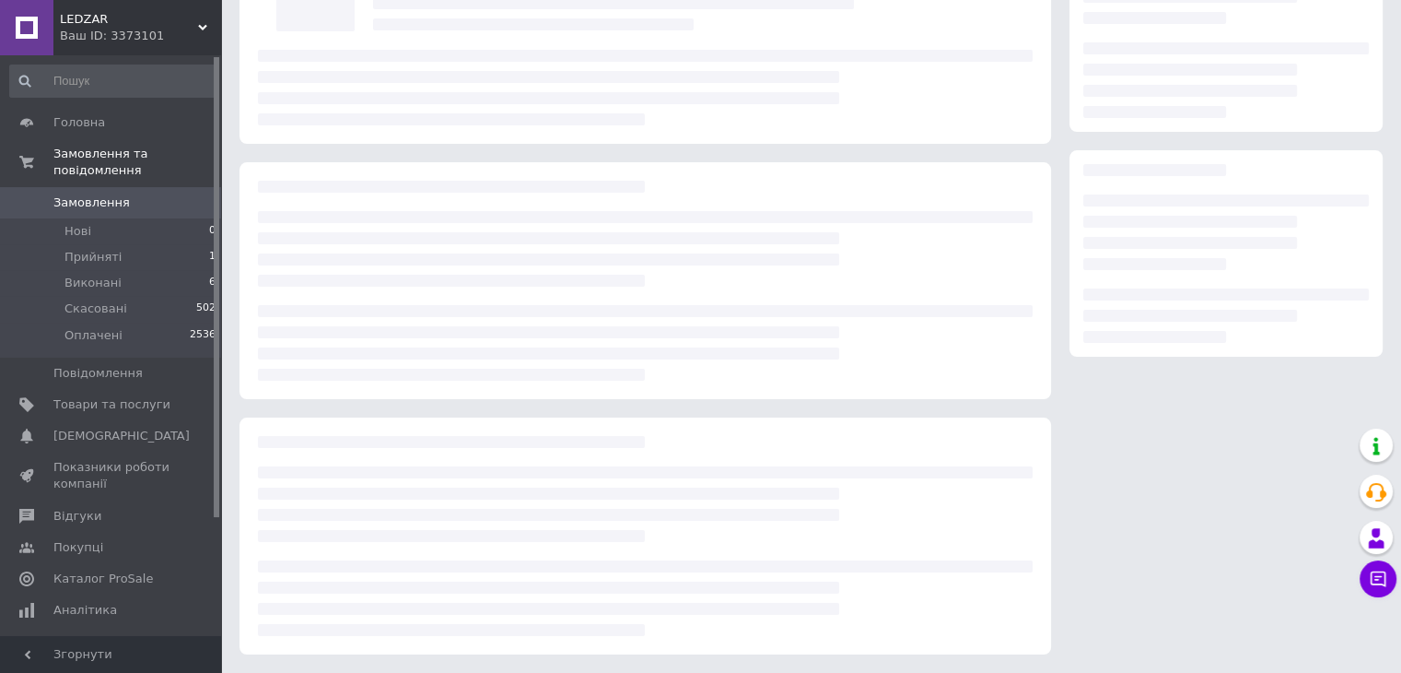
scroll to position [170, 0]
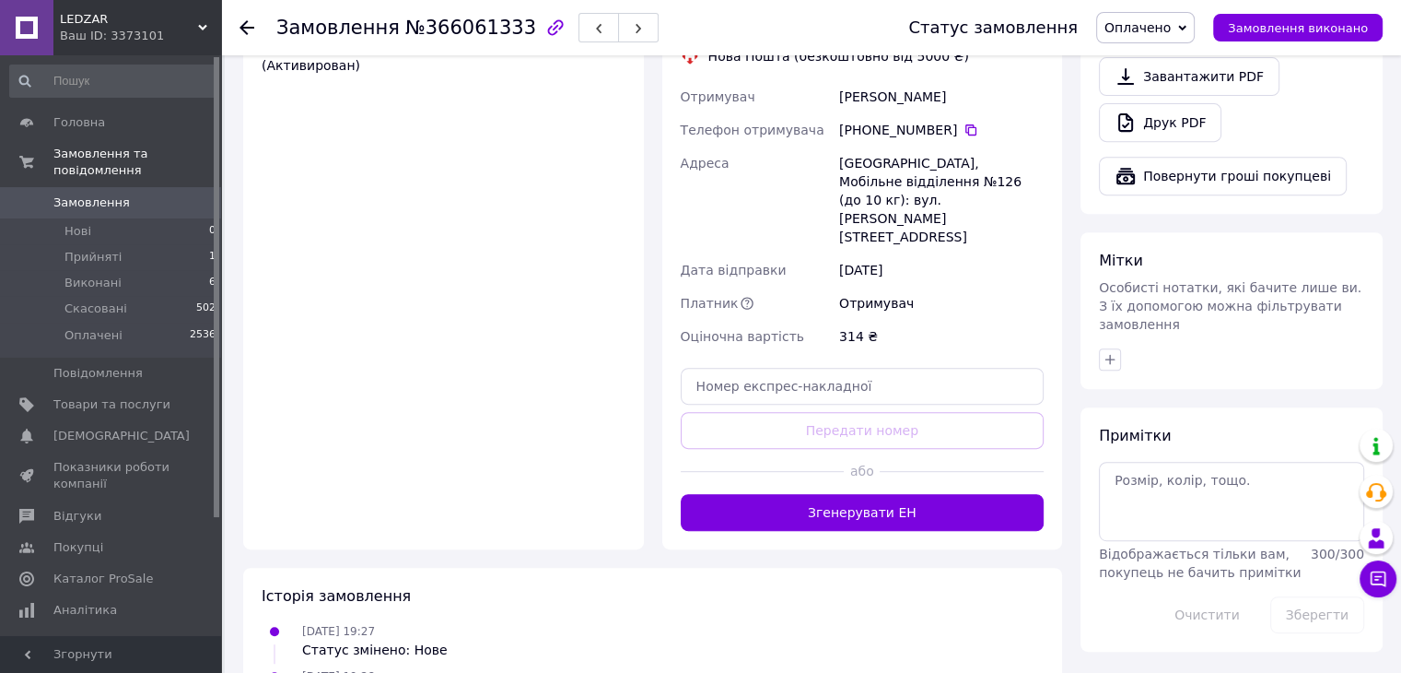
click at [773, 494] on button "Згенерувати ЕН" at bounding box center [863, 512] width 364 height 37
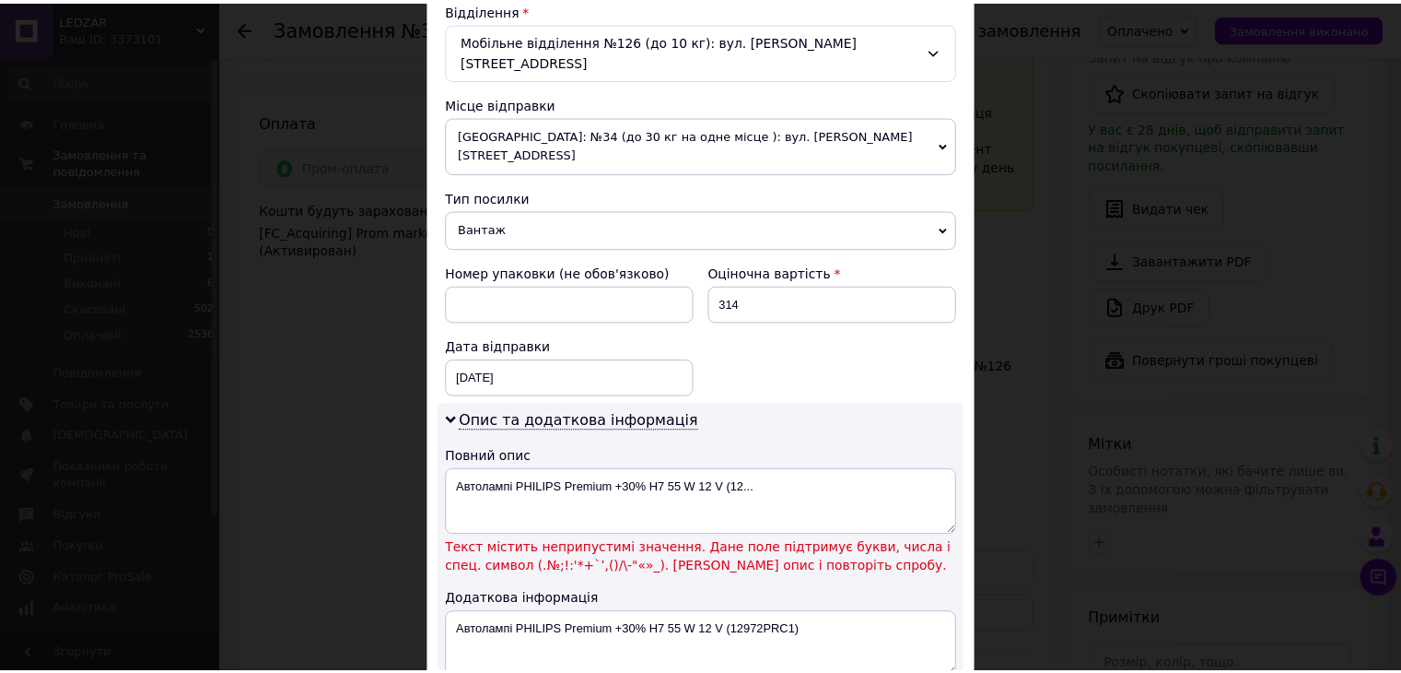
scroll to position [737, 0]
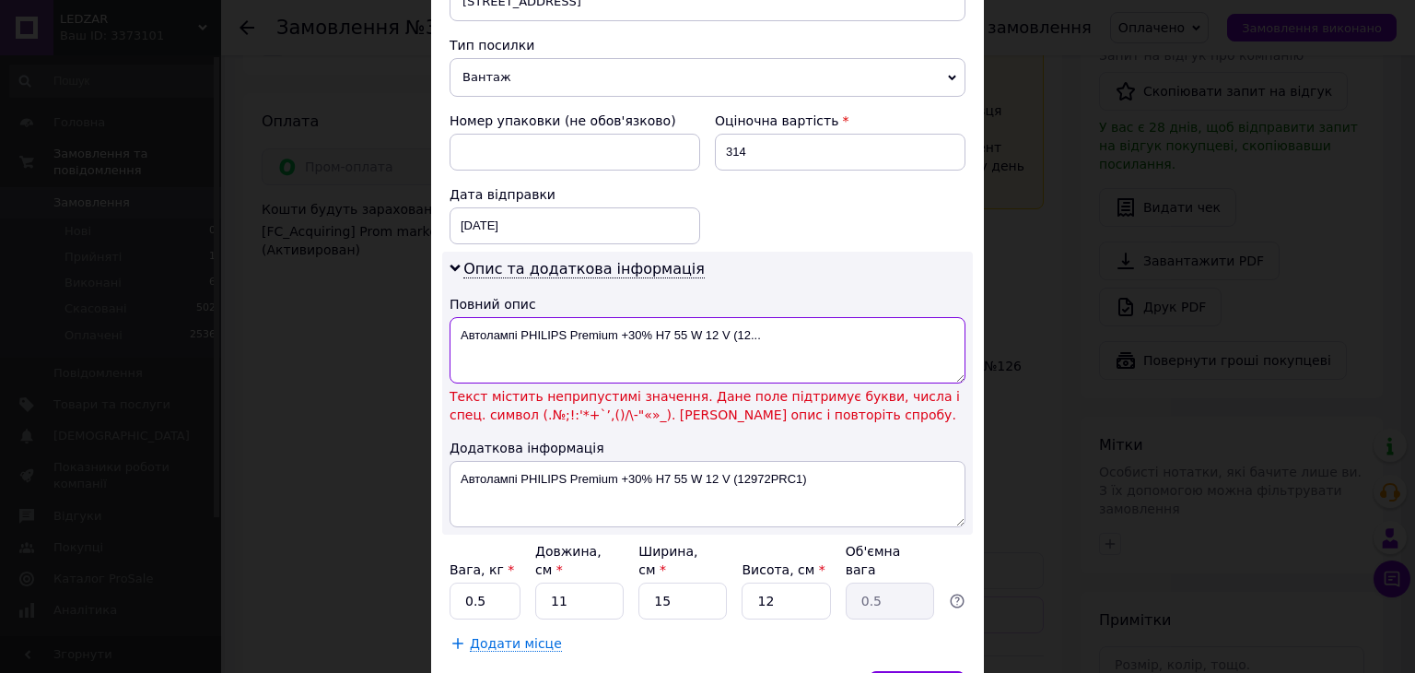
drag, startPoint x: 615, startPoint y: 292, endPoint x: 813, endPoint y: 291, distance: 198.1
click at [812, 317] on textarea "Автолампі PHILIPS Premium +30% H7 55 W 12 V (12..." at bounding box center [708, 350] width 516 height 66
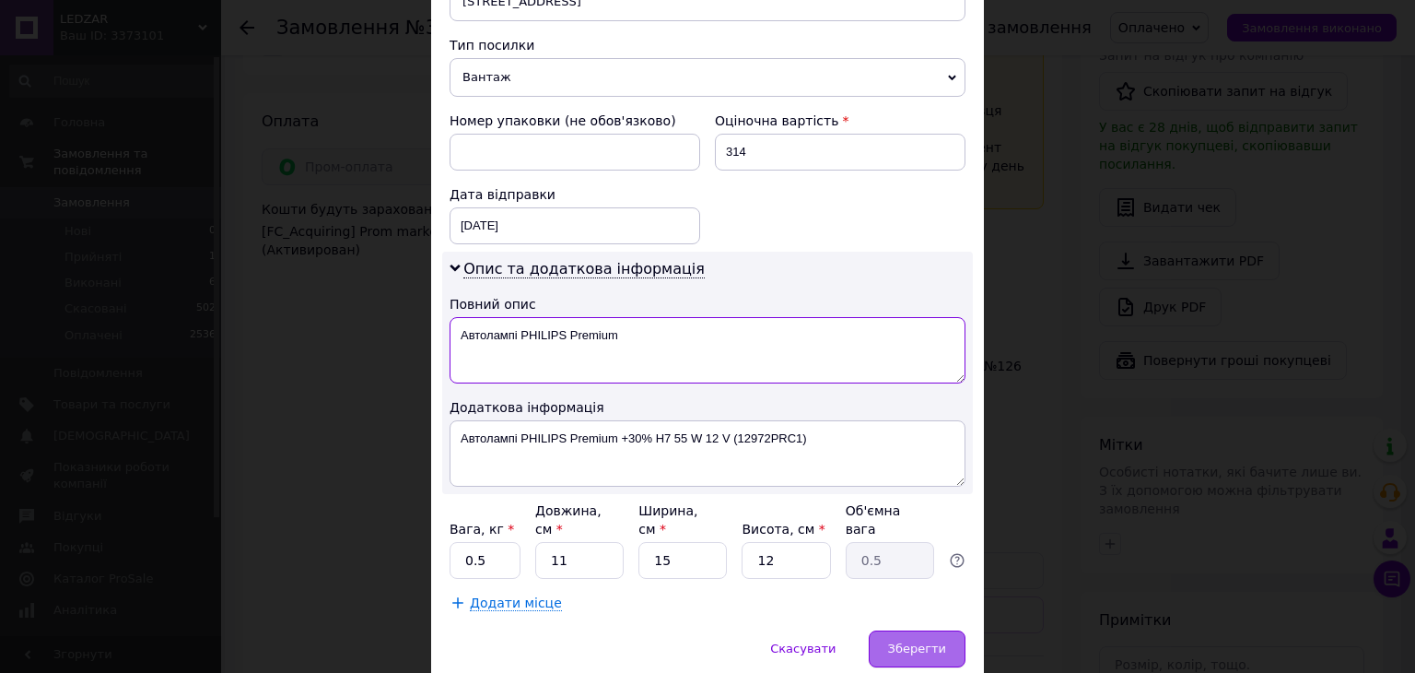
type textarea "Автолампі PHILIPS Premium"
click at [892, 630] on div "Зберегти" at bounding box center [917, 648] width 97 height 37
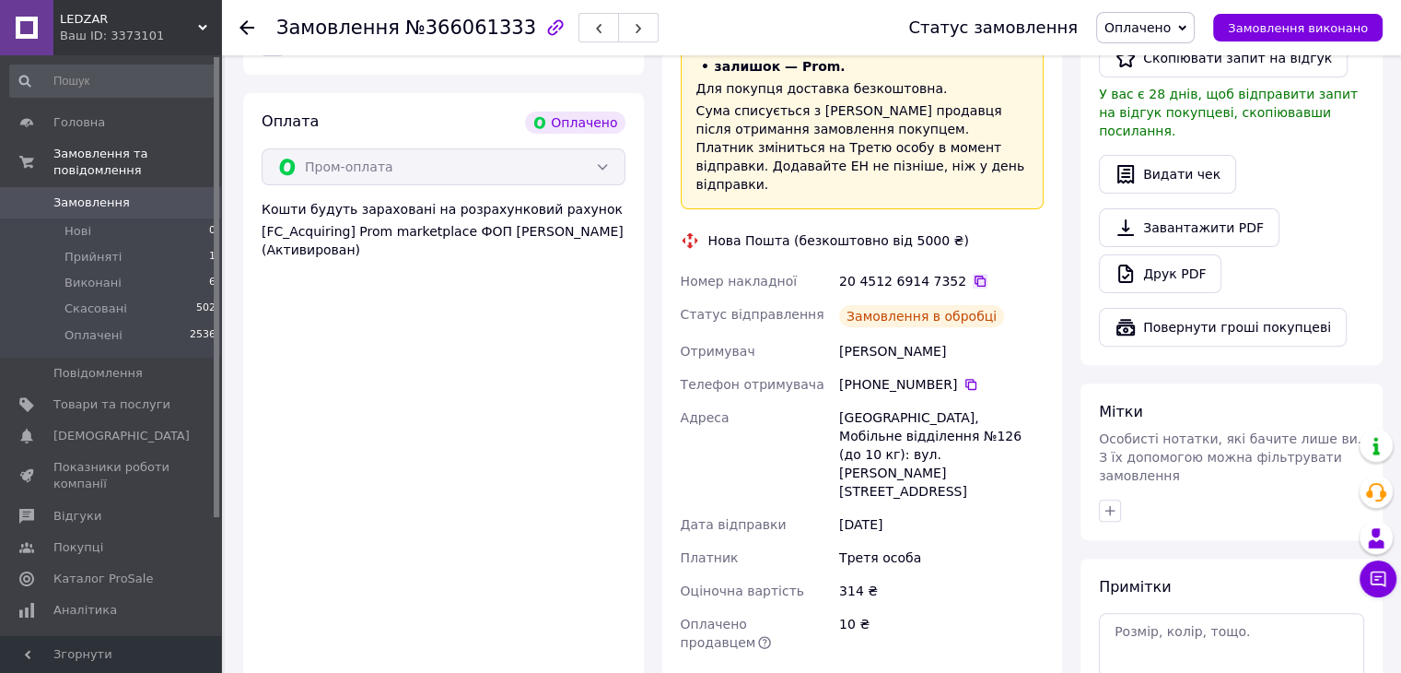
click at [973, 274] on icon at bounding box center [980, 281] width 15 height 15
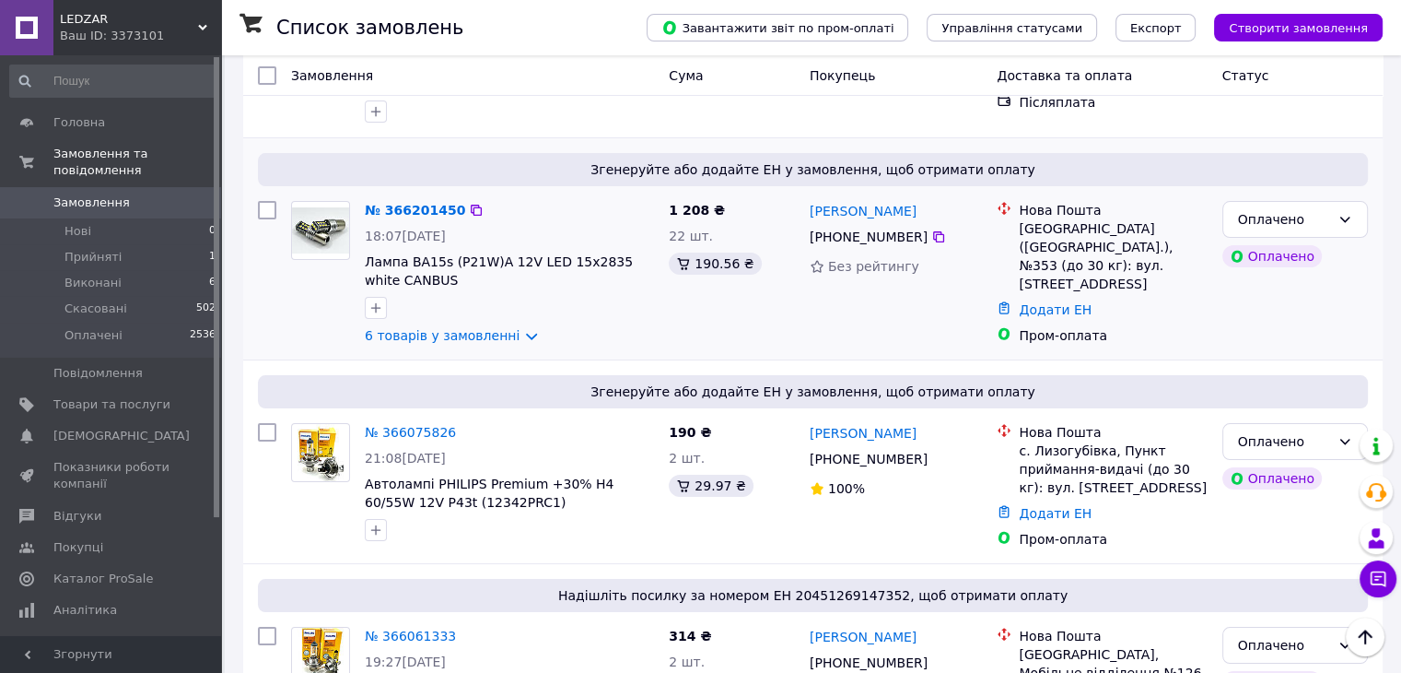
scroll to position [369, 0]
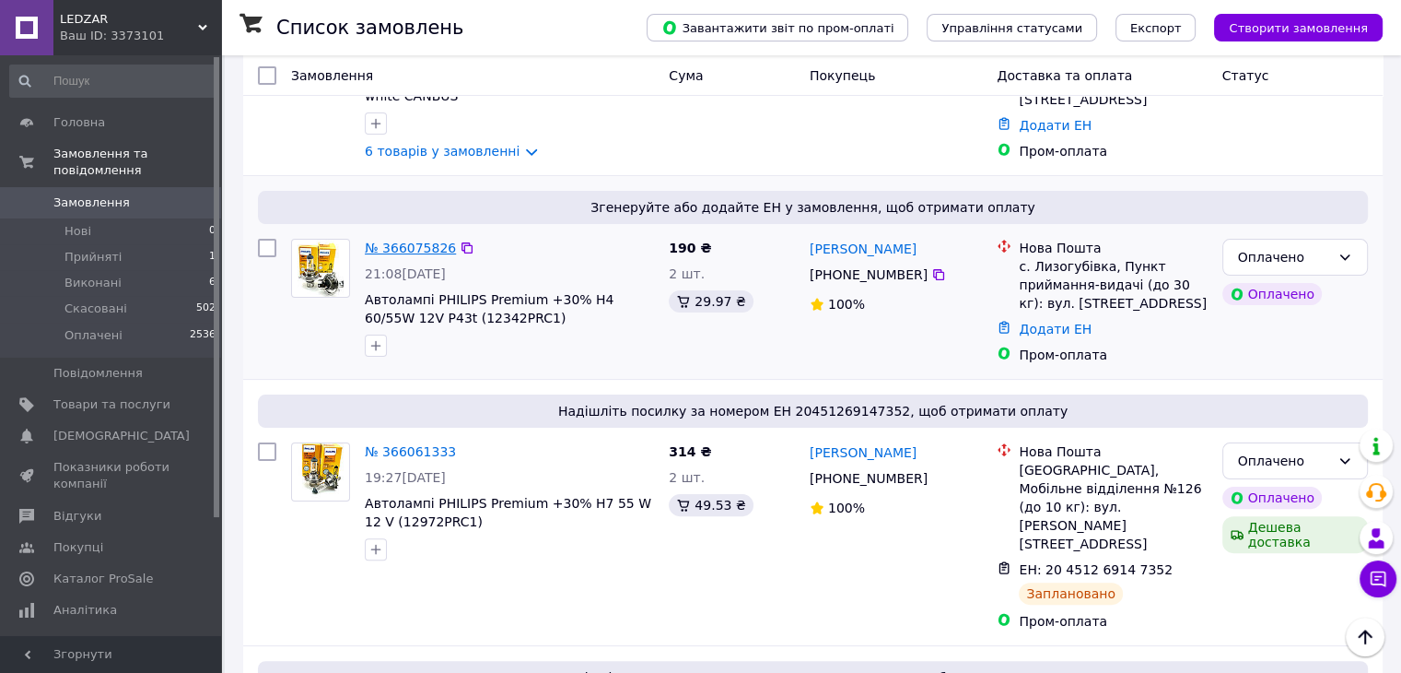
click at [403, 240] on link "№ 366075826" at bounding box center [410, 247] width 91 height 15
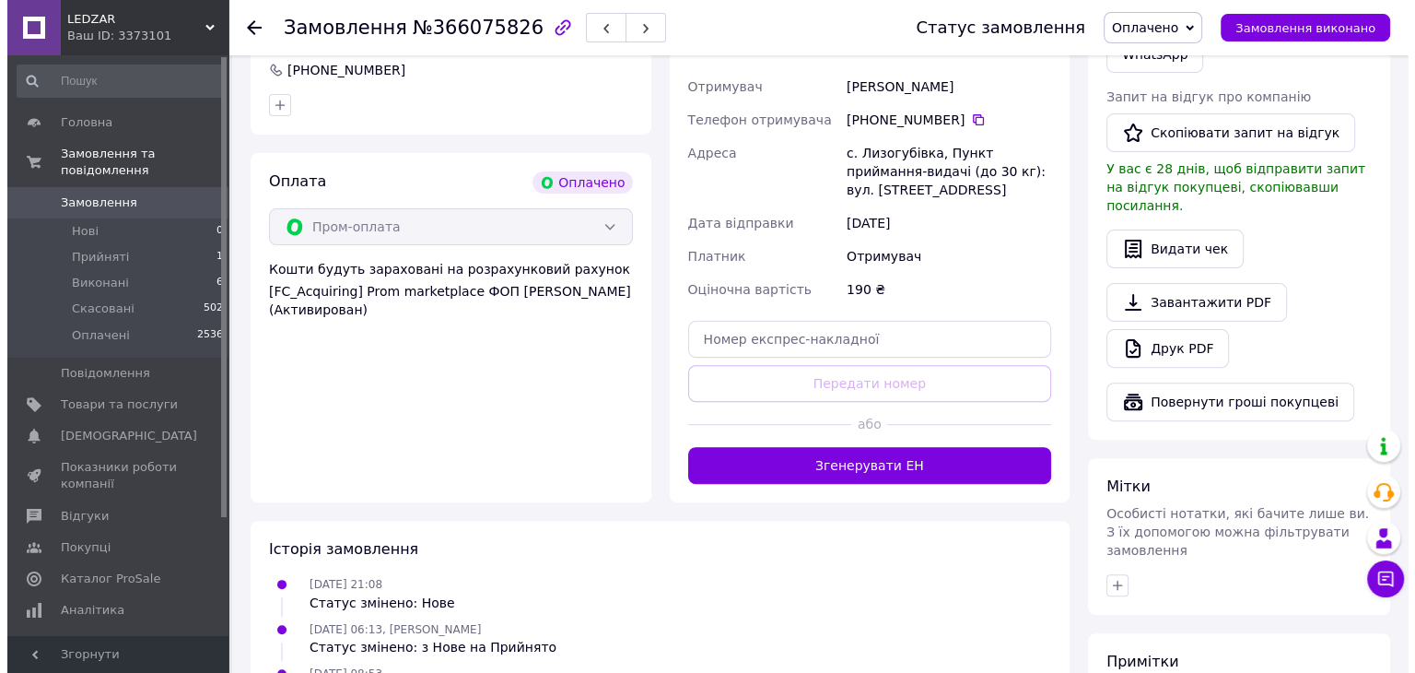
scroll to position [703, 0]
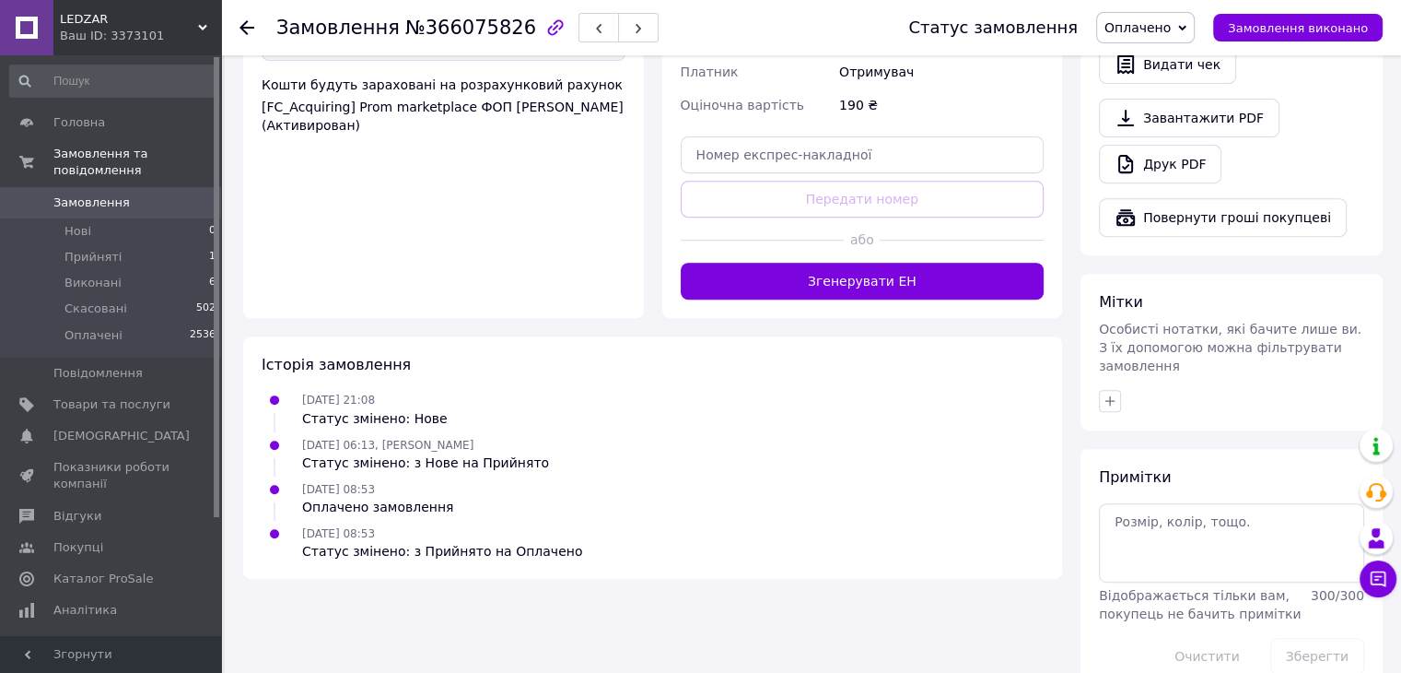
click at [899, 263] on button "Згенерувати ЕН" at bounding box center [863, 281] width 364 height 37
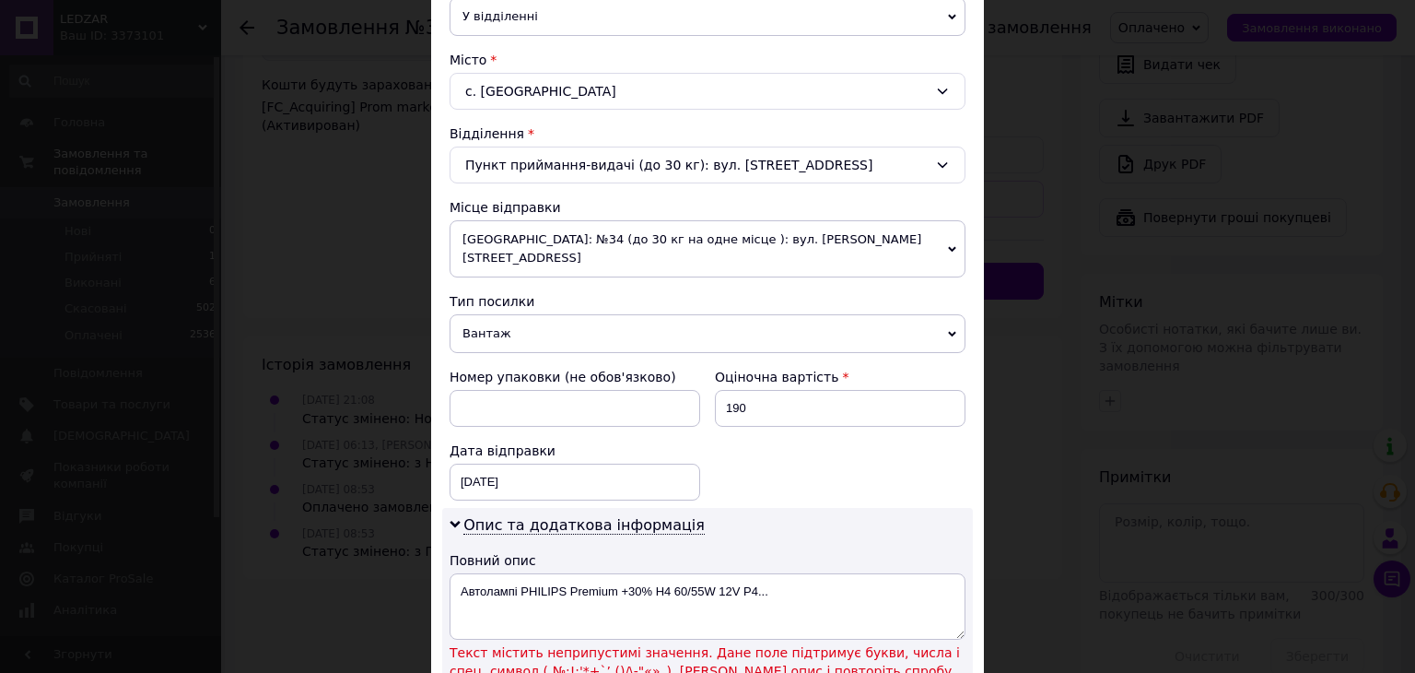
scroll to position [792, 0]
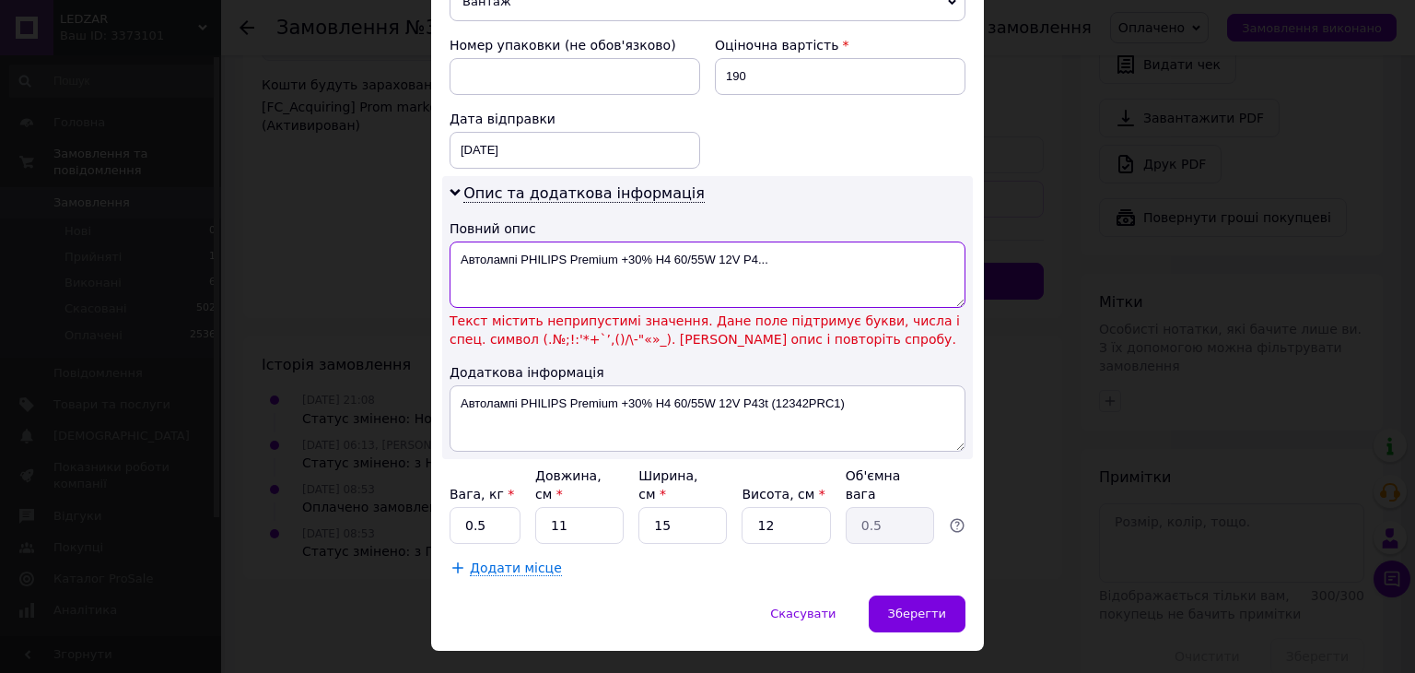
drag, startPoint x: 616, startPoint y: 236, endPoint x: 972, endPoint y: 219, distance: 357.0
click at [961, 241] on textarea "Автолампі PHILIPS Premium +30% H4 60/55W 12V P4..." at bounding box center [708, 274] width 516 height 66
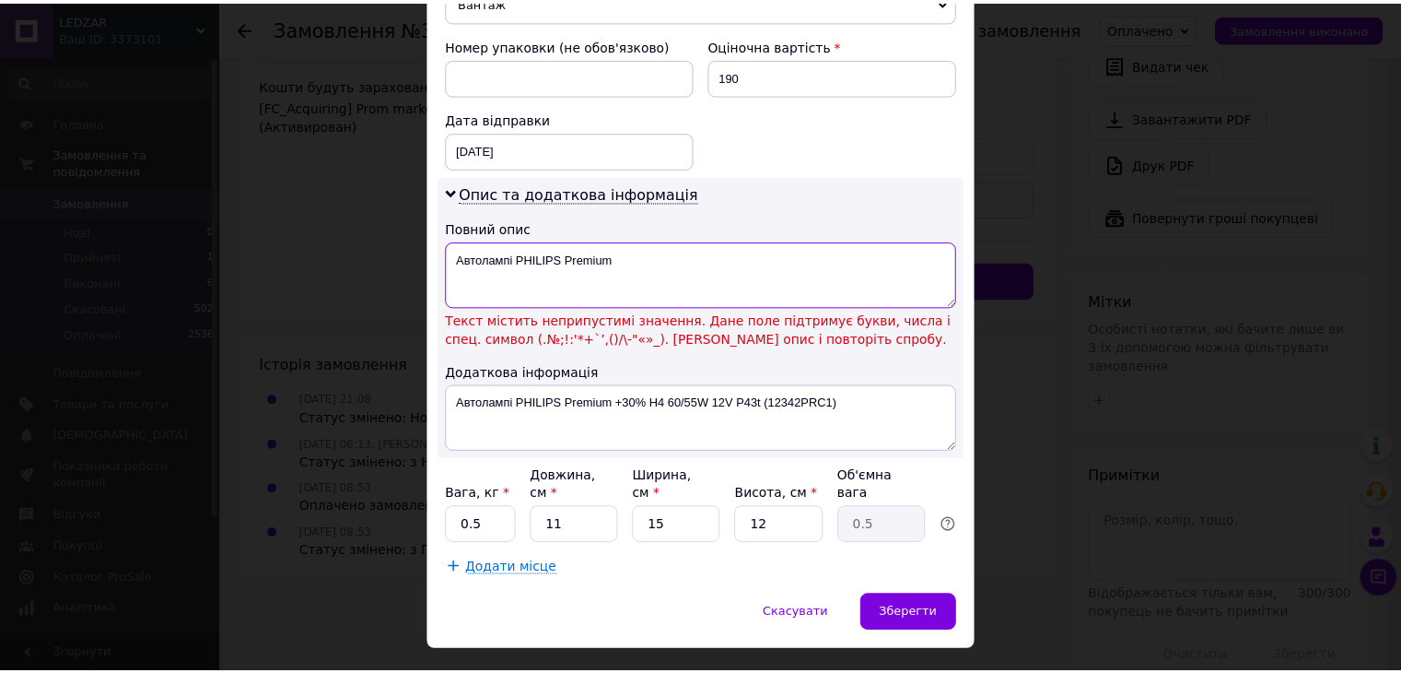
scroll to position [752, 0]
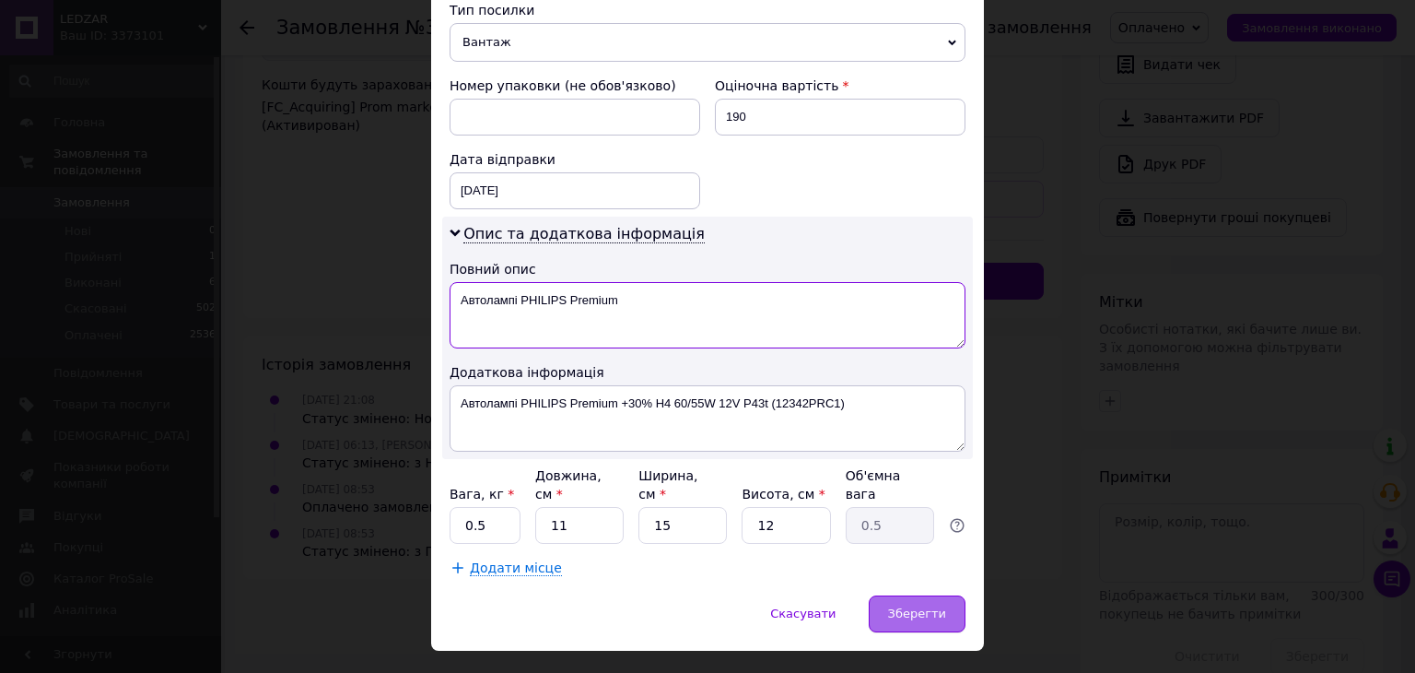
type textarea "Автолампі PHILIPS Premium"
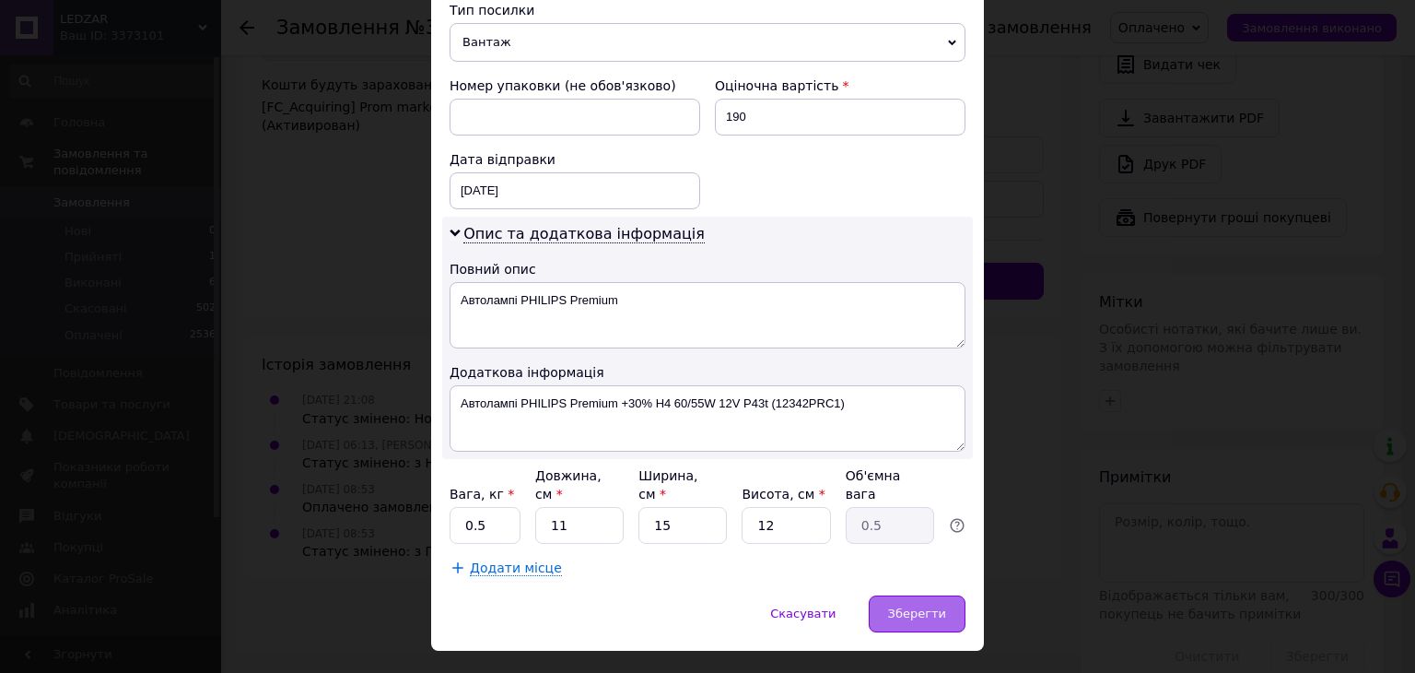
drag, startPoint x: 890, startPoint y: 569, endPoint x: 901, endPoint y: 568, distance: 11.2
click at [893, 595] on div "Зберегти" at bounding box center [917, 613] width 97 height 37
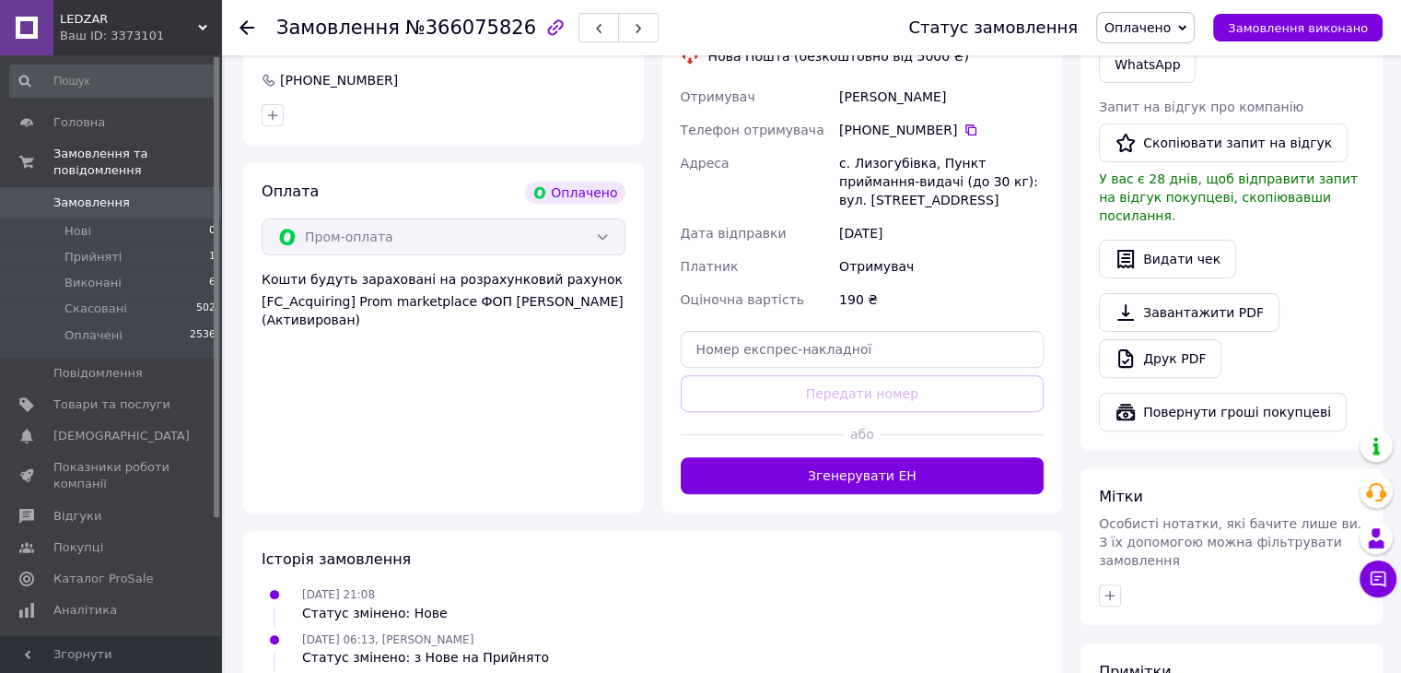
scroll to position [635, 0]
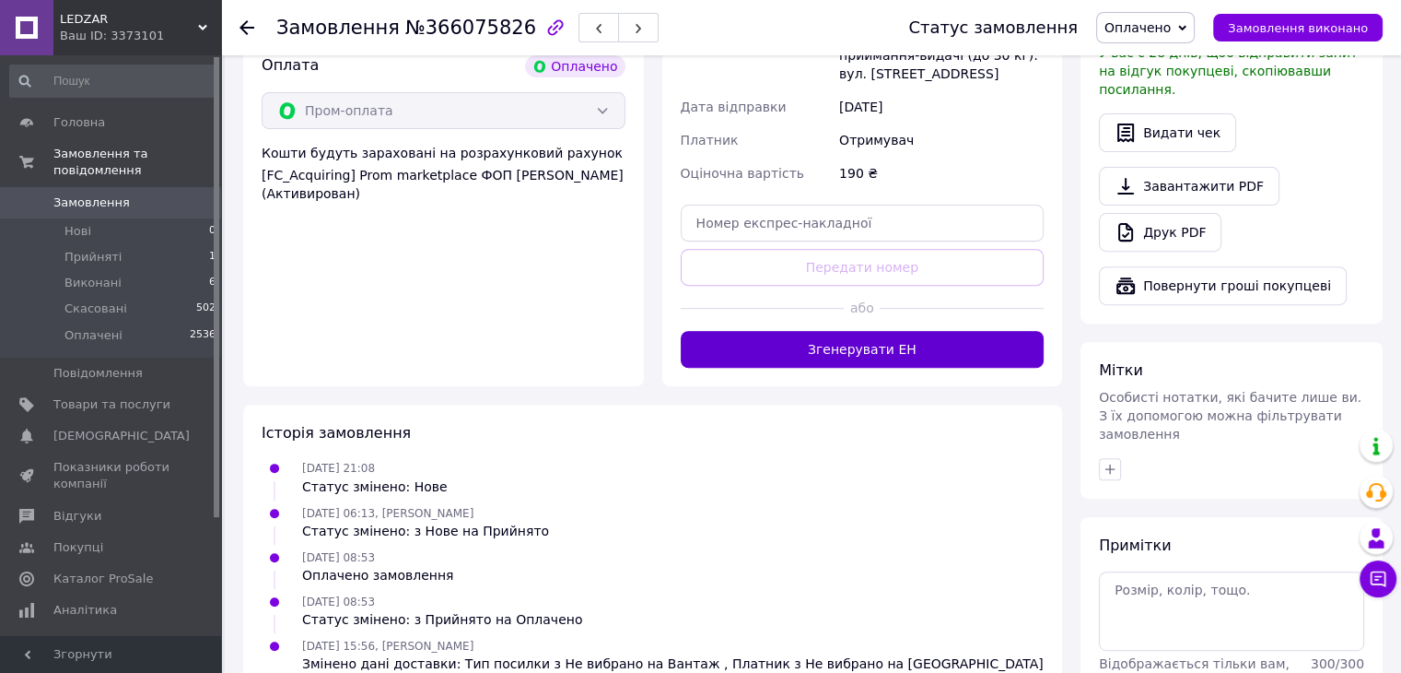
click at [892, 331] on button "Згенерувати ЕН" at bounding box center [863, 349] width 364 height 37
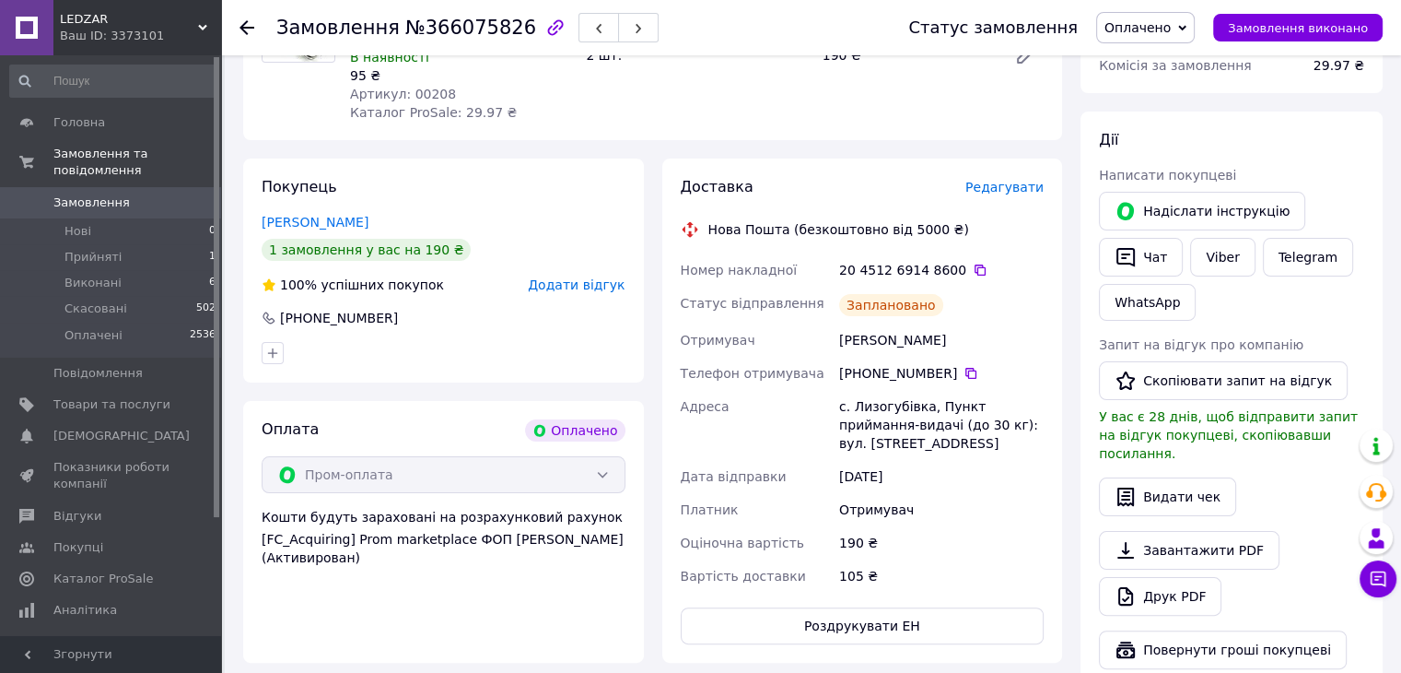
scroll to position [266, 0]
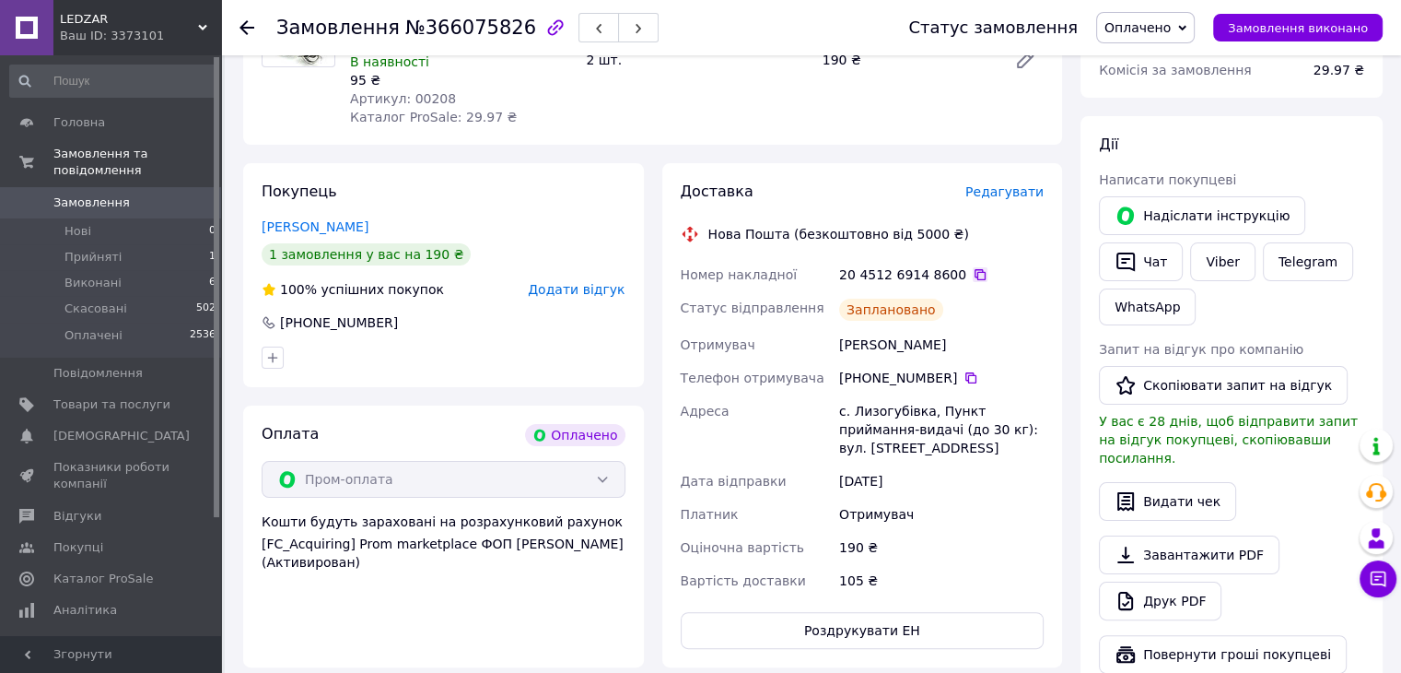
click at [975, 269] on icon at bounding box center [980, 274] width 11 height 11
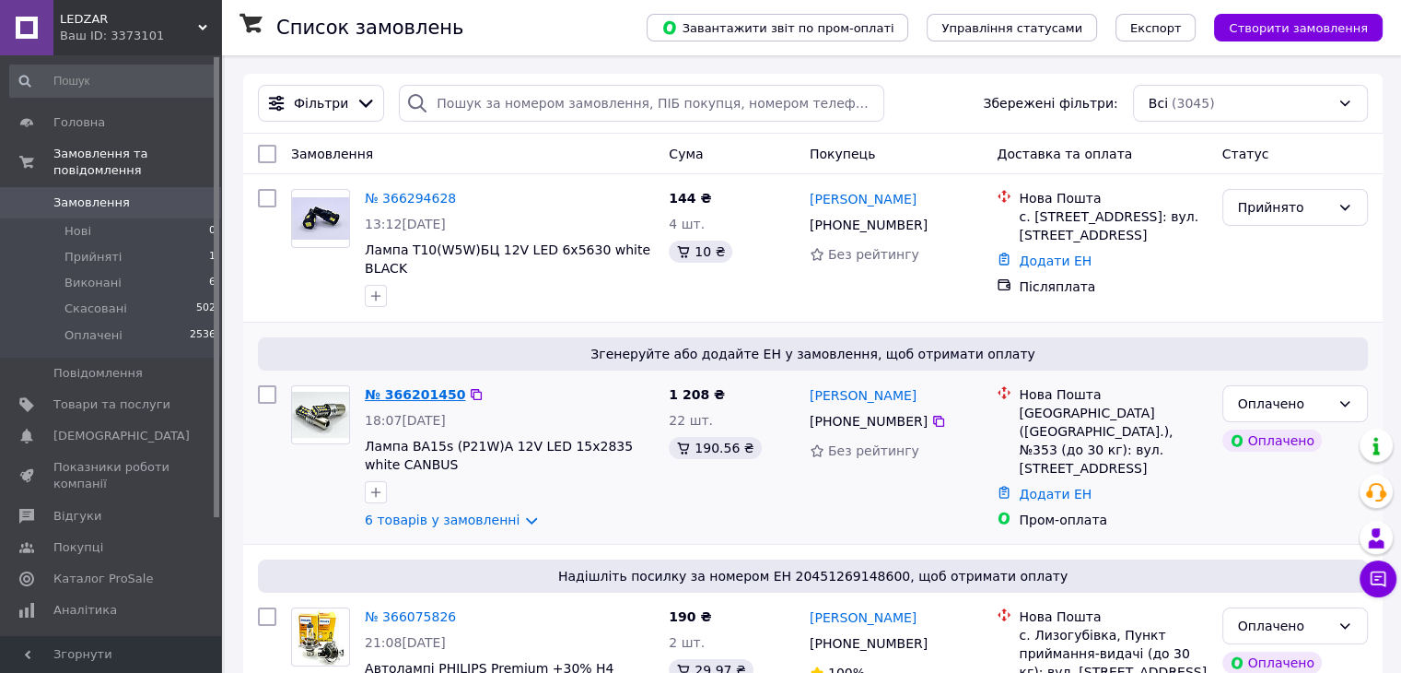
click at [424, 387] on link "№ 366201450" at bounding box center [415, 394] width 100 height 15
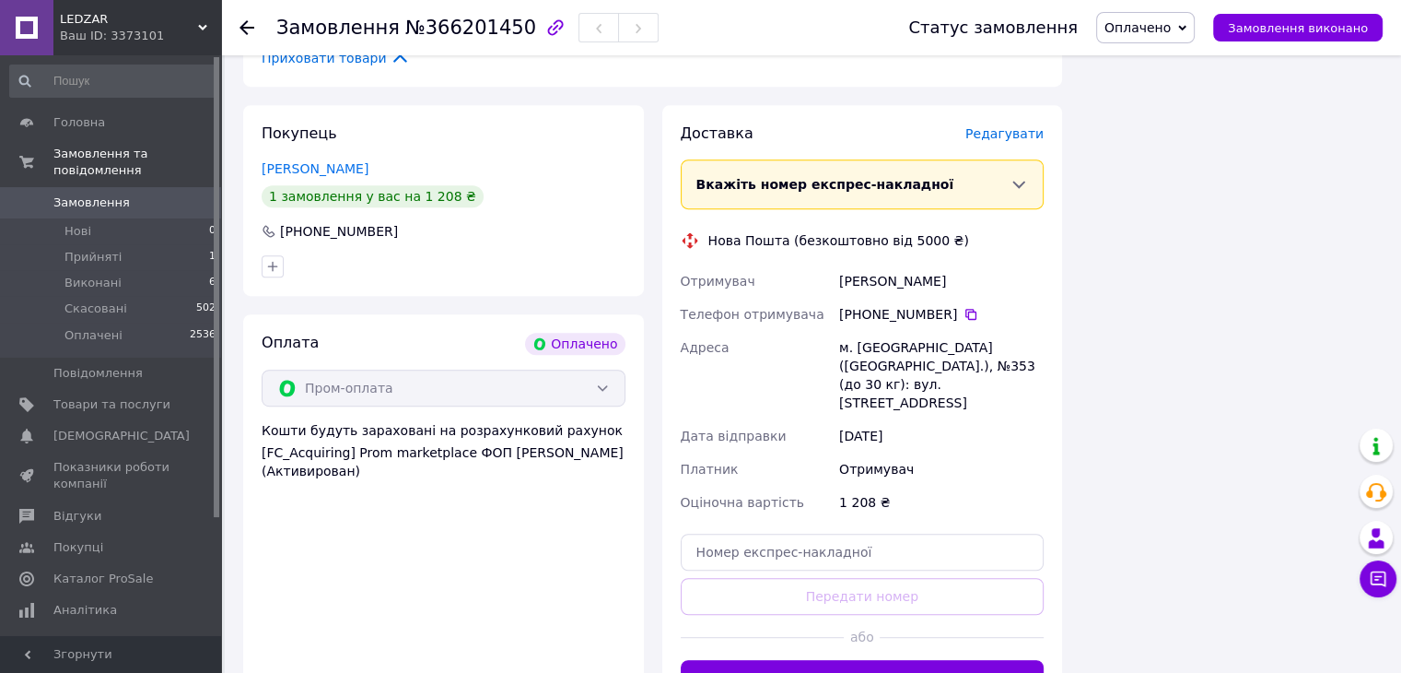
scroll to position [1063, 0]
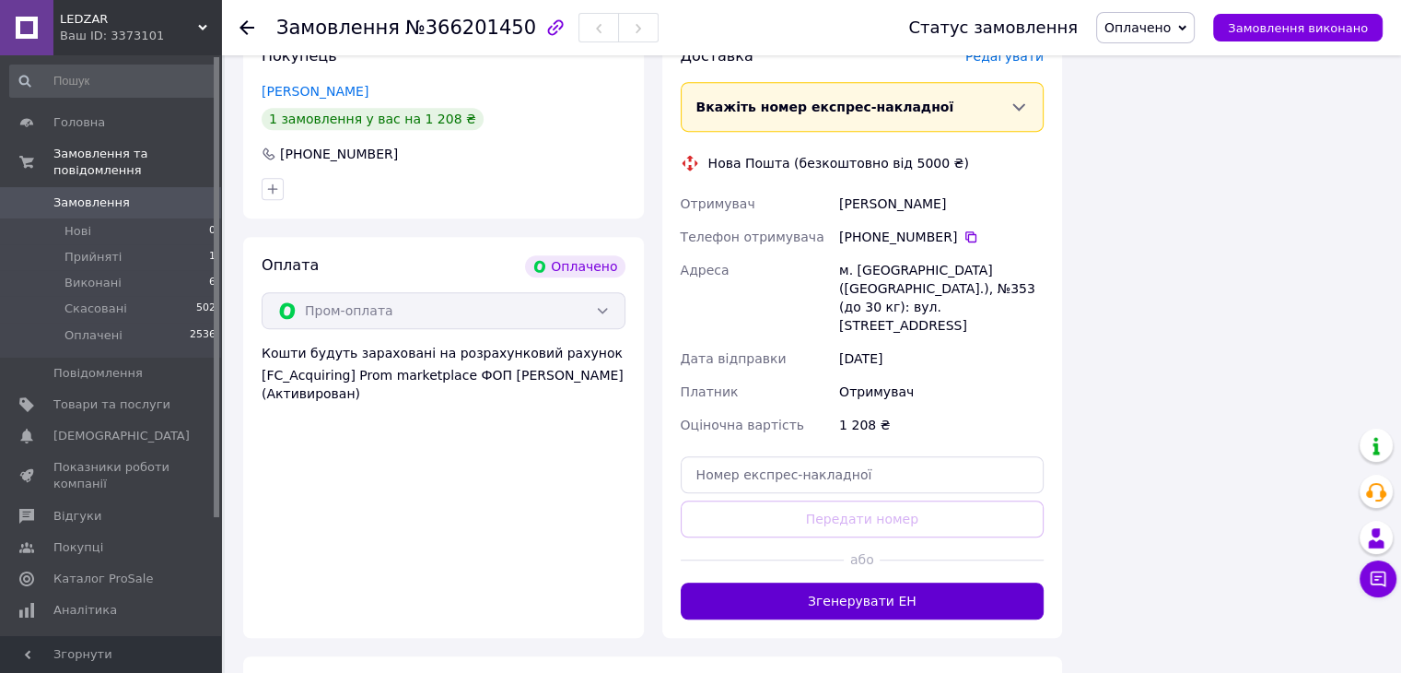
click at [852, 582] on button "Згенерувати ЕН" at bounding box center [863, 600] width 364 height 37
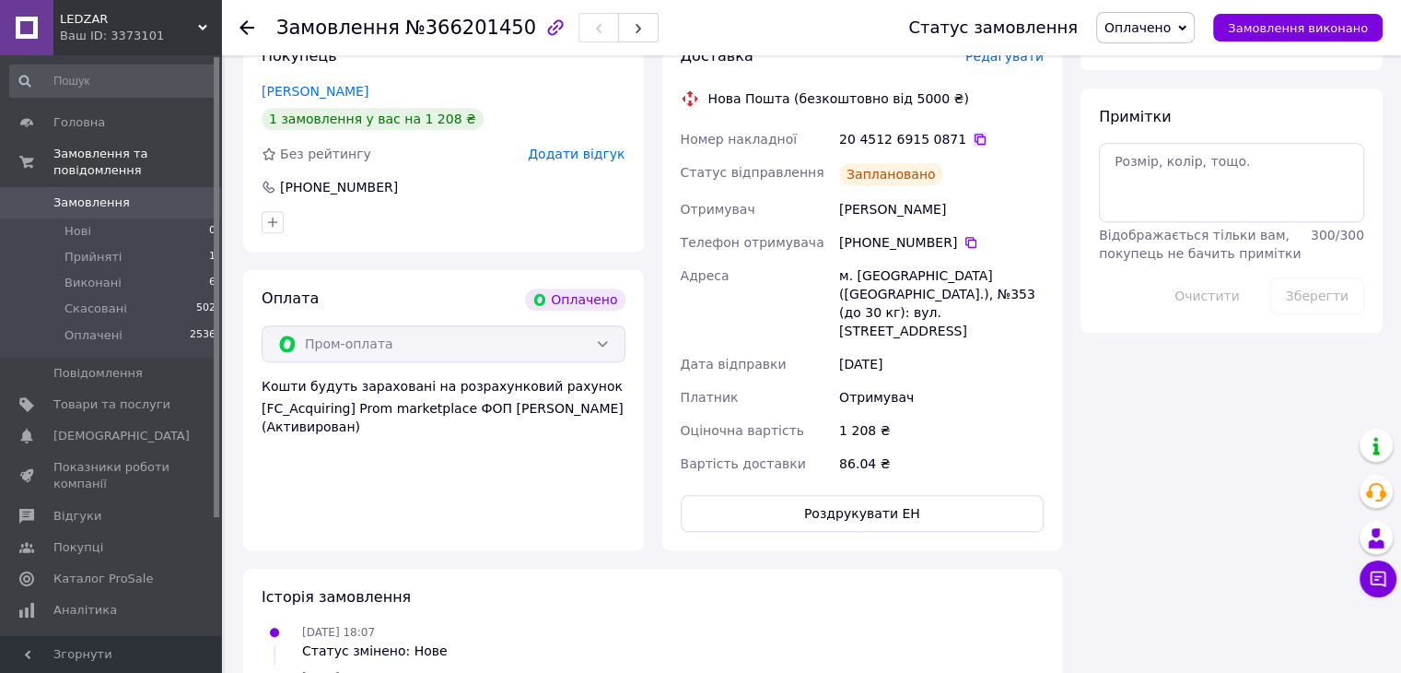
click at [973, 139] on icon at bounding box center [980, 139] width 15 height 15
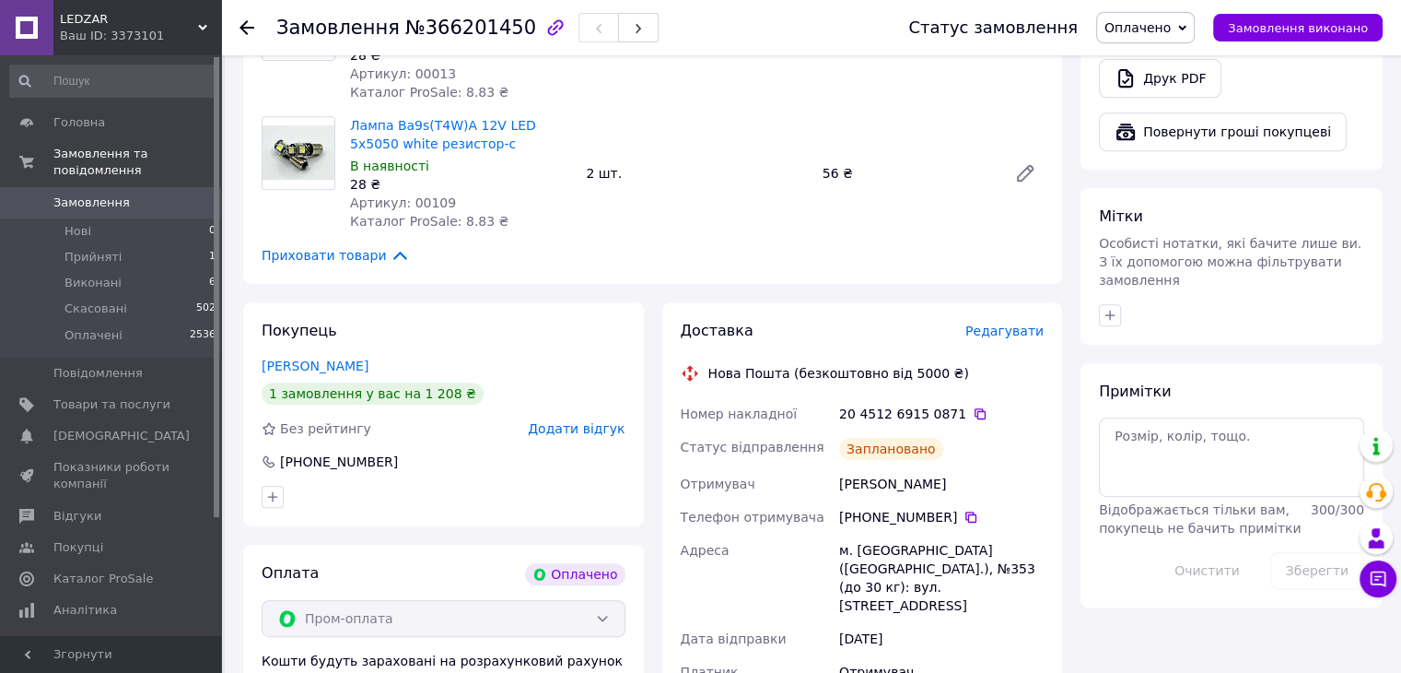
scroll to position [787, 0]
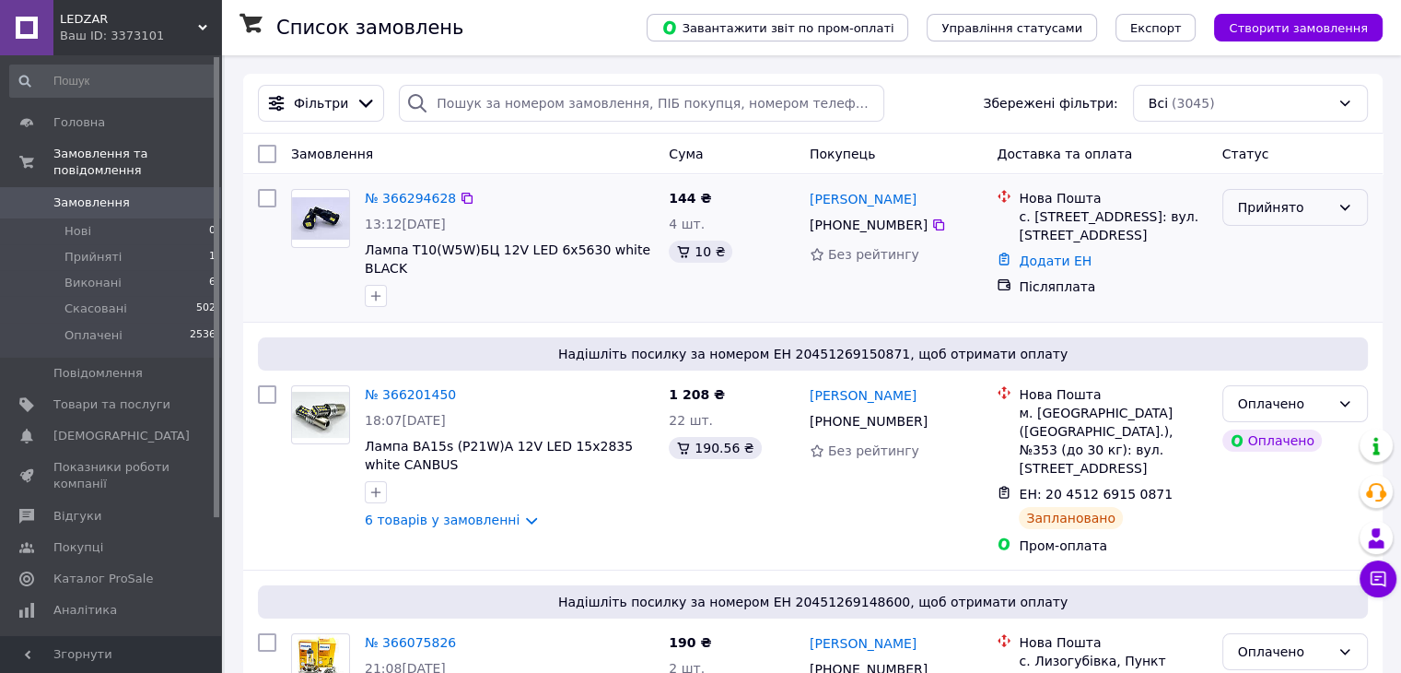
click at [1352, 207] on icon at bounding box center [1345, 207] width 15 height 15
click at [1282, 250] on li "Виконано" at bounding box center [1295, 247] width 144 height 33
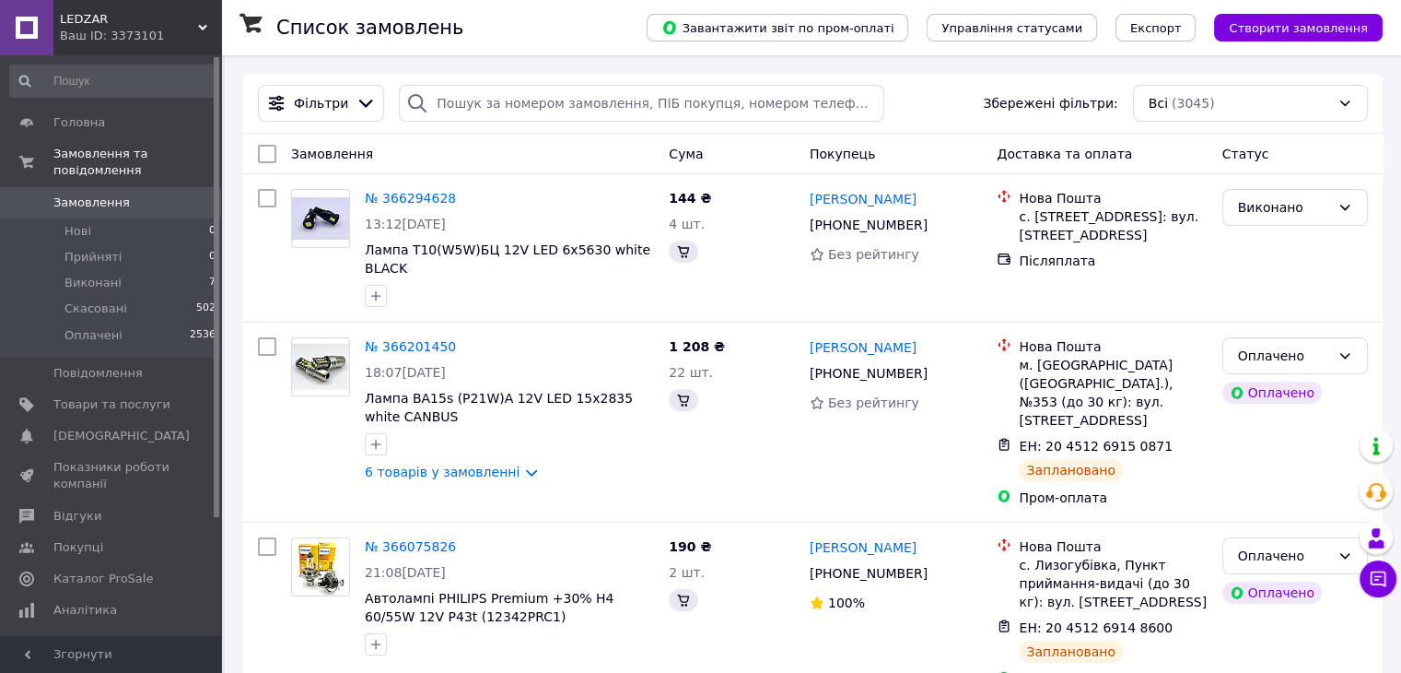
click at [143, 194] on span "Замовлення" at bounding box center [111, 202] width 117 height 17
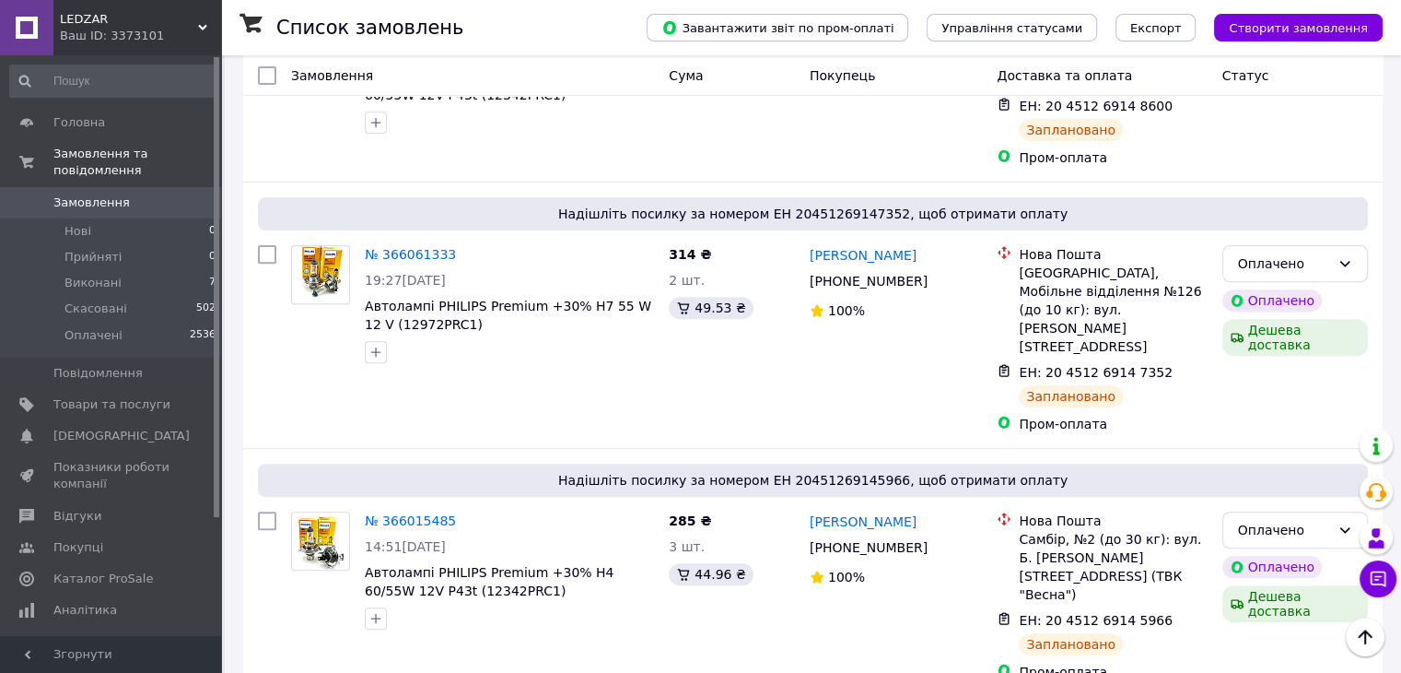
scroll to position [645, 0]
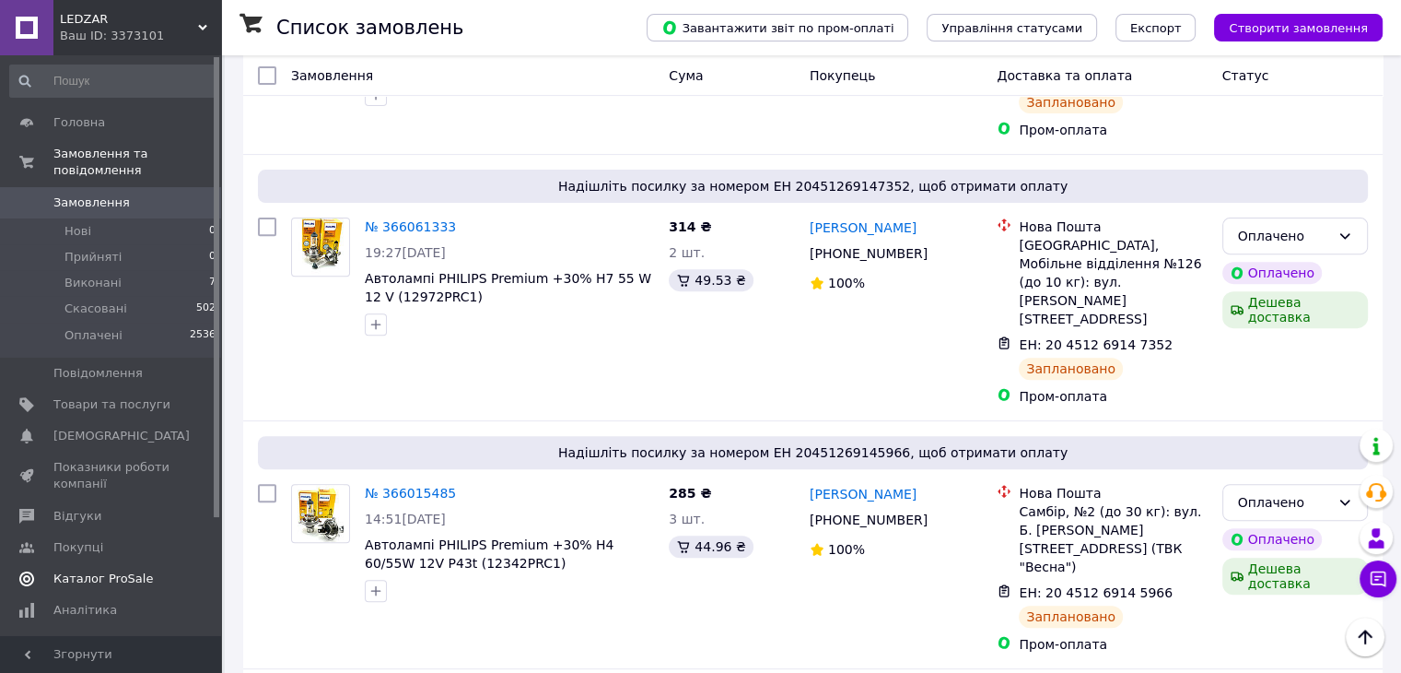
click at [114, 570] on span "Каталог ProSale" at bounding box center [103, 578] width 100 height 17
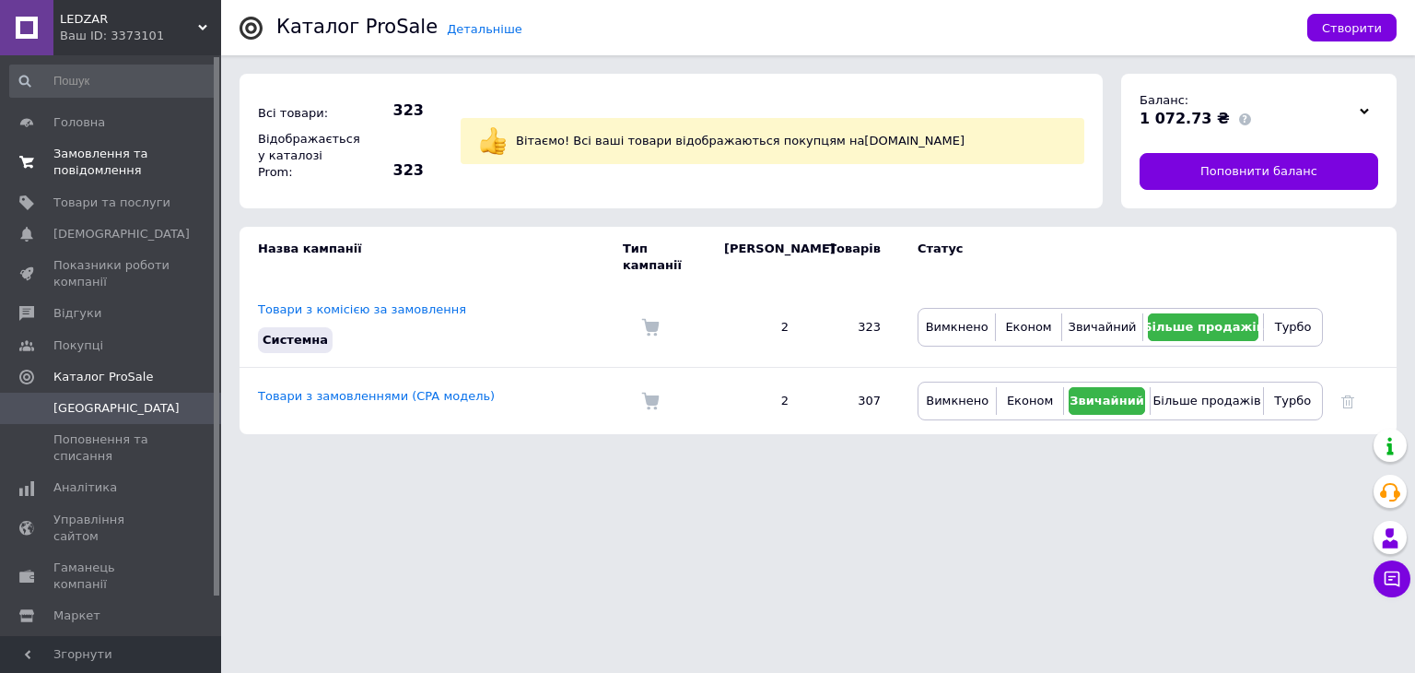
click at [106, 158] on span "Замовлення та повідомлення" at bounding box center [111, 162] width 117 height 33
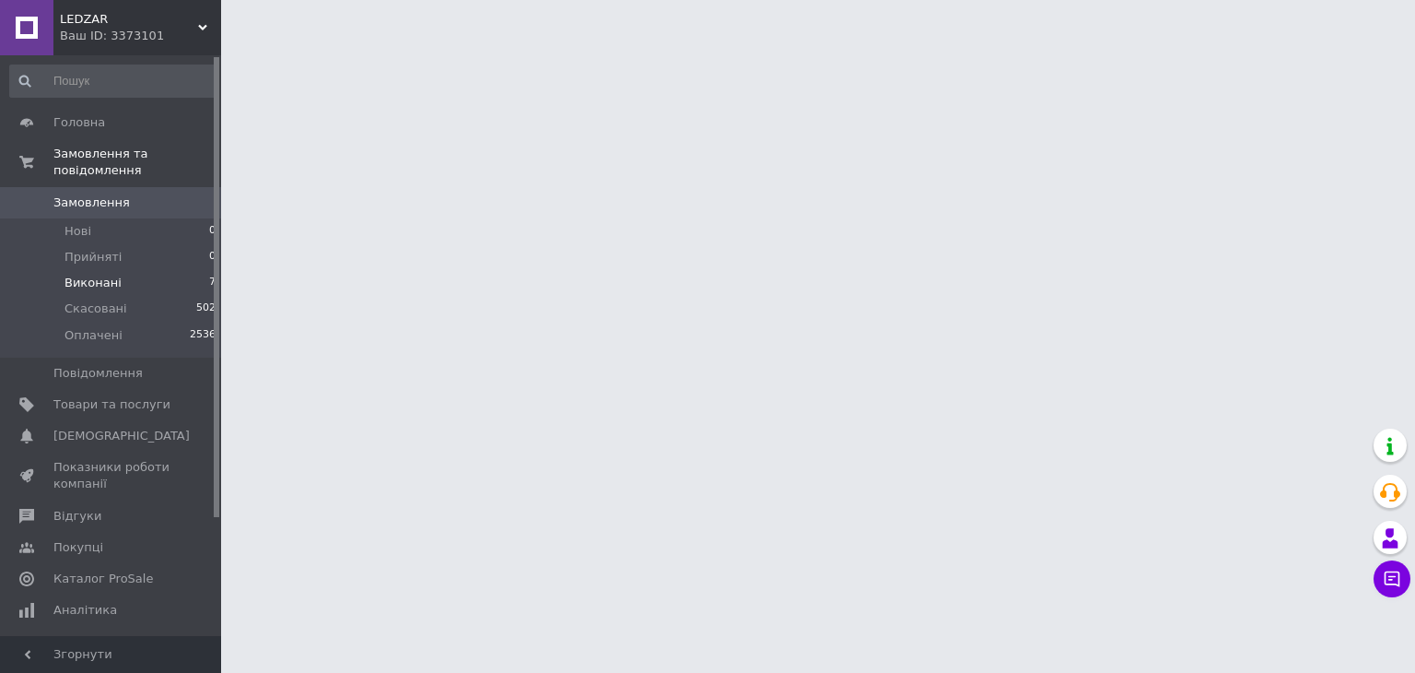
click at [174, 270] on li "Виконані 7" at bounding box center [113, 283] width 227 height 26
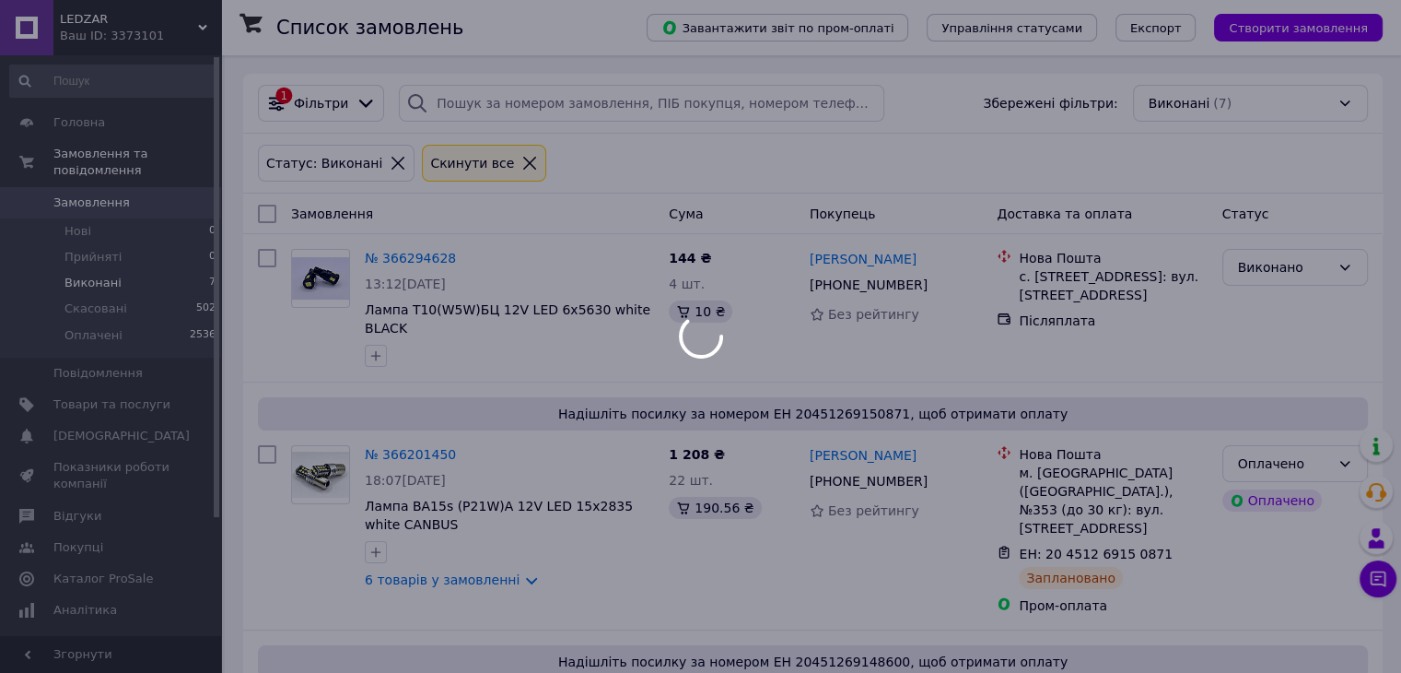
click at [128, 181] on div at bounding box center [700, 336] width 1401 height 673
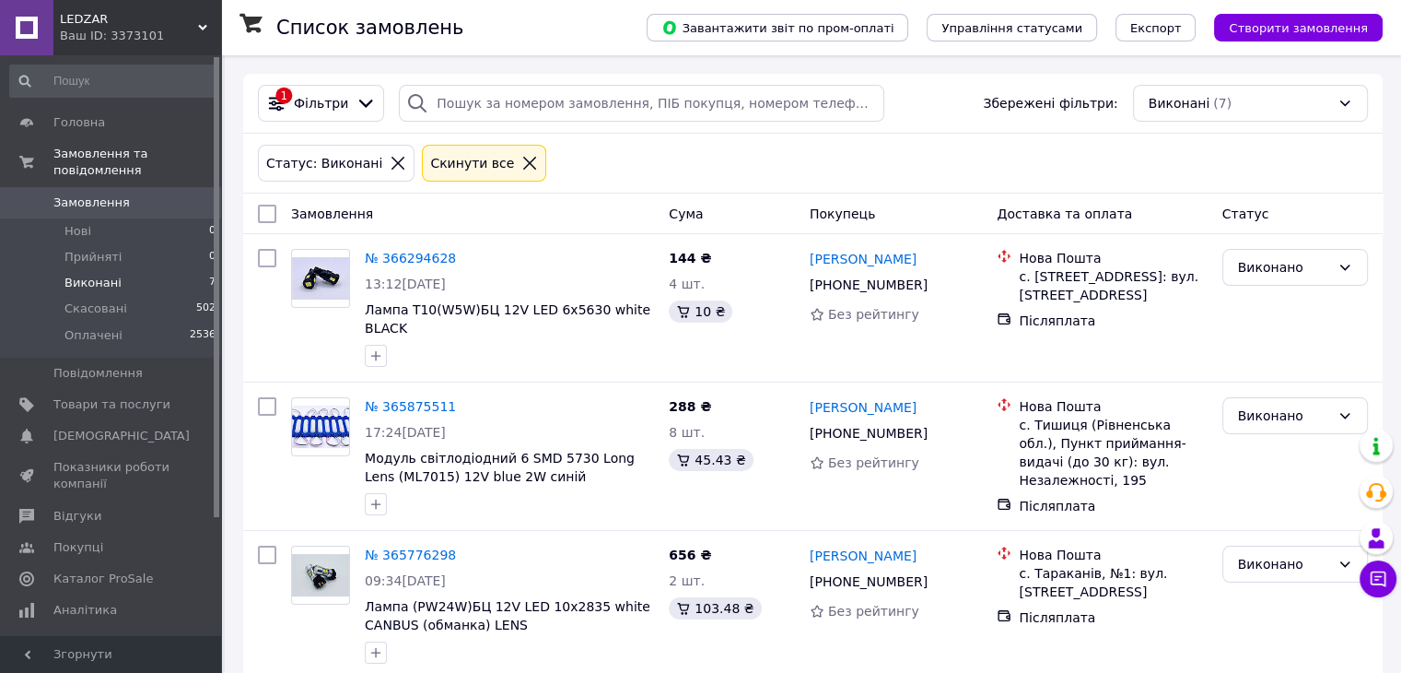
click at [115, 194] on span "Замовлення" at bounding box center [91, 202] width 76 height 17
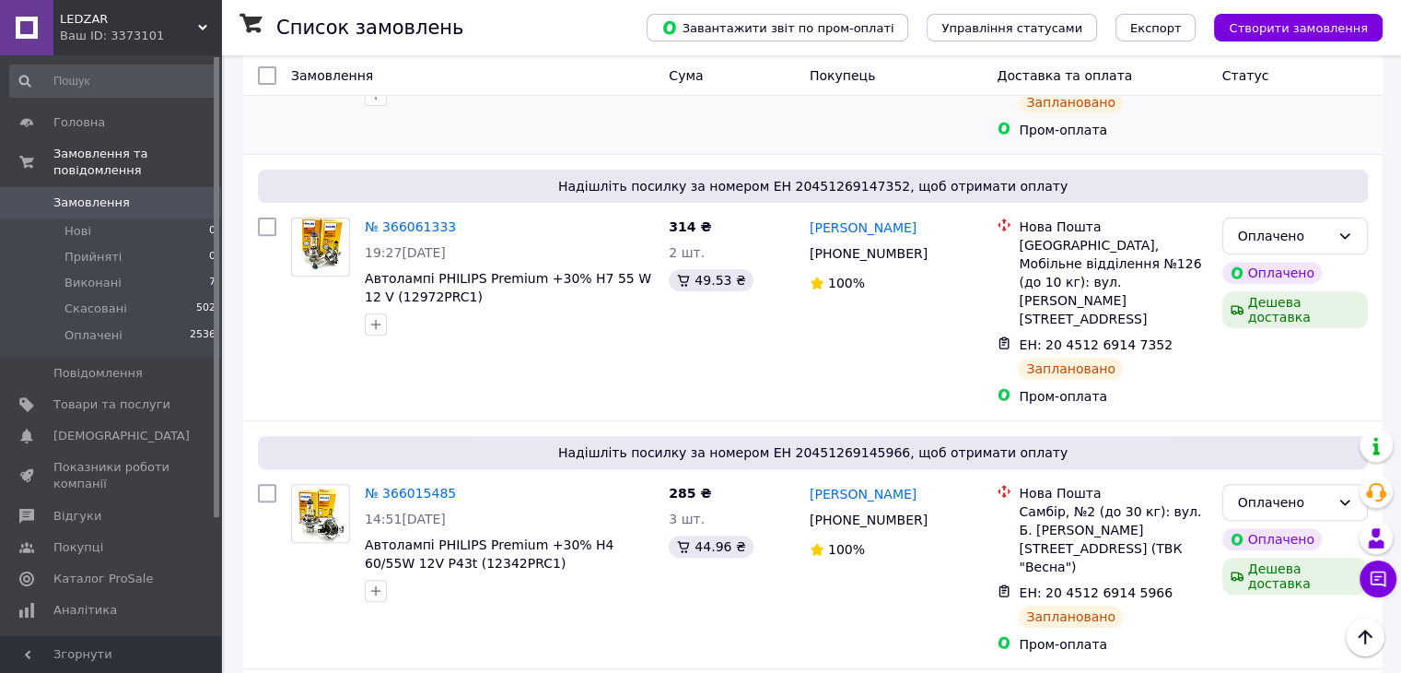
scroll to position [92, 0]
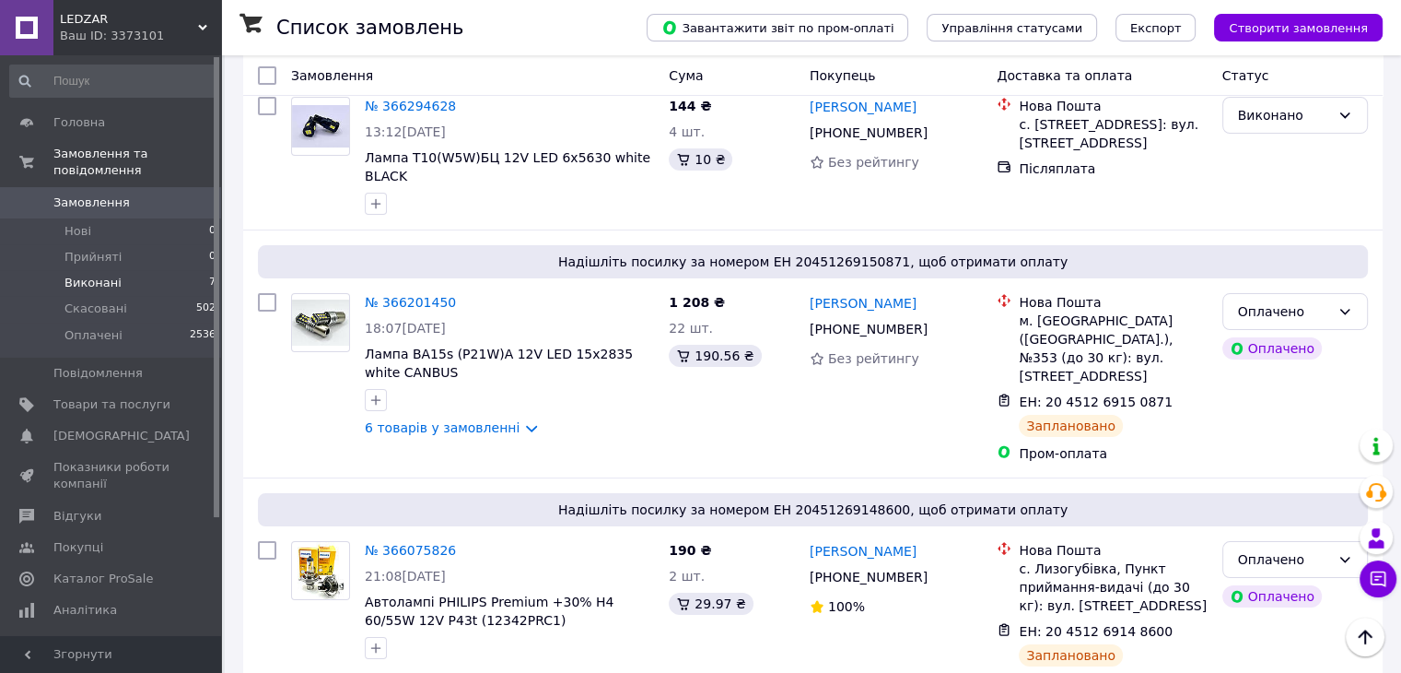
click at [132, 270] on li "Виконані 7" at bounding box center [113, 283] width 227 height 26
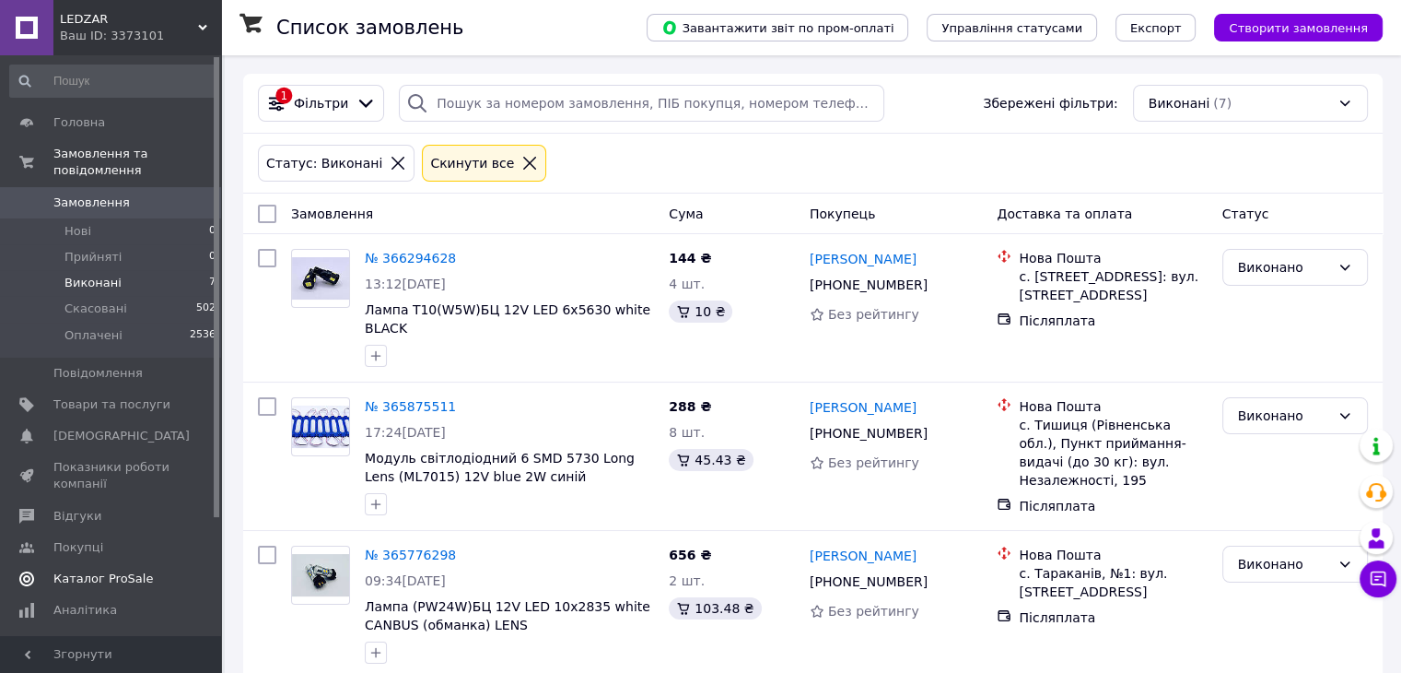
click at [127, 570] on span "Каталог ProSale" at bounding box center [103, 578] width 100 height 17
